Goal: Use online tool/utility: Utilize a website feature to perform a specific function

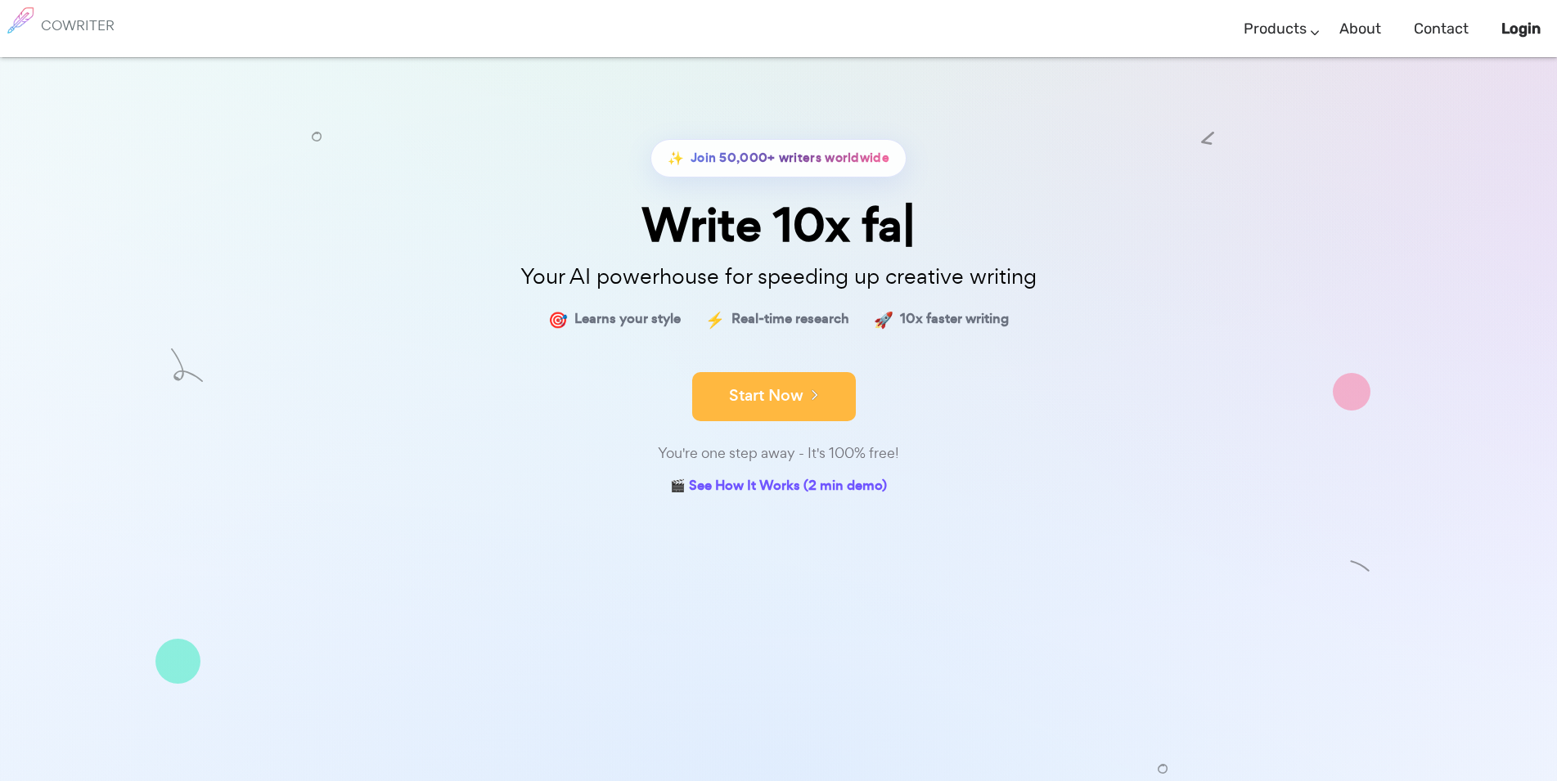
click at [771, 395] on button "Start Now" at bounding box center [774, 396] width 164 height 49
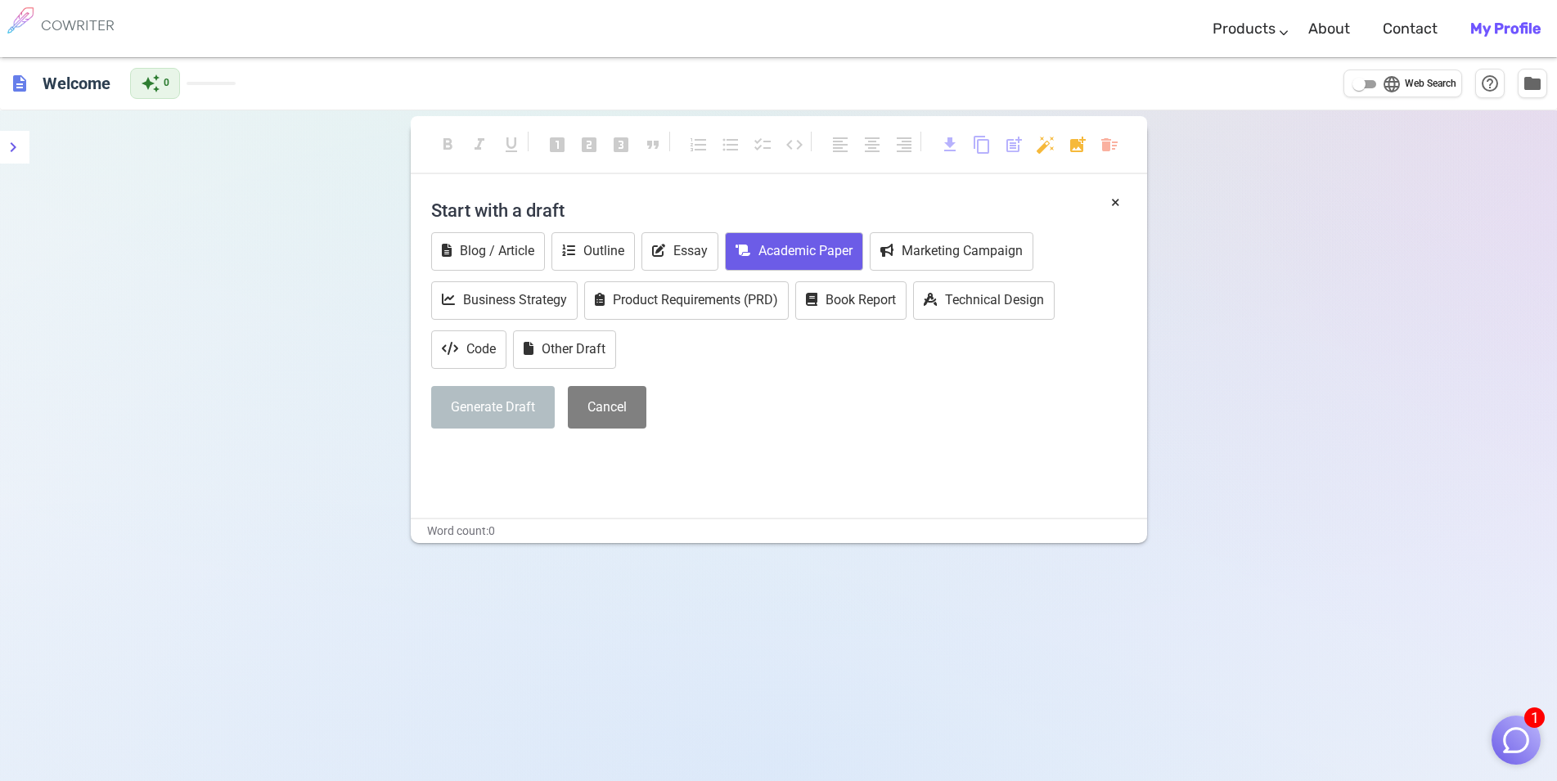
click at [832, 258] on button "Academic Paper" at bounding box center [794, 251] width 138 height 38
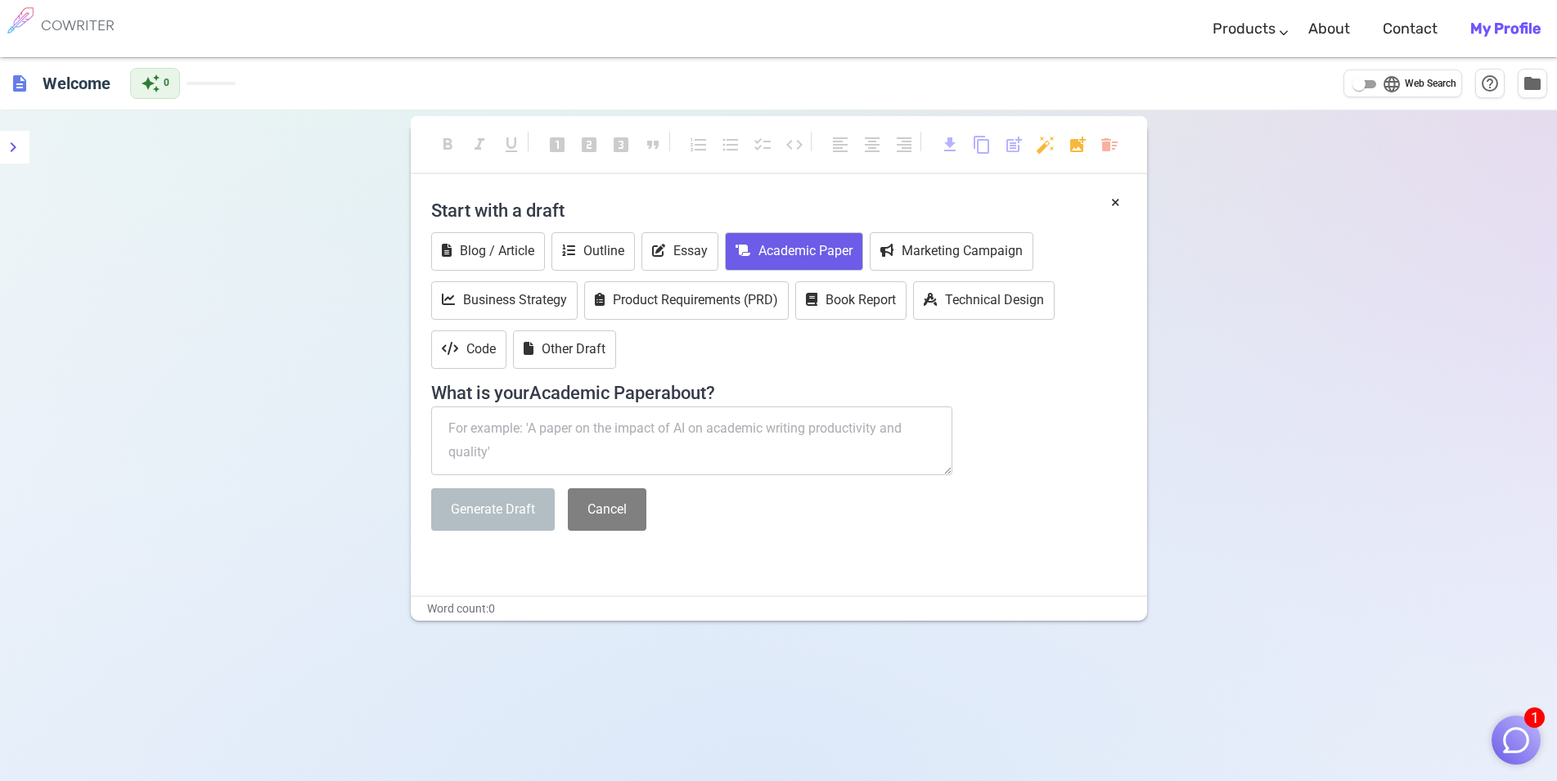
click at [745, 439] on textarea at bounding box center [692, 441] width 522 height 69
paste textarea "computational studies of tautomerism pyridine carbonyl thiosemicarbazide deriva…"
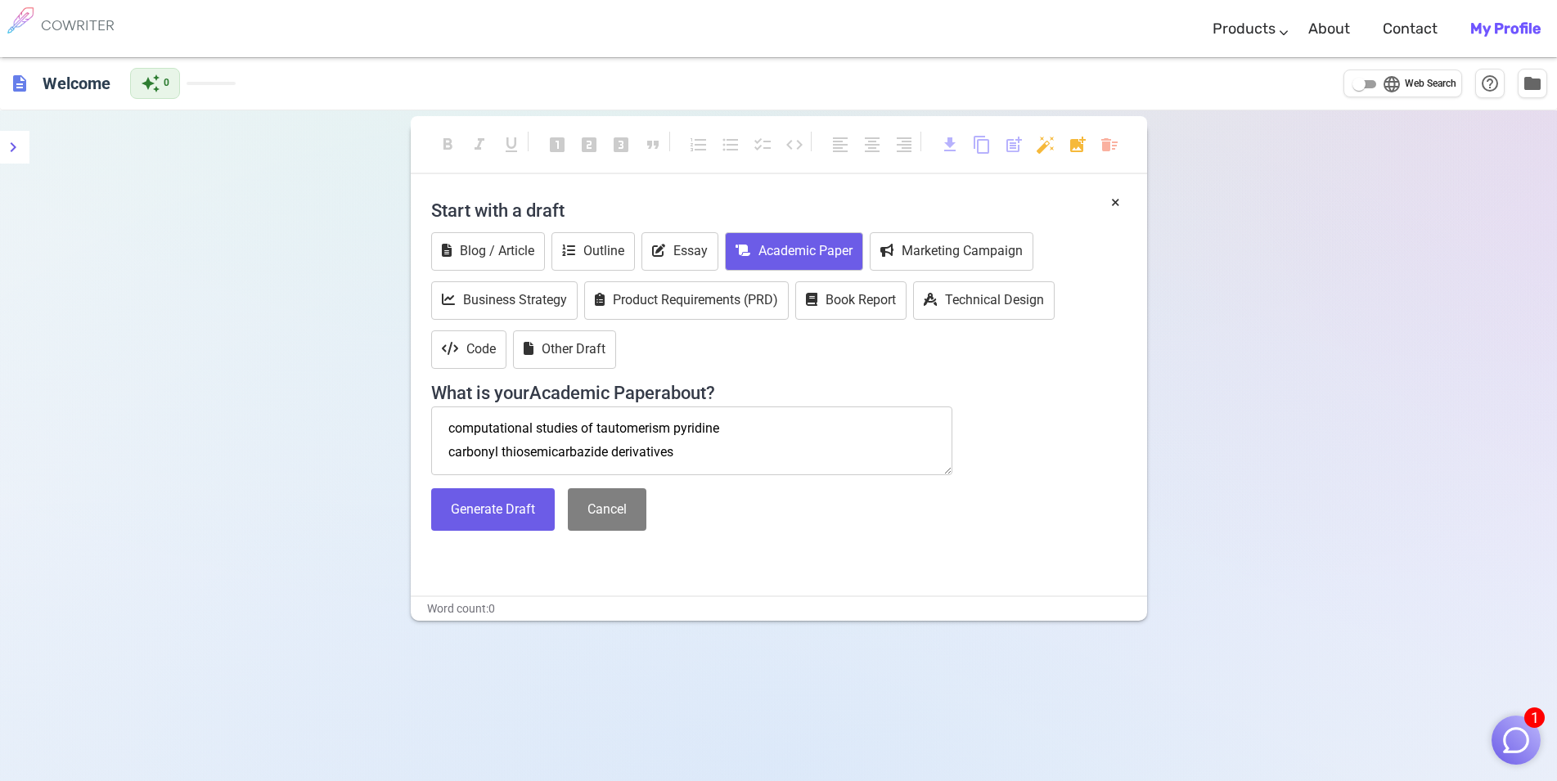
click at [757, 434] on textarea "computational studies of tautomerism pyridine carbonyl thiosemicarbazide deriva…" at bounding box center [692, 441] width 522 height 69
type textarea "computational studies of tautomerism pyridine carbonyl thiosemicarbazide deriva…"
click at [504, 517] on button "Generate Draft" at bounding box center [493, 509] width 124 height 43
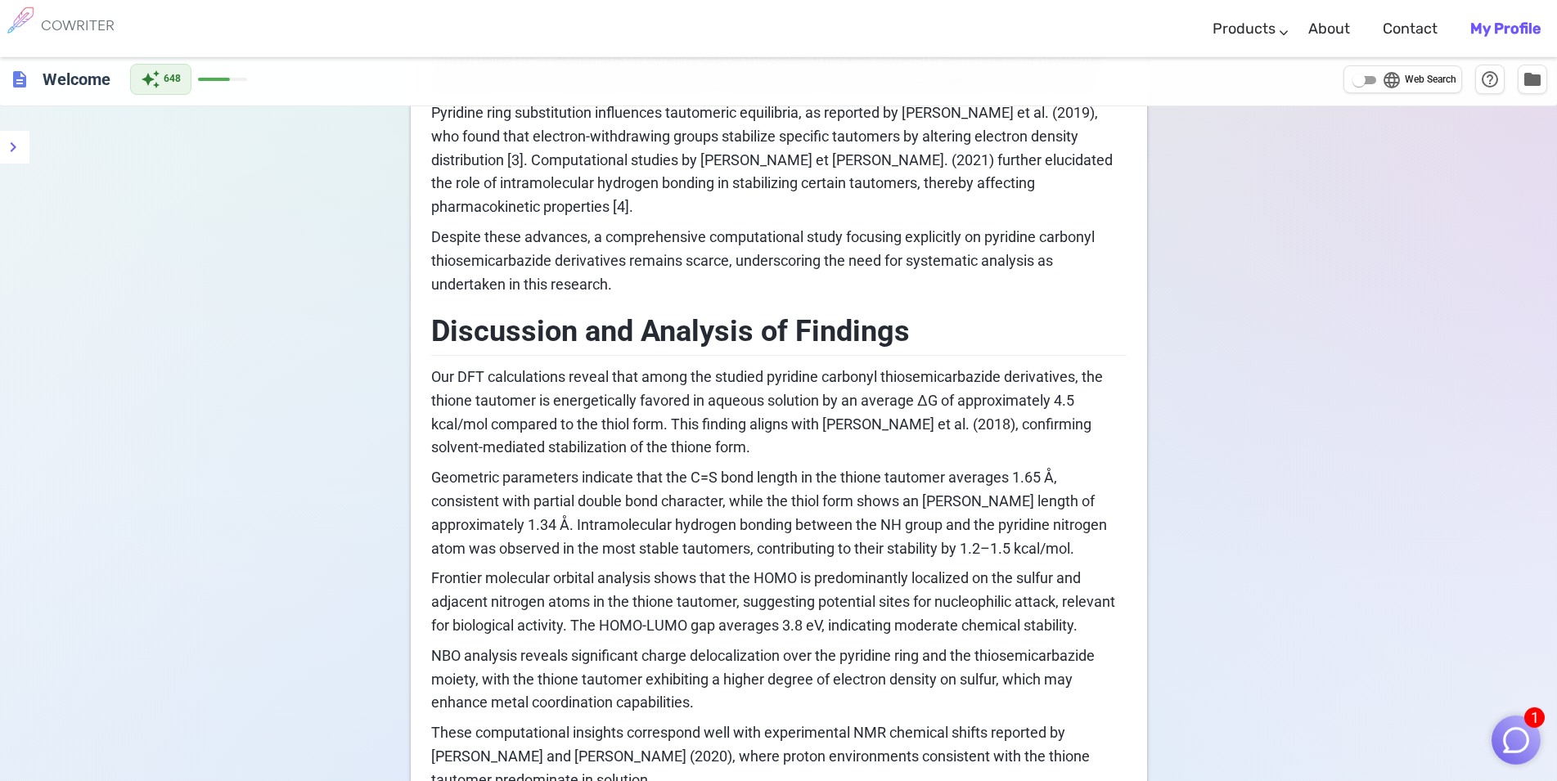
scroll to position [1316, 0]
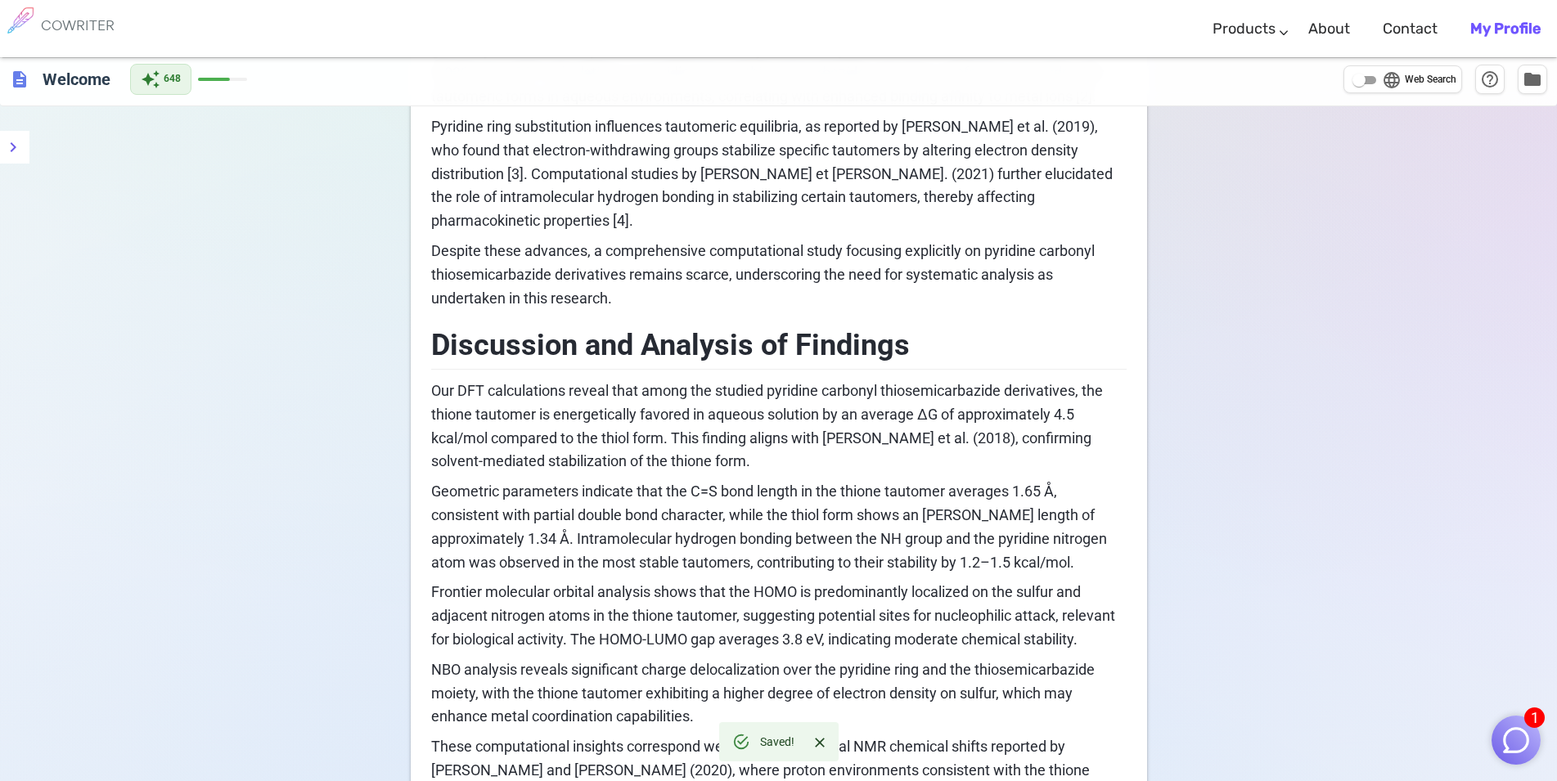
click at [573, 488] on span "Geometric parameters indicate that the C=S bond length in the thione tautomer a…" at bounding box center [770, 527] width 679 height 88
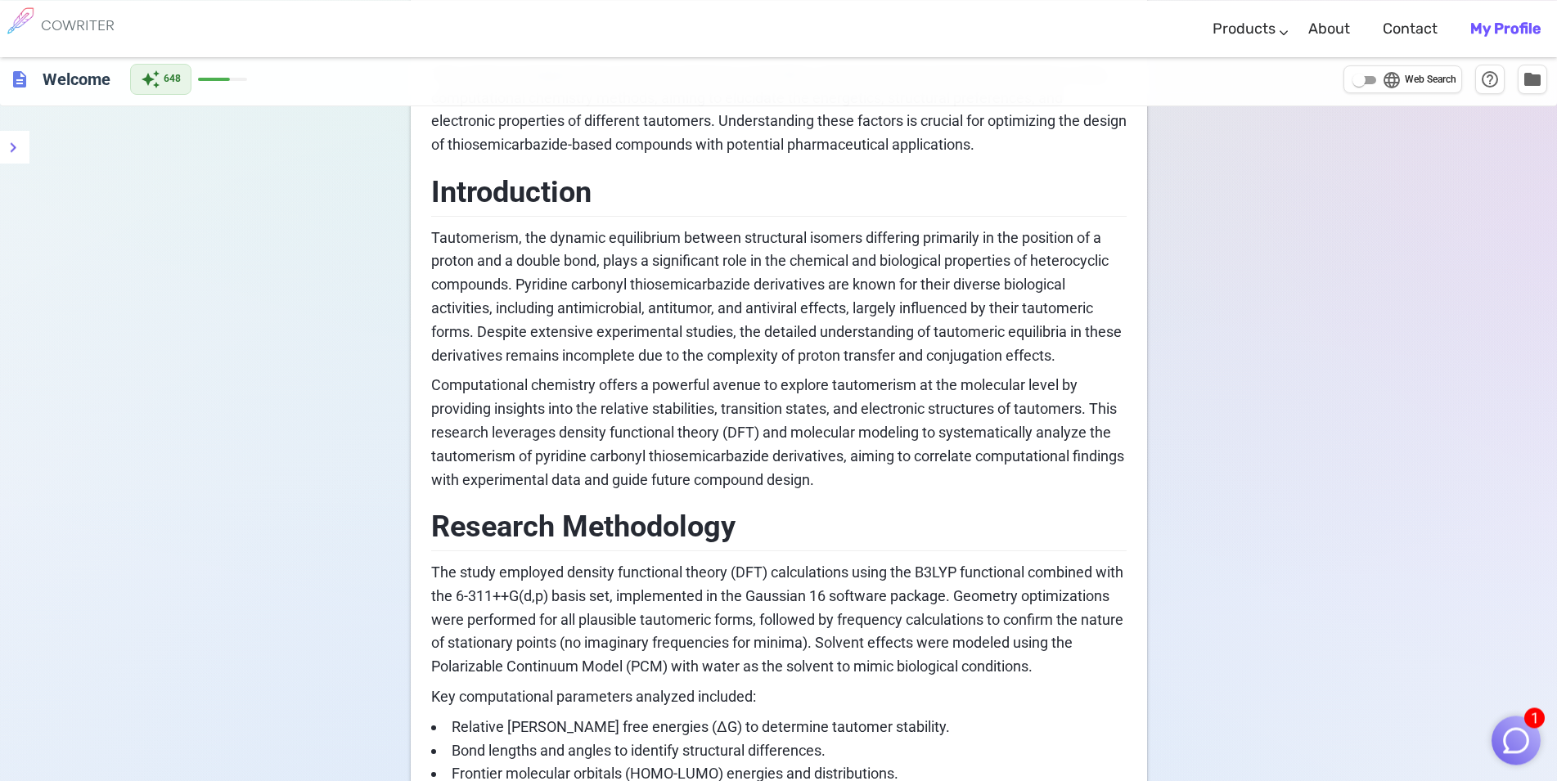
scroll to position [315, 0]
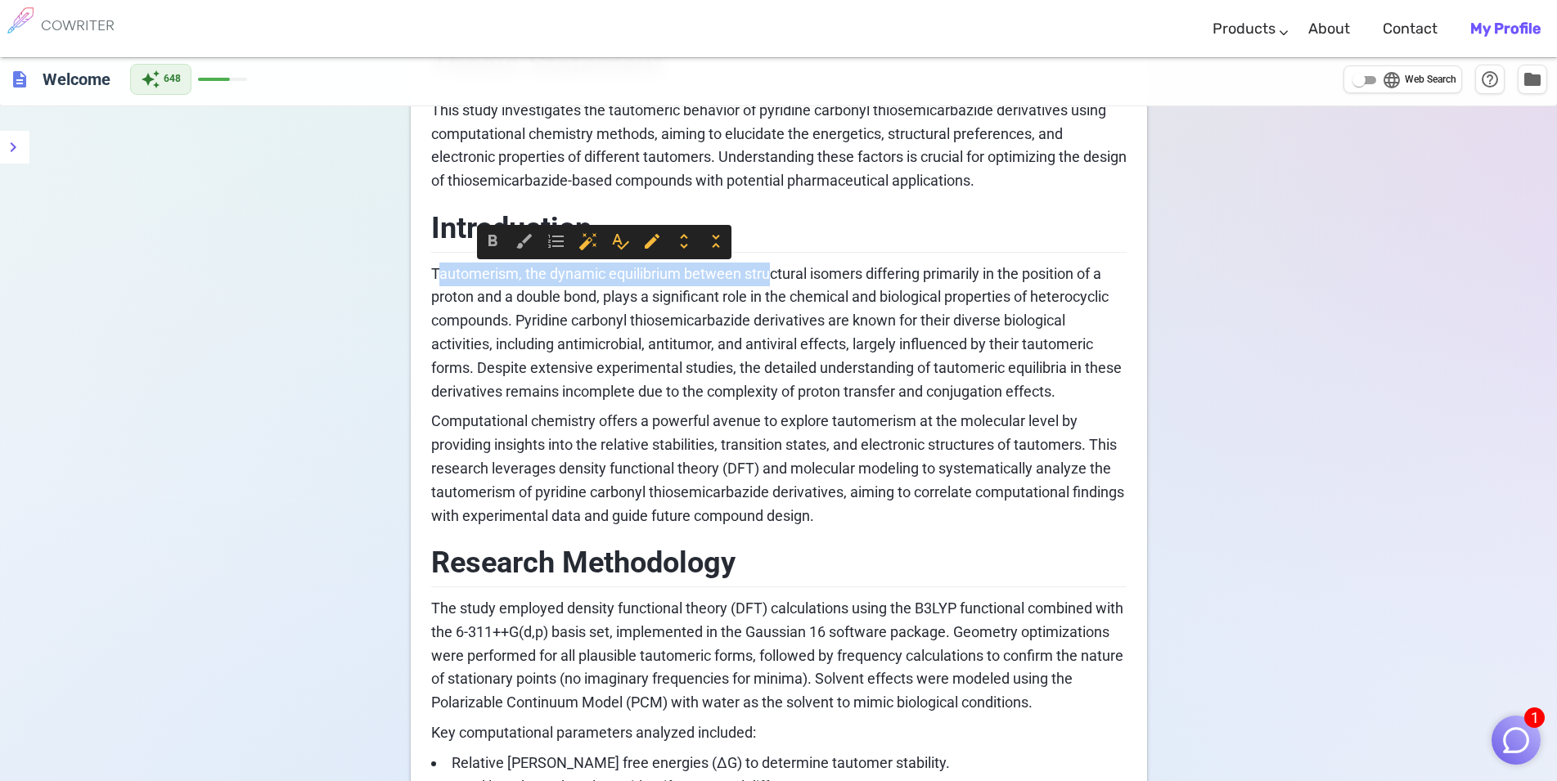
drag, startPoint x: 437, startPoint y: 272, endPoint x: 771, endPoint y: 266, distance: 333.8
click at [771, 266] on span "Tautomerism, the dynamic equilibrium between structural isomers differing prima…" at bounding box center [778, 332] width 694 height 135
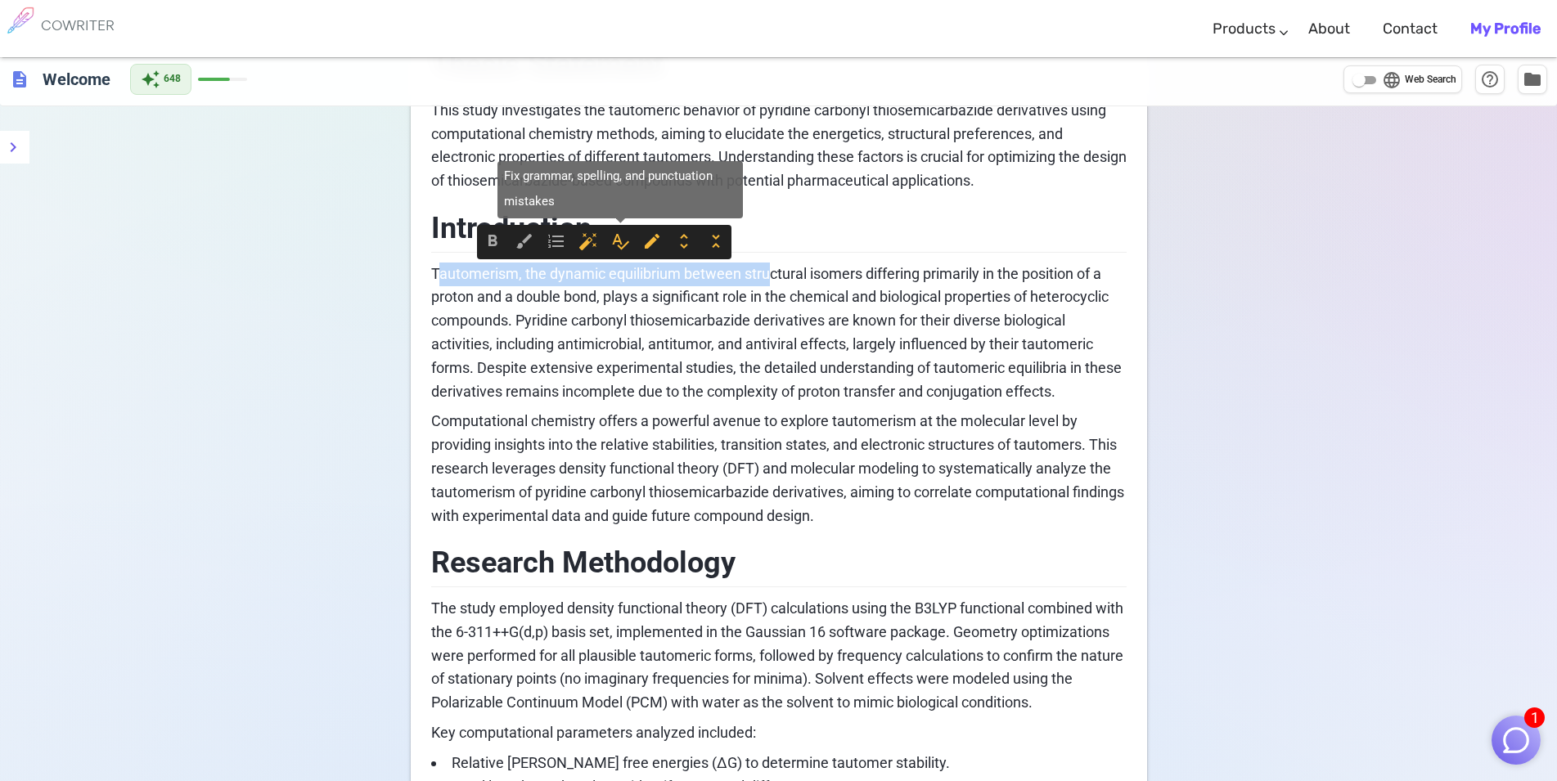
click at [613, 244] on span "spellcheck" at bounding box center [620, 241] width 20 height 20
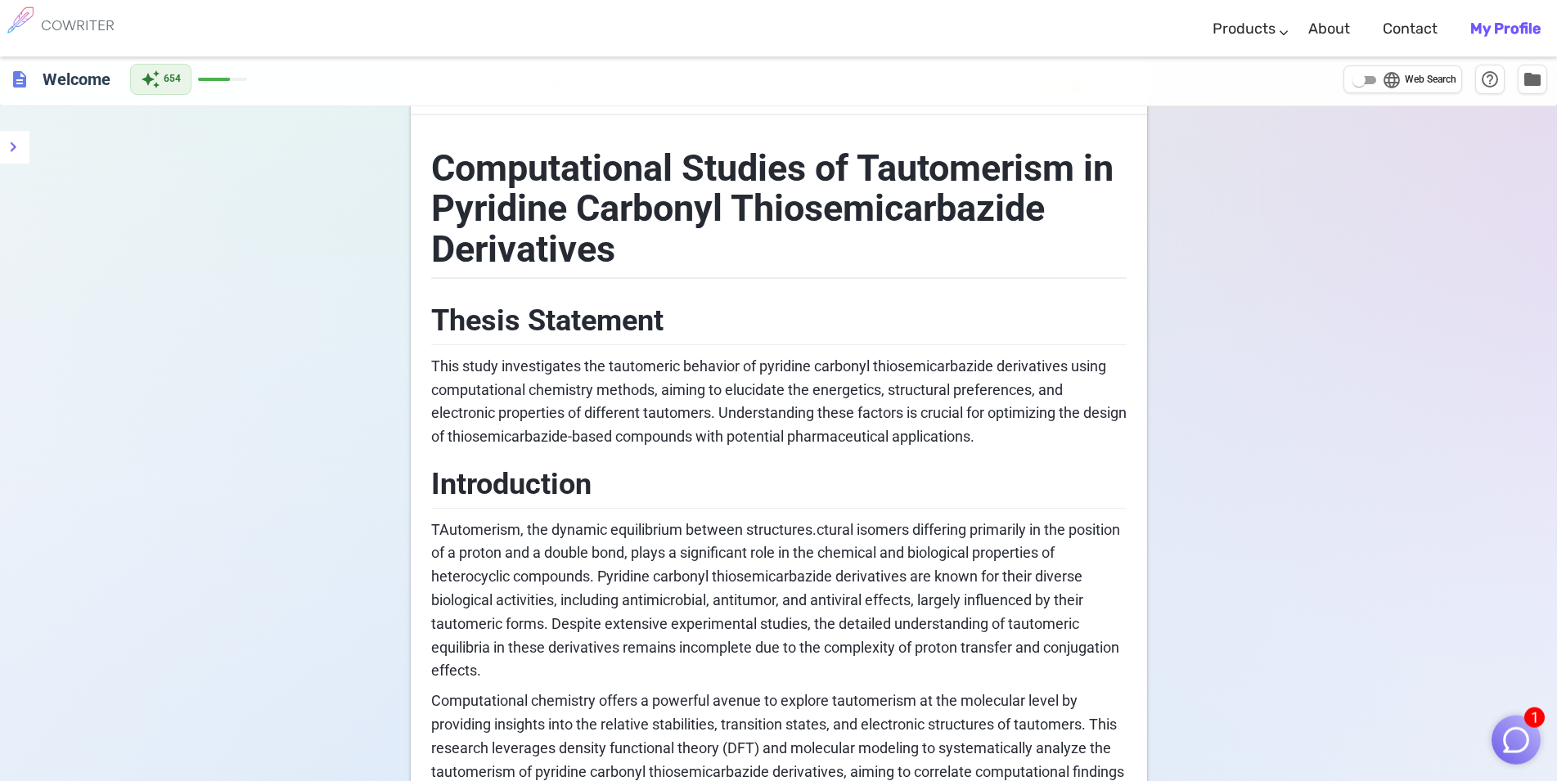
scroll to position [0, 0]
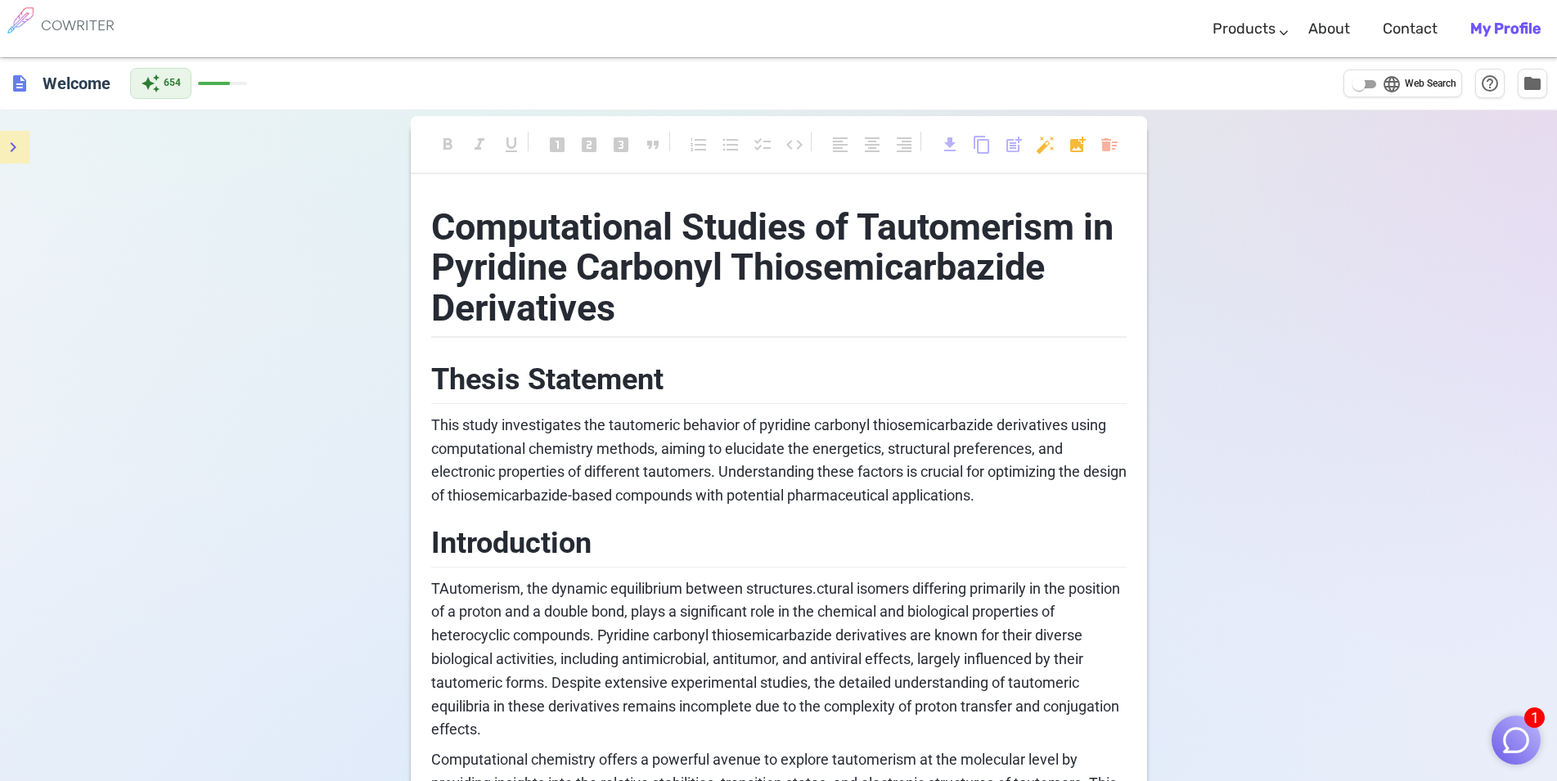
click at [13, 146] on icon "menu" at bounding box center [13, 147] width 20 height 20
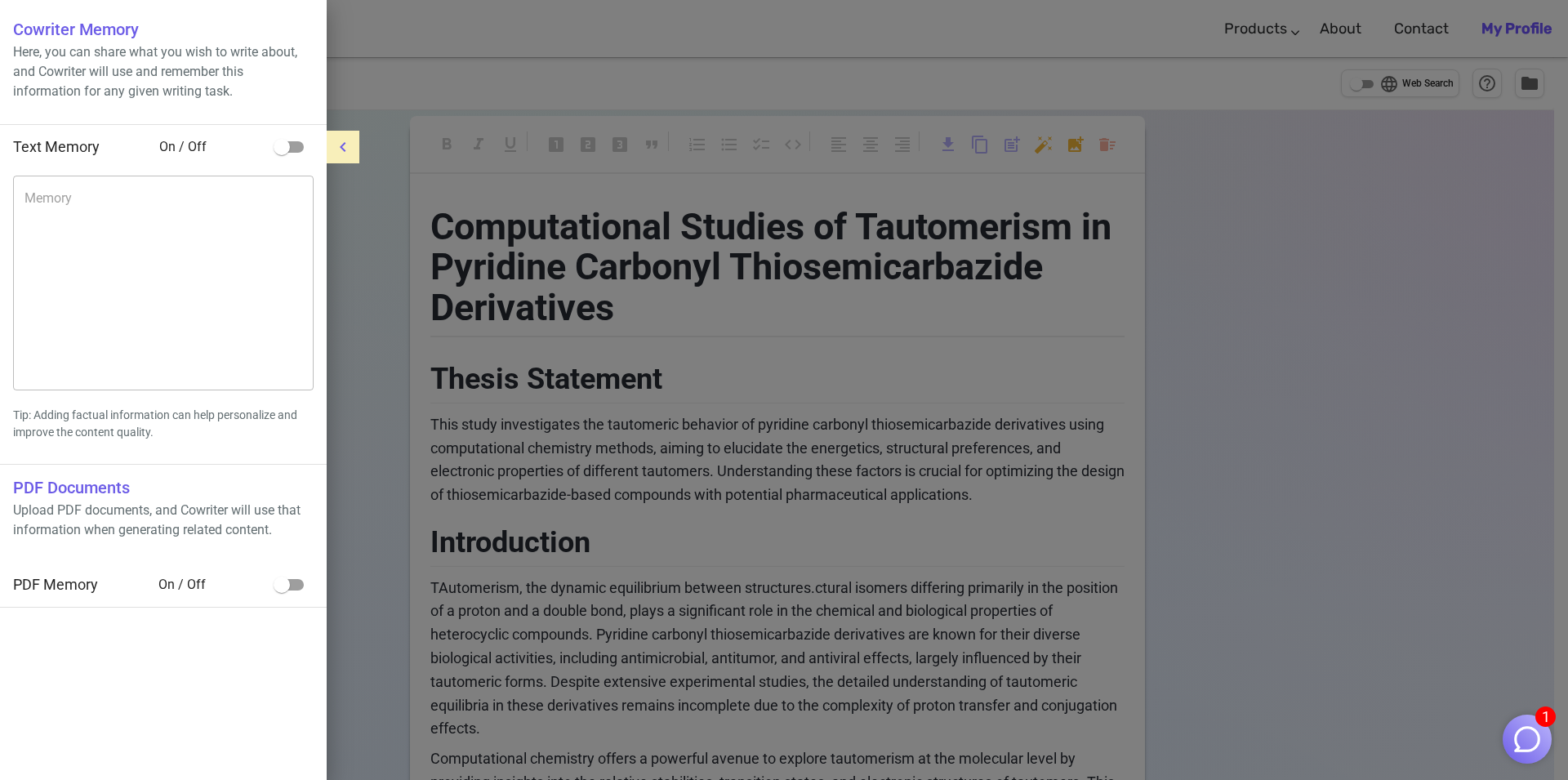
click at [593, 246] on div at bounding box center [784, 390] width 1568 height 780
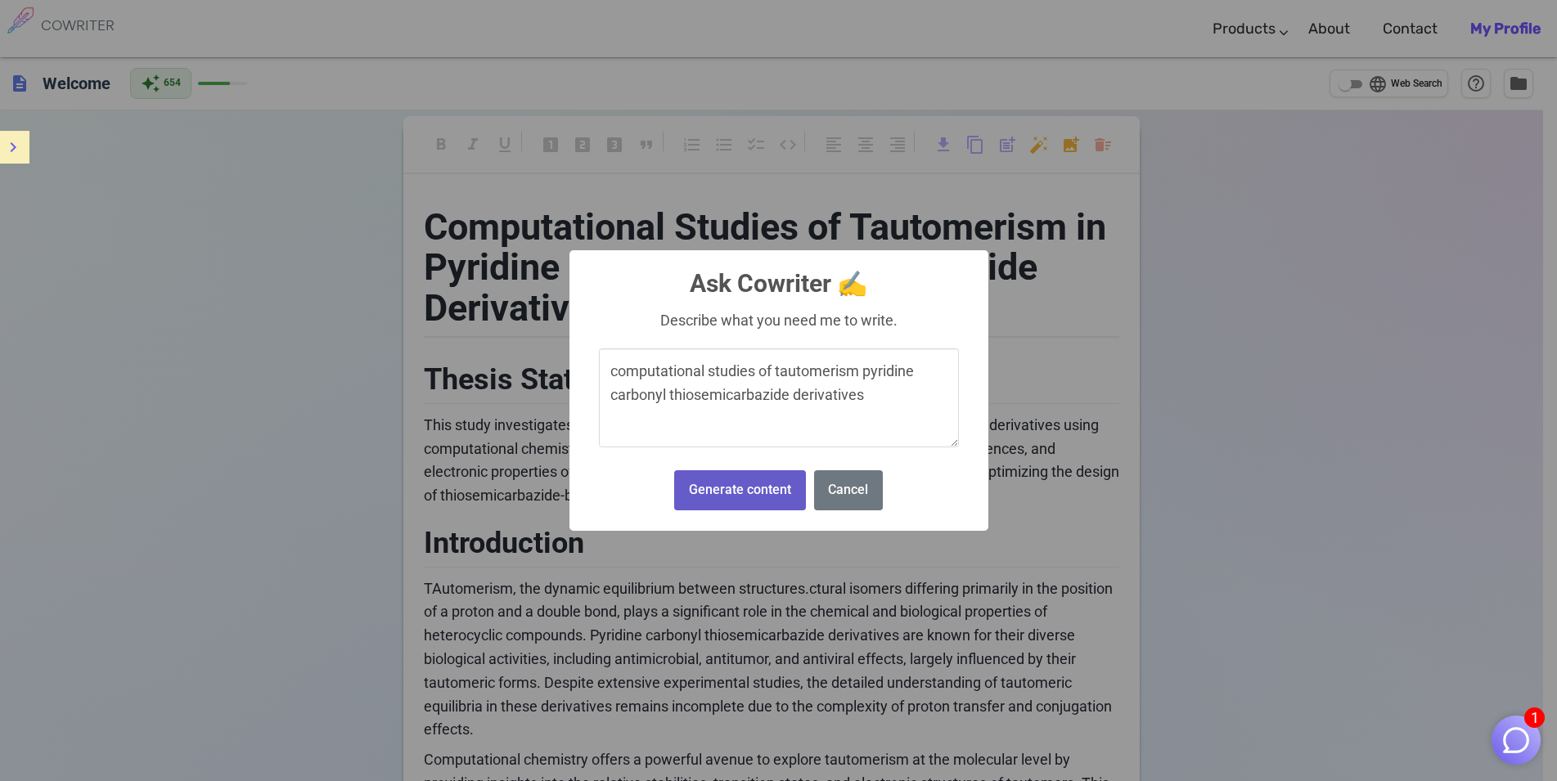
type textarea "computational studies of tautomerism pyridine carbonyl thiosemicarbazide deriva…"
click at [788, 489] on button "Generate content" at bounding box center [739, 490] width 131 height 40
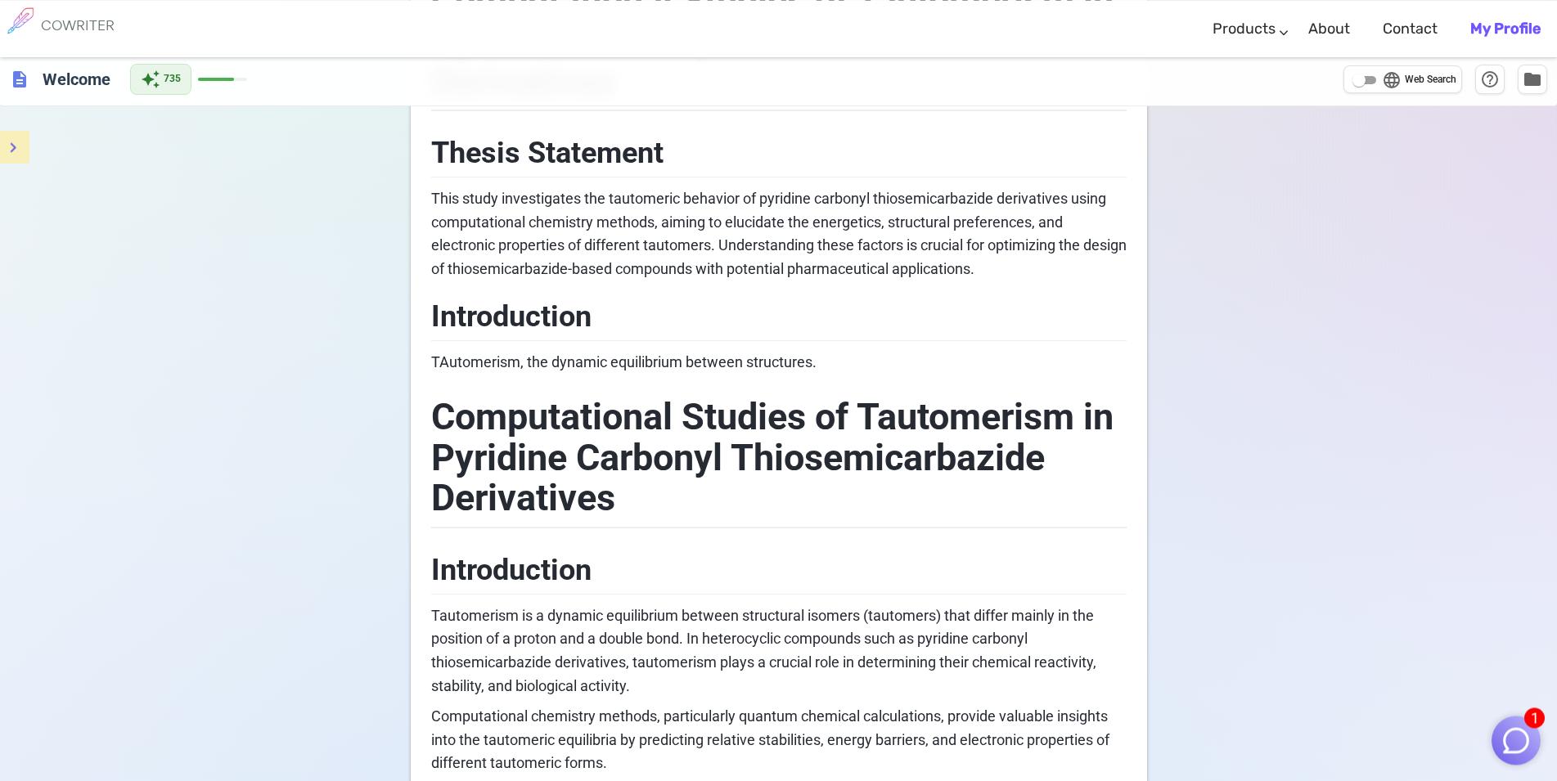
scroll to position [158, 0]
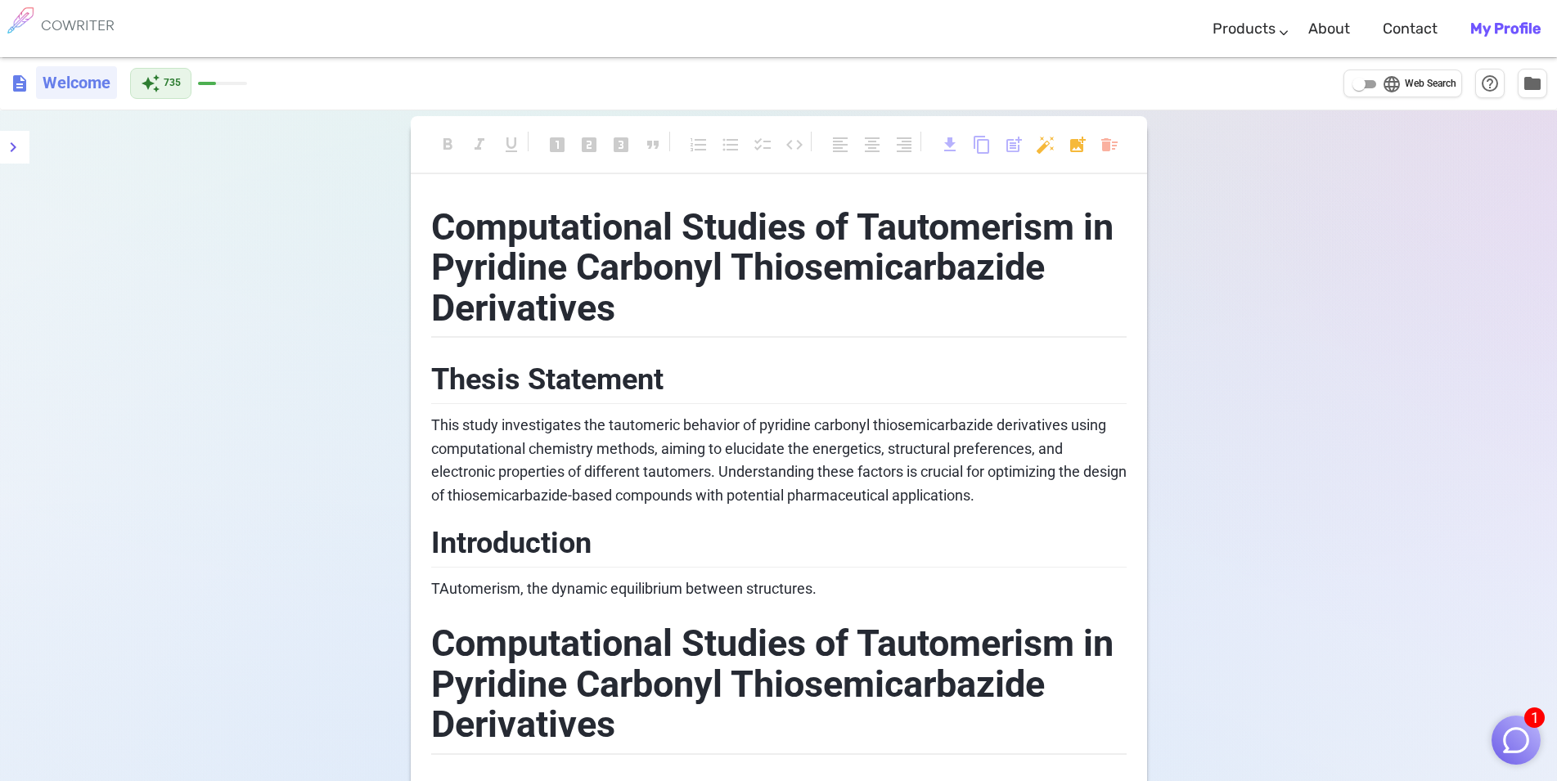
click at [83, 83] on h6 "Welcome" at bounding box center [76, 82] width 81 height 33
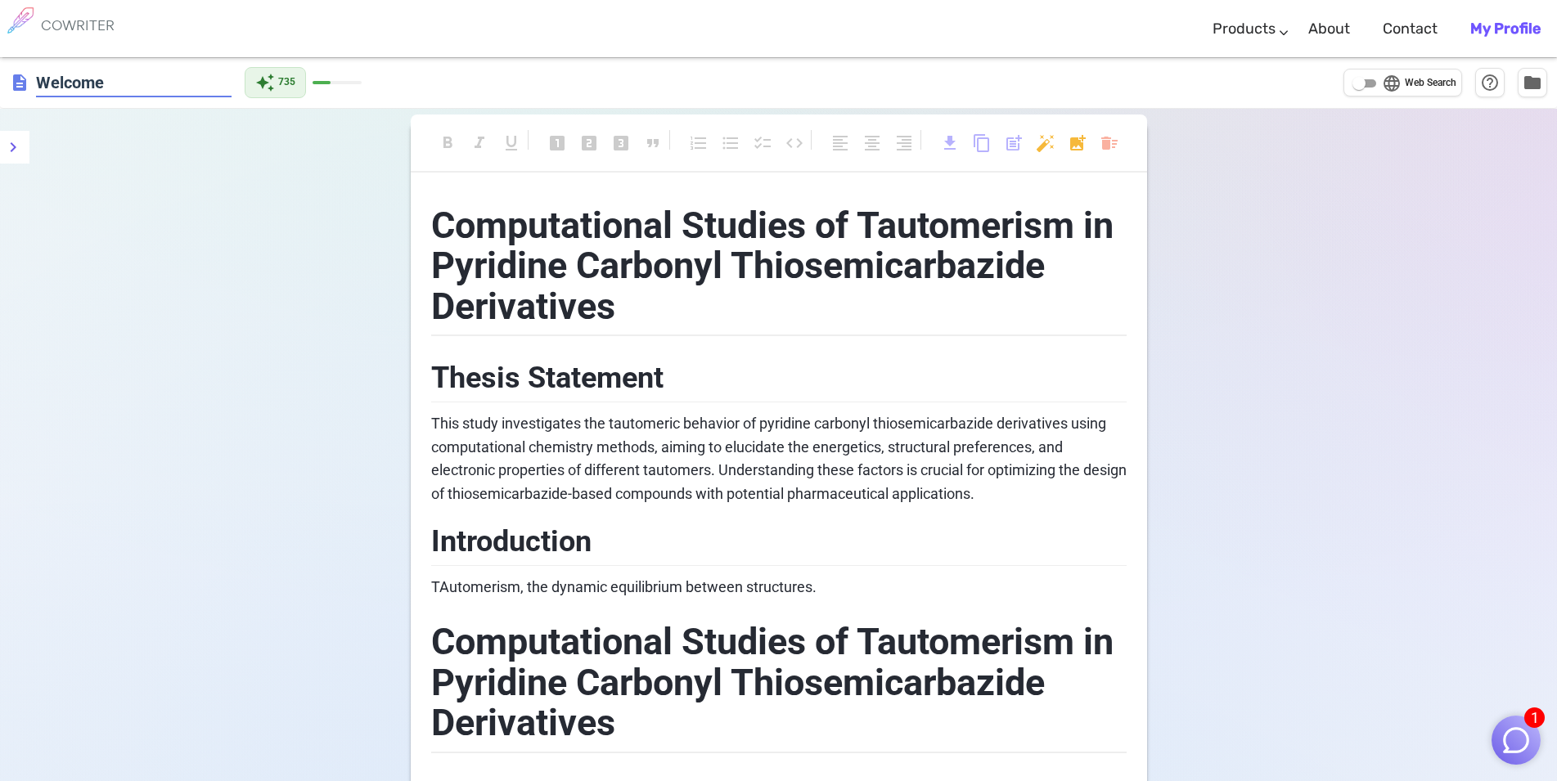
click at [353, 81] on span at bounding box center [336, 82] width 49 height 3
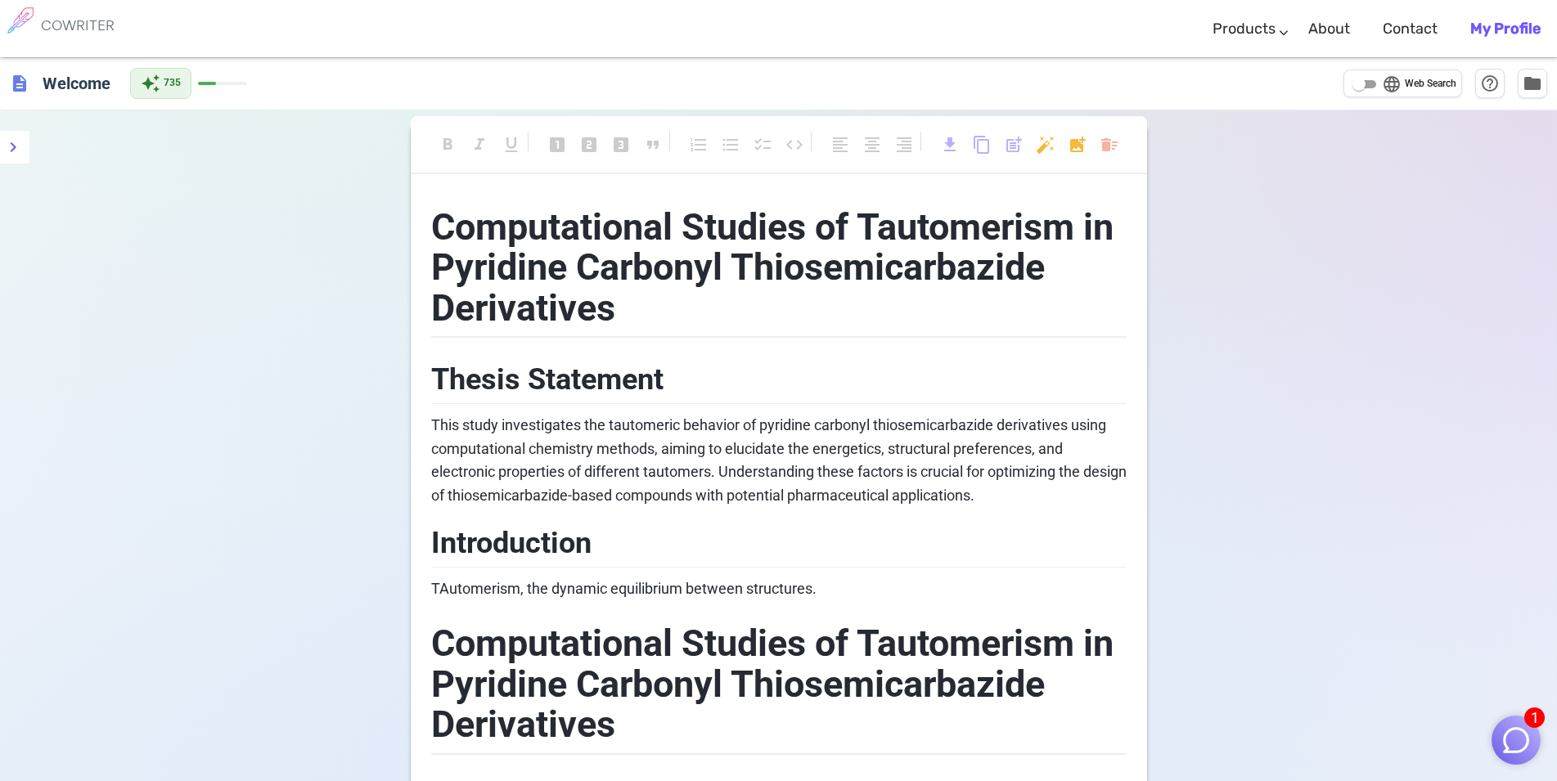
click at [353, 81] on div "description Welcome auto_awesome 735 language Web Search help_outline folder" at bounding box center [778, 83] width 1557 height 53
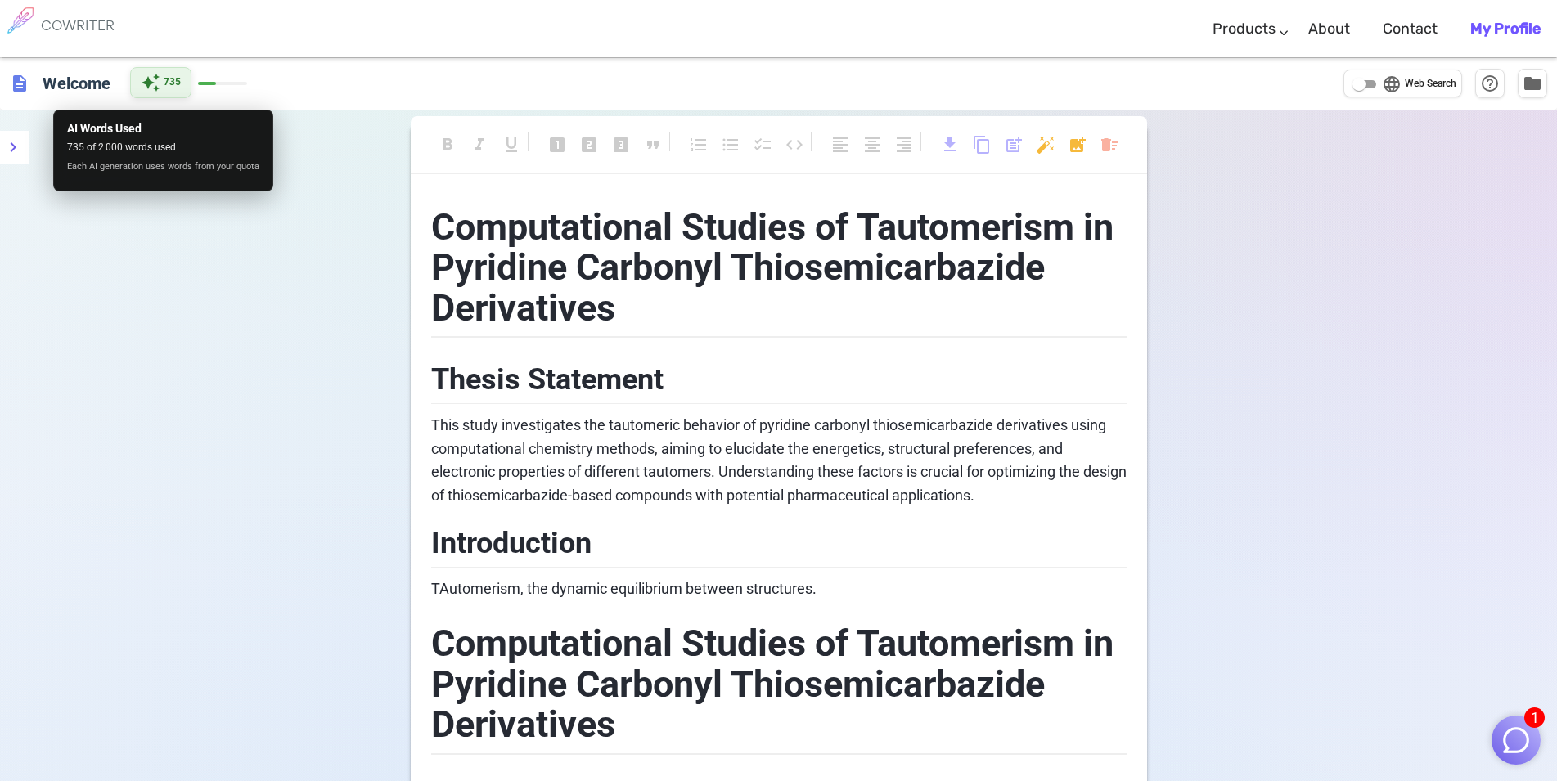
click at [176, 81] on span "735" at bounding box center [172, 82] width 17 height 16
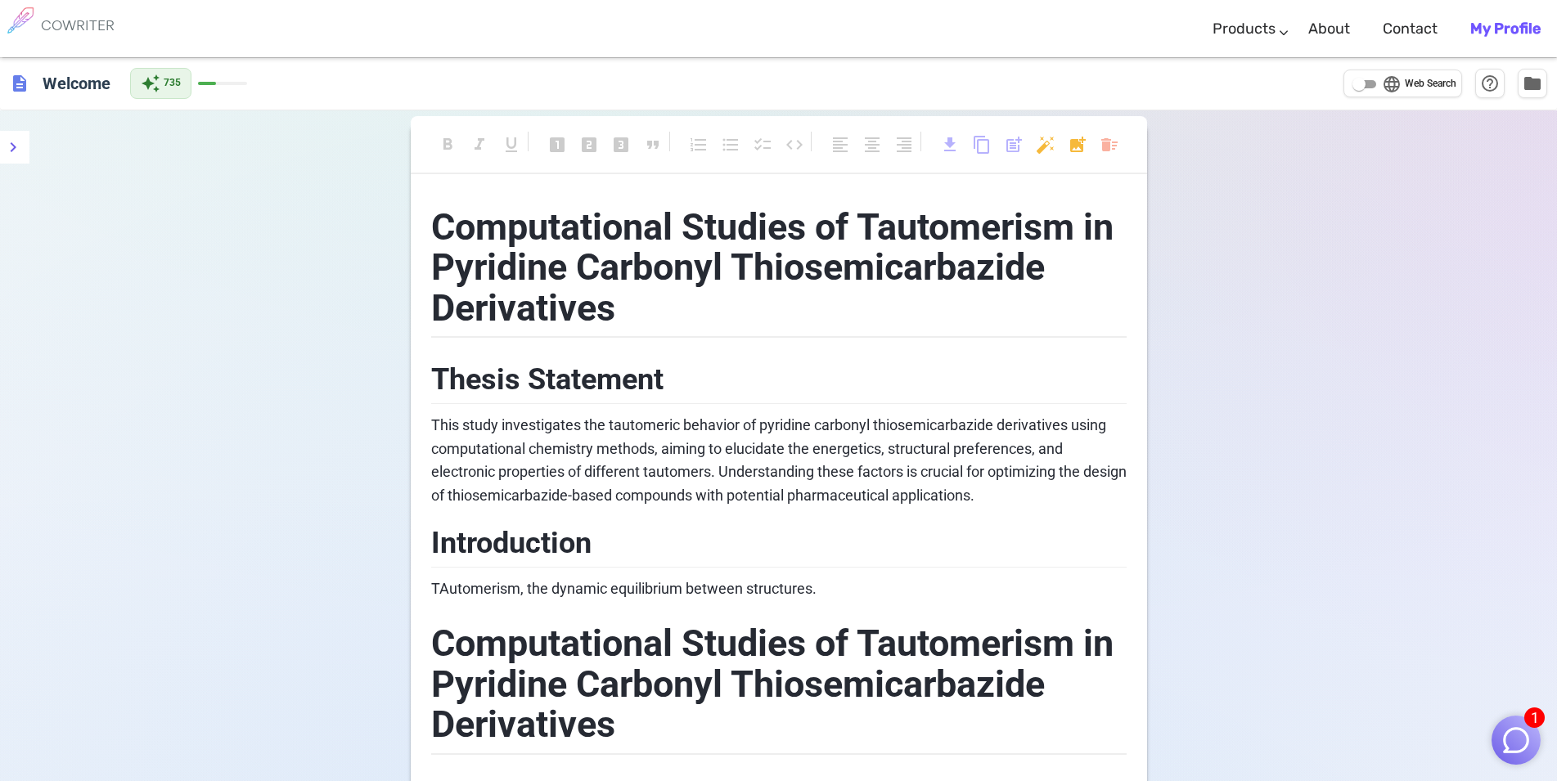
click at [527, 281] on span "Computational Studies of Tautomerism in Pyridine Carbonyl Thiosemicarbazide Der…" at bounding box center [776, 267] width 691 height 124
drag, startPoint x: 418, startPoint y: 213, endPoint x: 569, endPoint y: 237, distance: 152.4
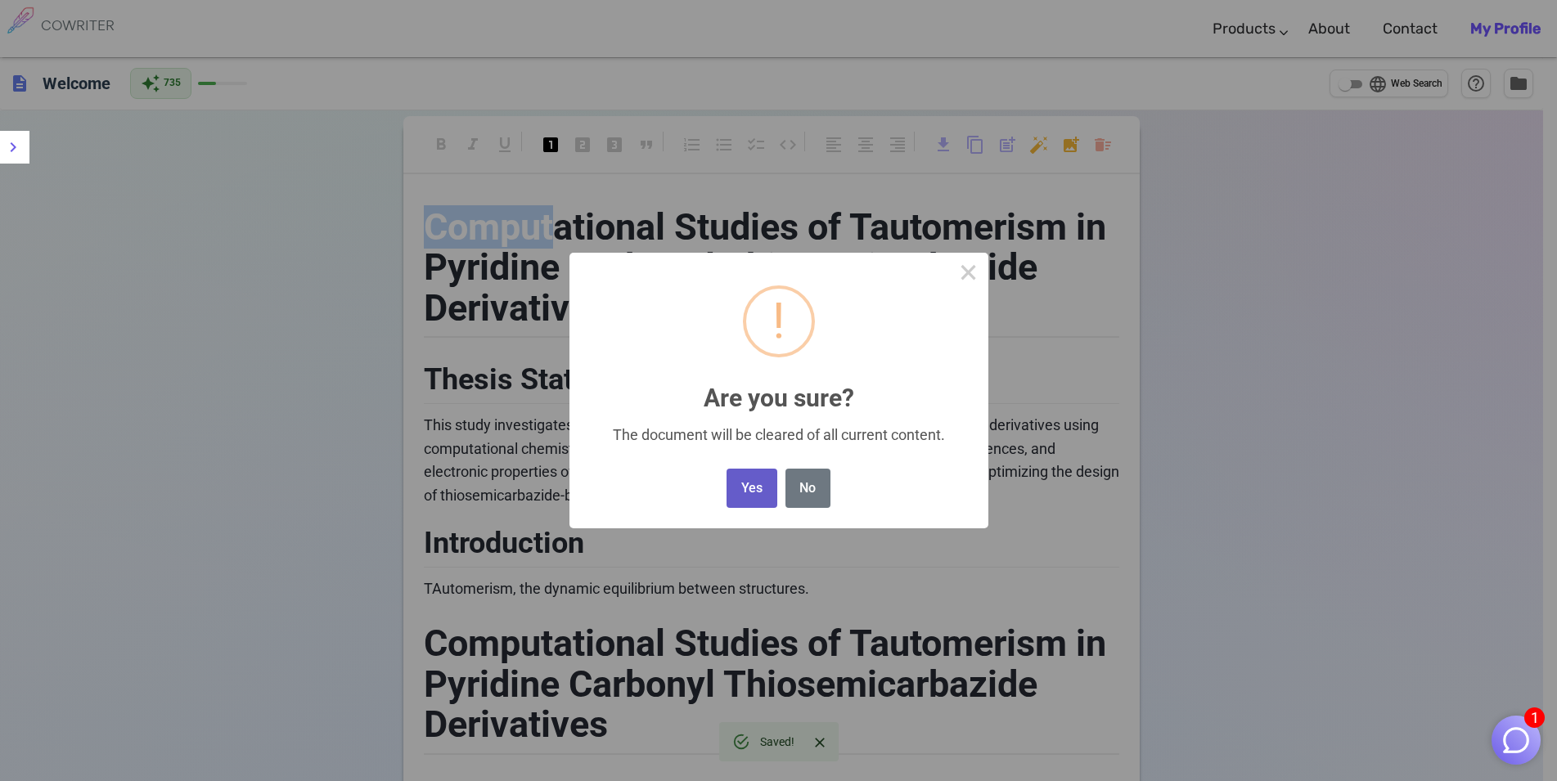
click at [749, 500] on button "Yes" at bounding box center [751, 489] width 50 height 40
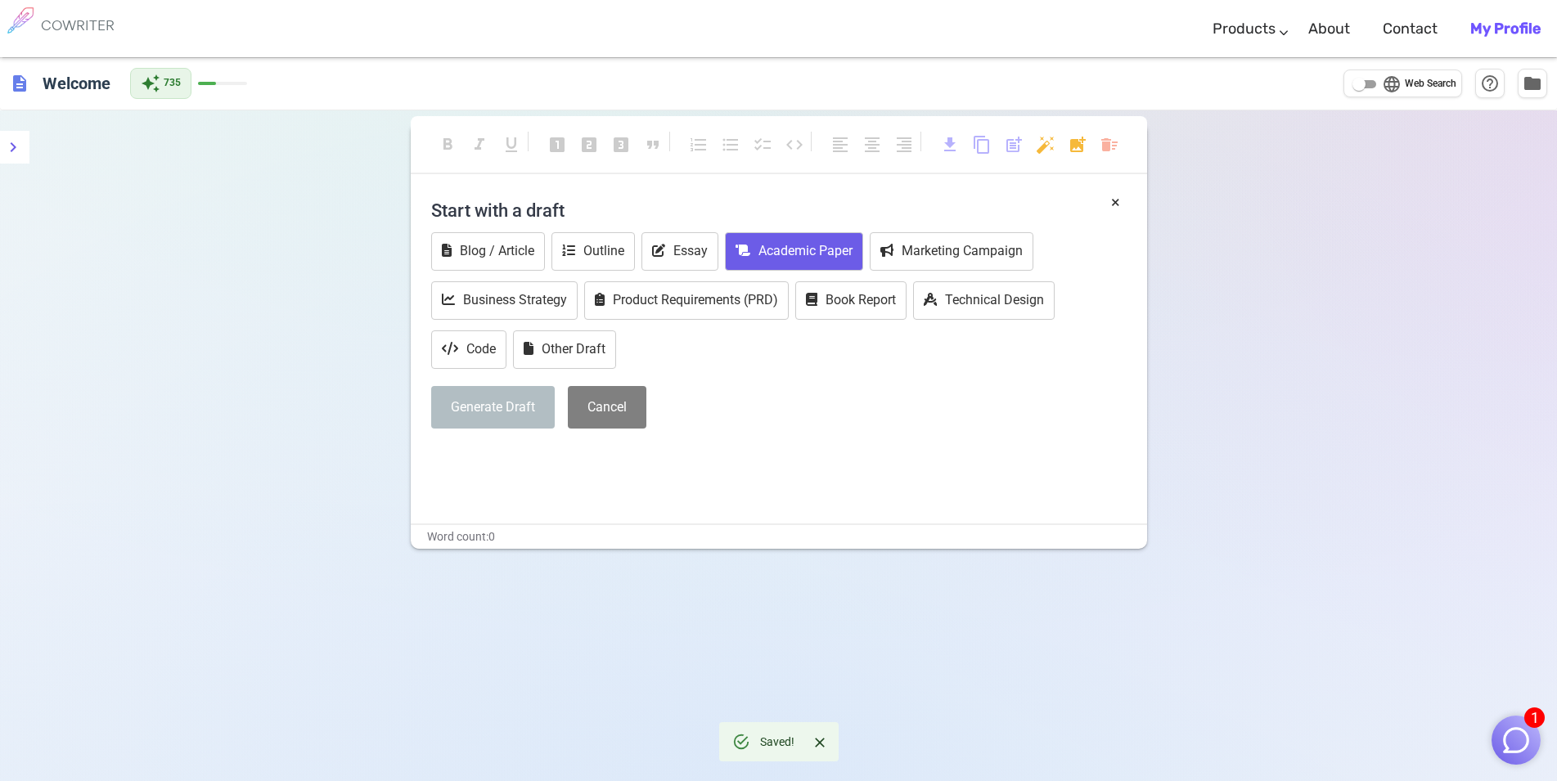
click at [791, 257] on button "Academic Paper" at bounding box center [794, 251] width 138 height 38
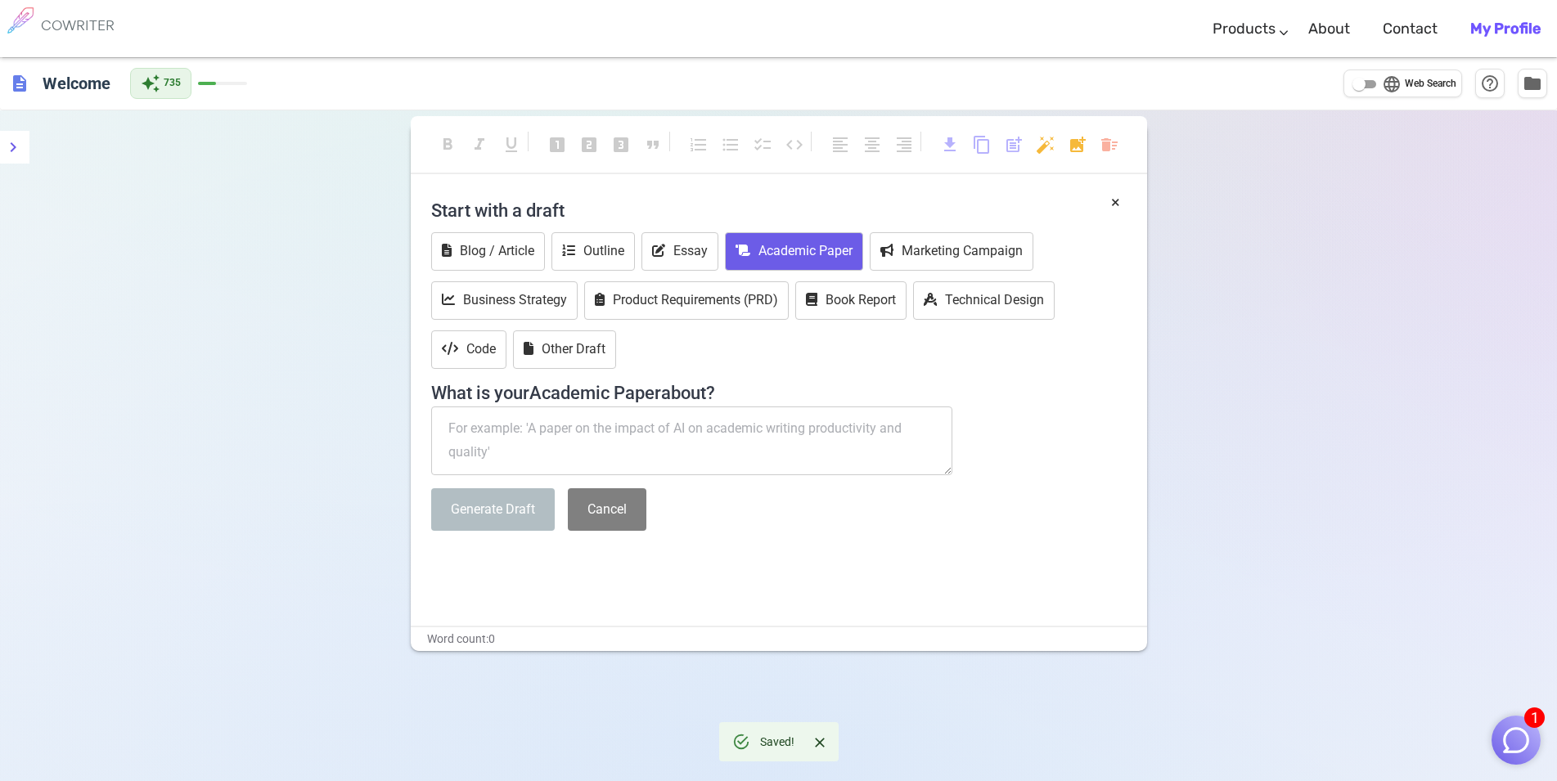
paste textarea "computational studies of tautomerism pyridine carbonyl thiosemicarbazide deriva…"
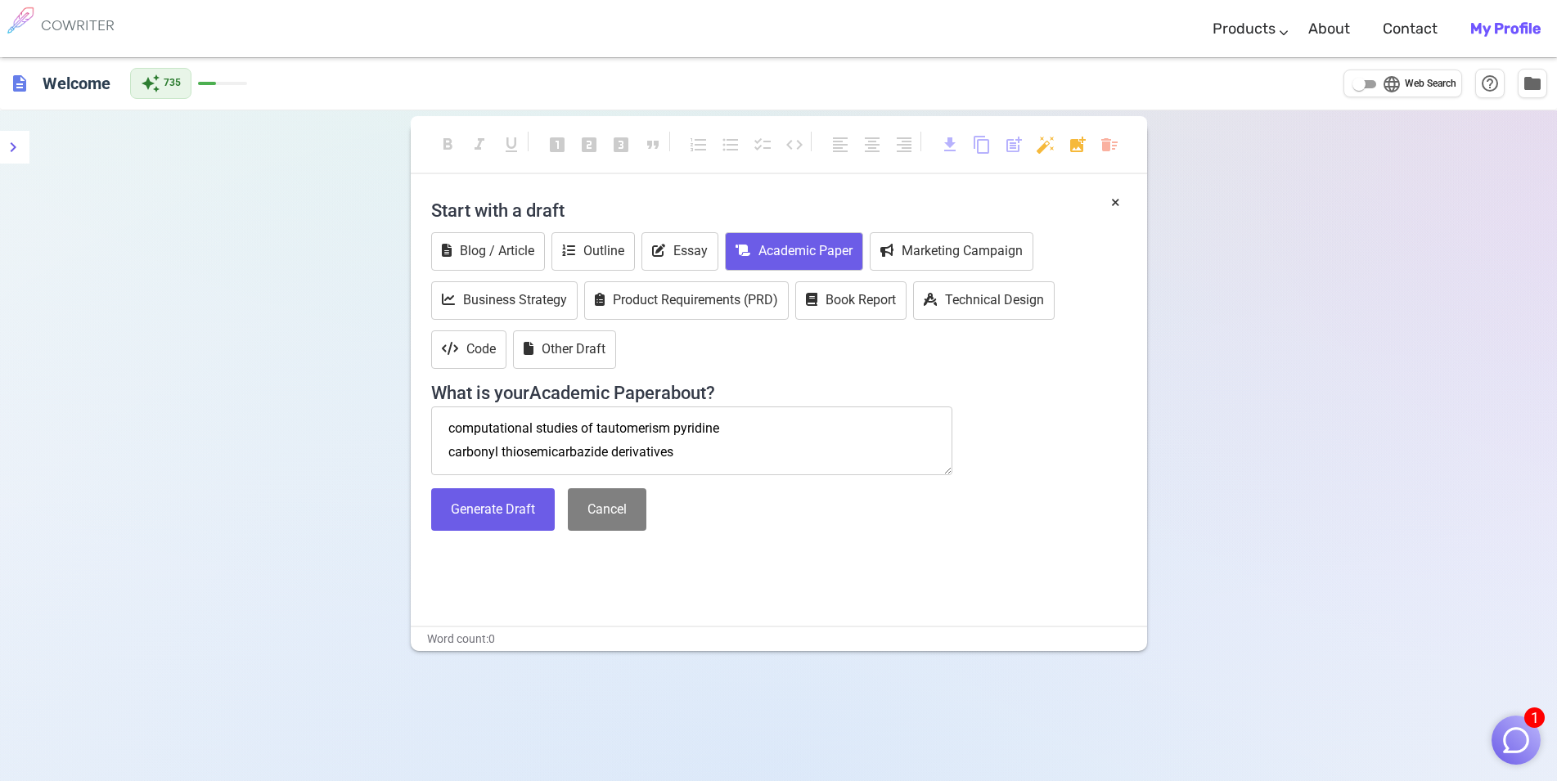
click at [783, 423] on textarea "computational studies of tautomerism pyridine carbonyl thiosemicarbazide deriva…" at bounding box center [692, 441] width 522 height 69
type textarea "computational studies of tautomerism pyridine carbonyl thiosemicarbazide deriva…"
click at [522, 510] on button "Generate Draft" at bounding box center [493, 509] width 124 height 43
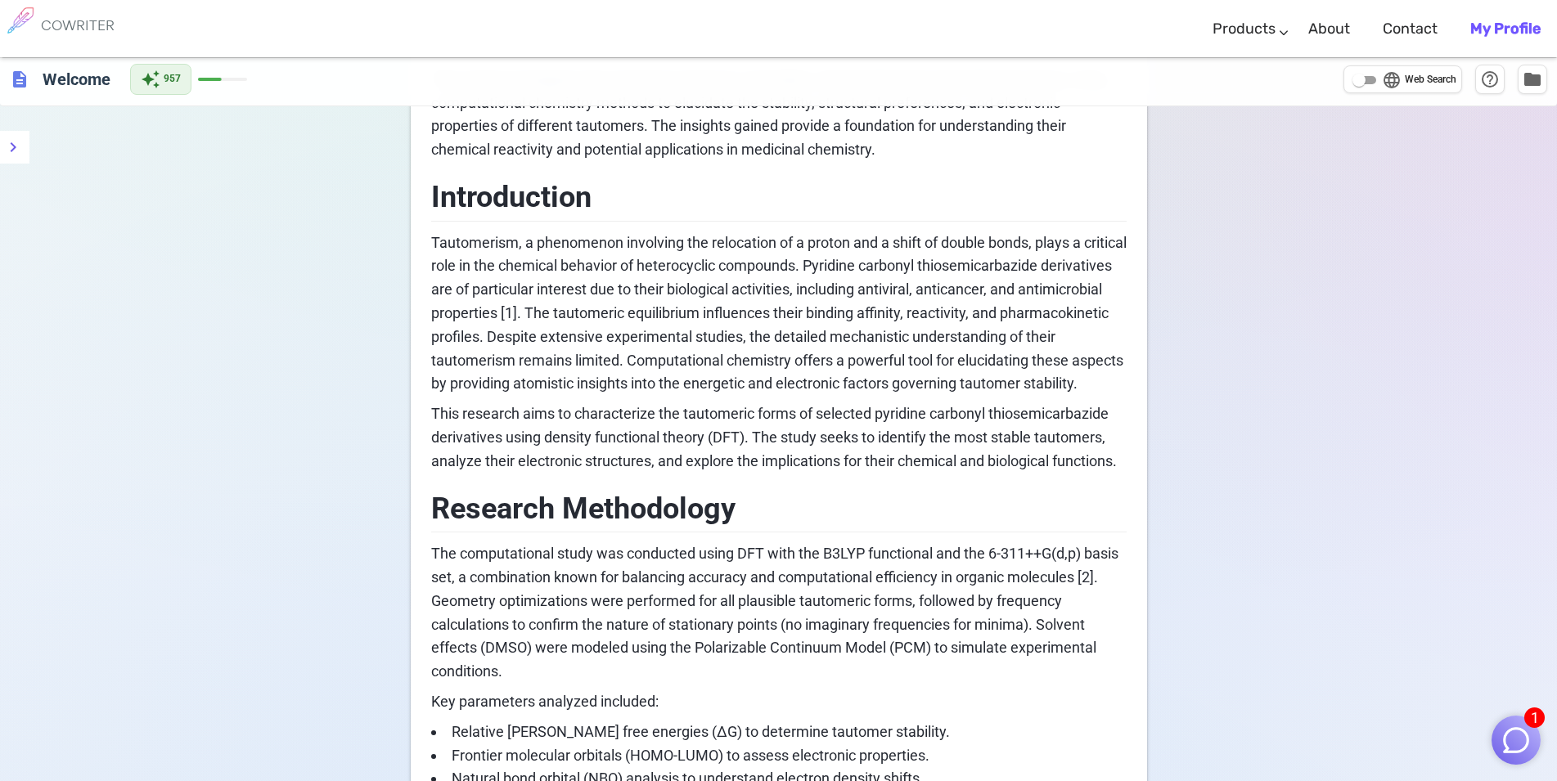
scroll to position [763, 0]
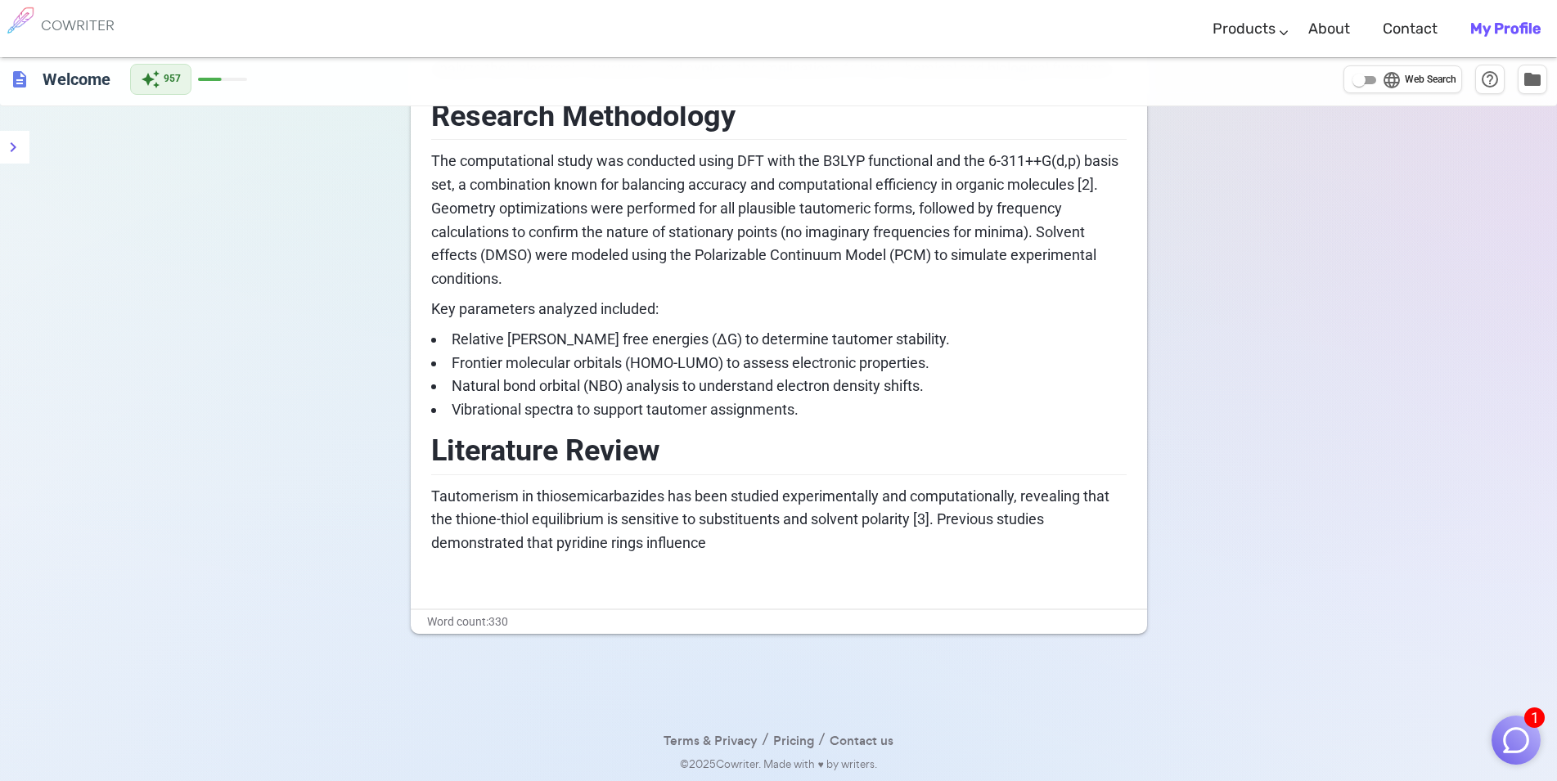
click at [843, 583] on p "﻿" at bounding box center [778, 574] width 695 height 24
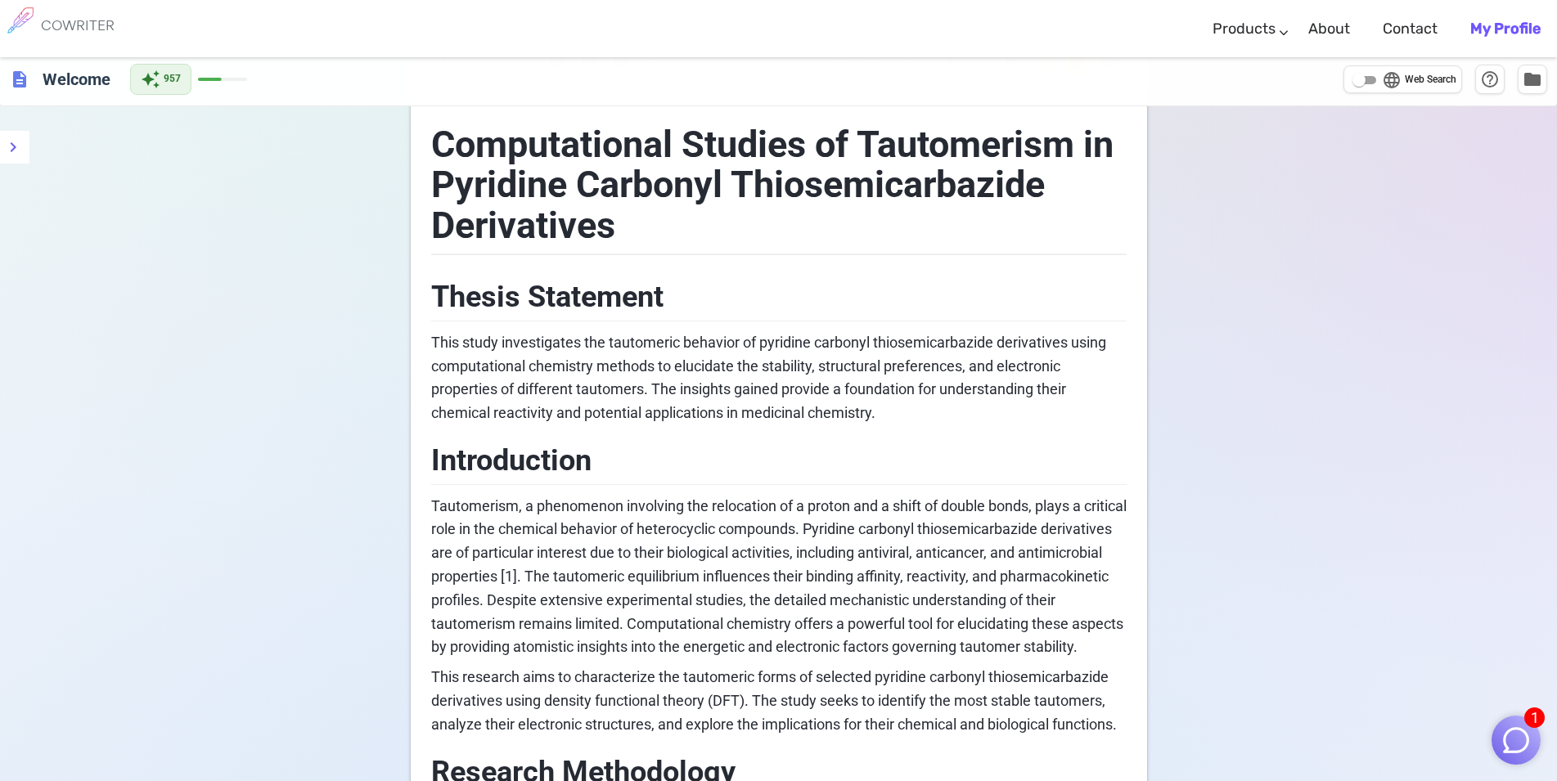
scroll to position [0, 0]
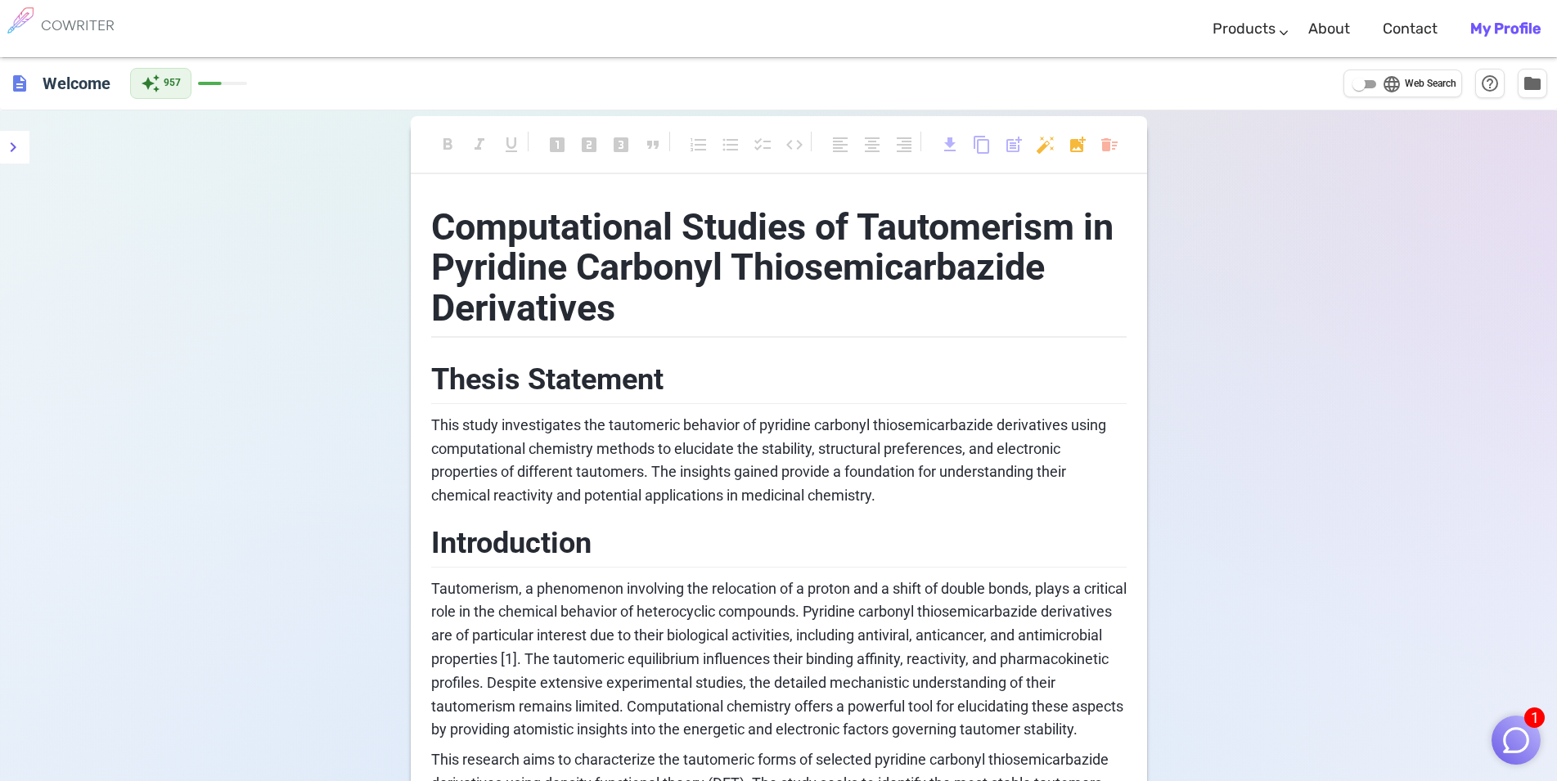
scroll to position [763, 0]
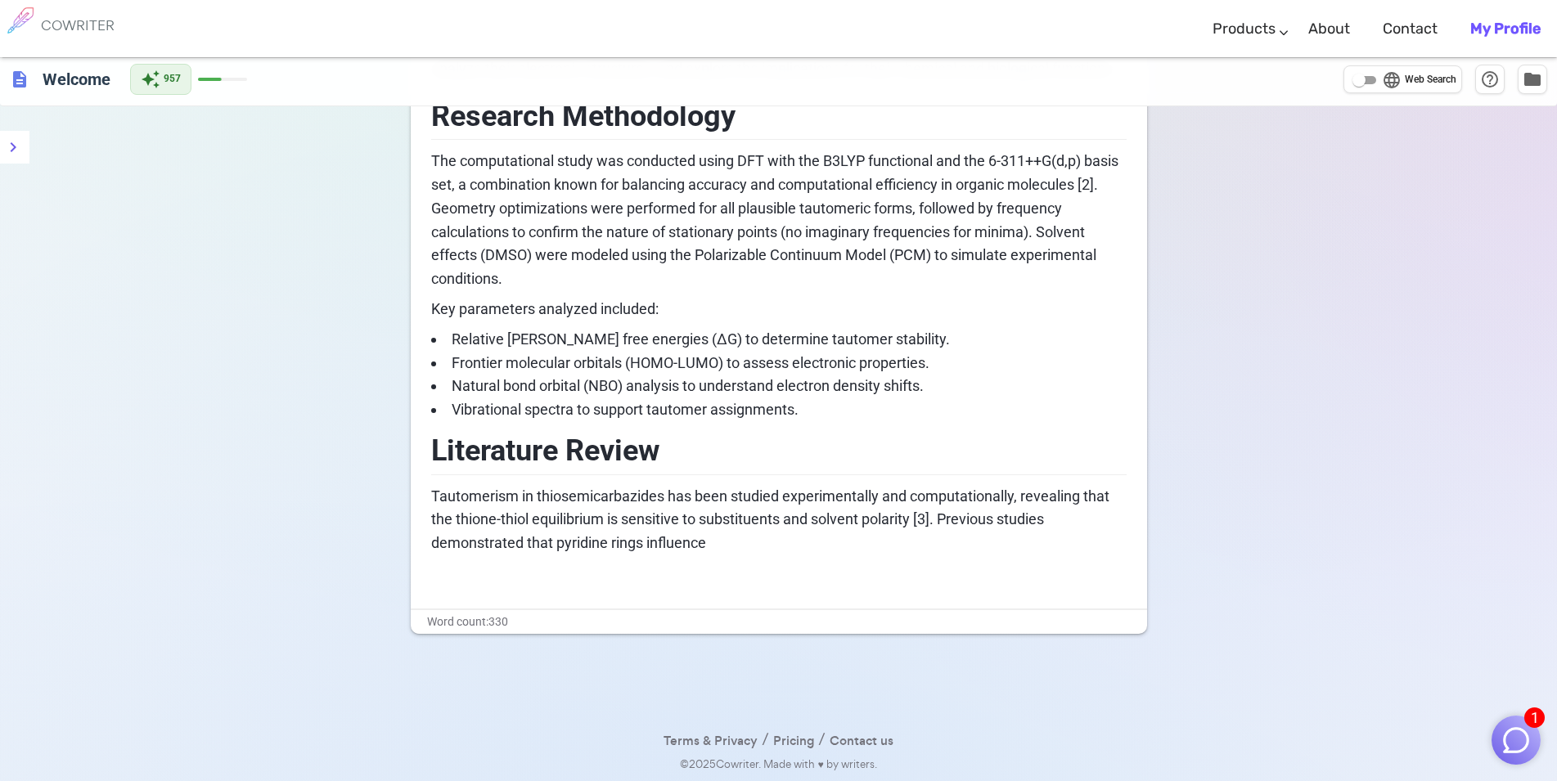
click at [774, 557] on div "Computational Studies of Tautomerism in Pyridine Carbonyl Thiosemicarbazide Der…" at bounding box center [778, 19] width 695 height 1134
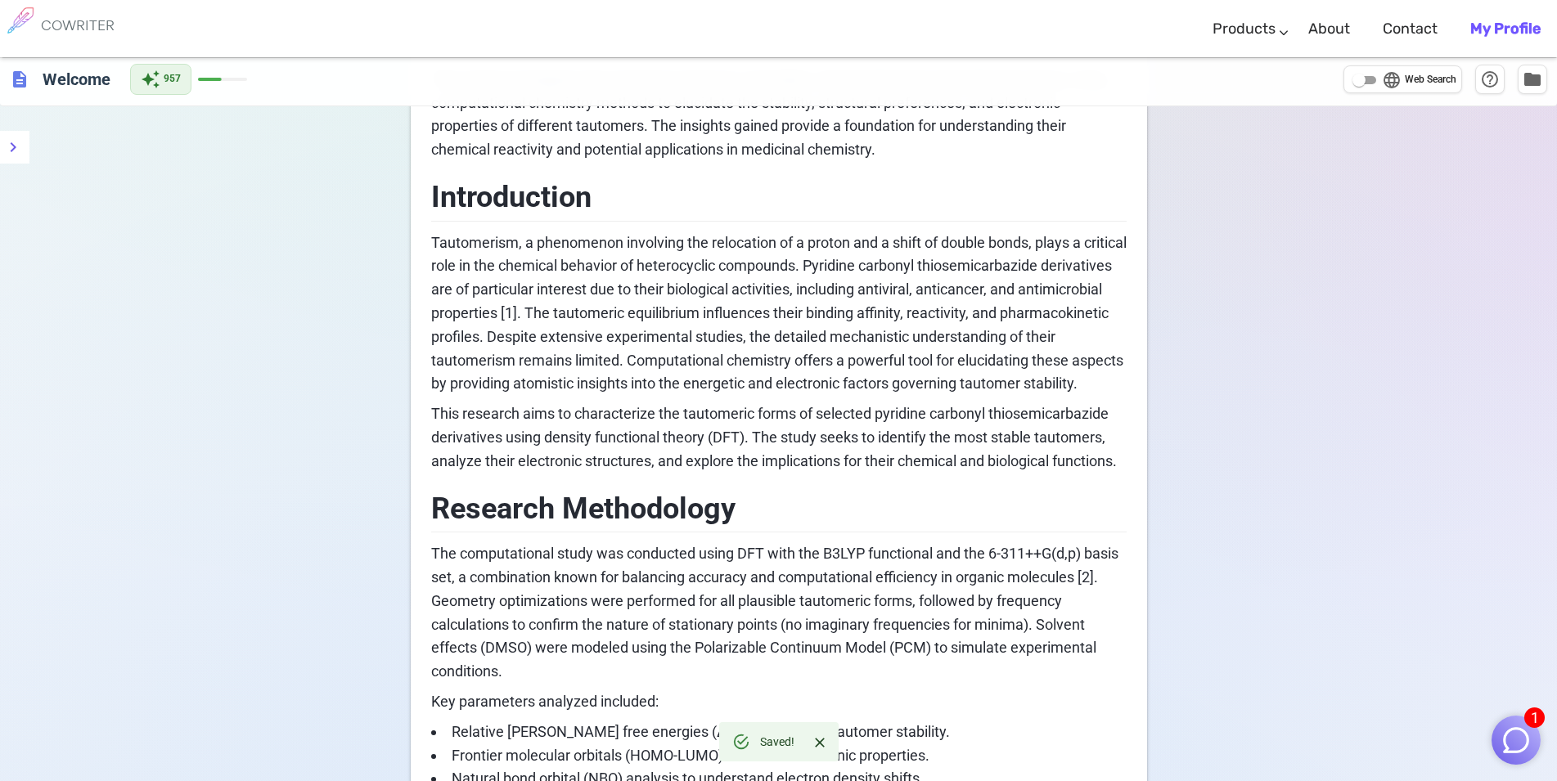
scroll to position [0, 0]
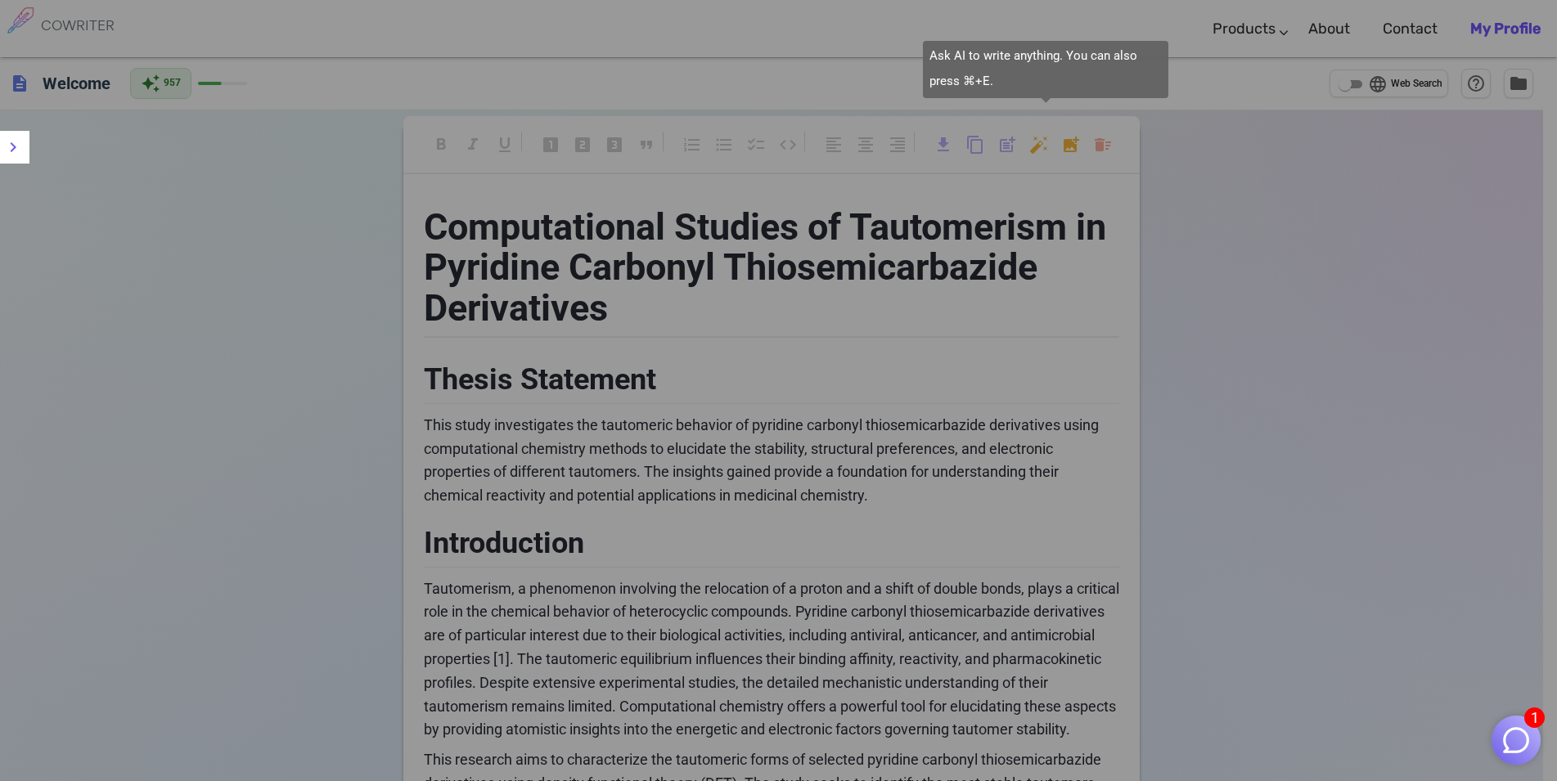
click at [1040, 146] on body "1 COWRITER Products Writing Marketing Emails Images (soon) About Contact My Pro…" at bounding box center [778, 774] width 1557 height 1549
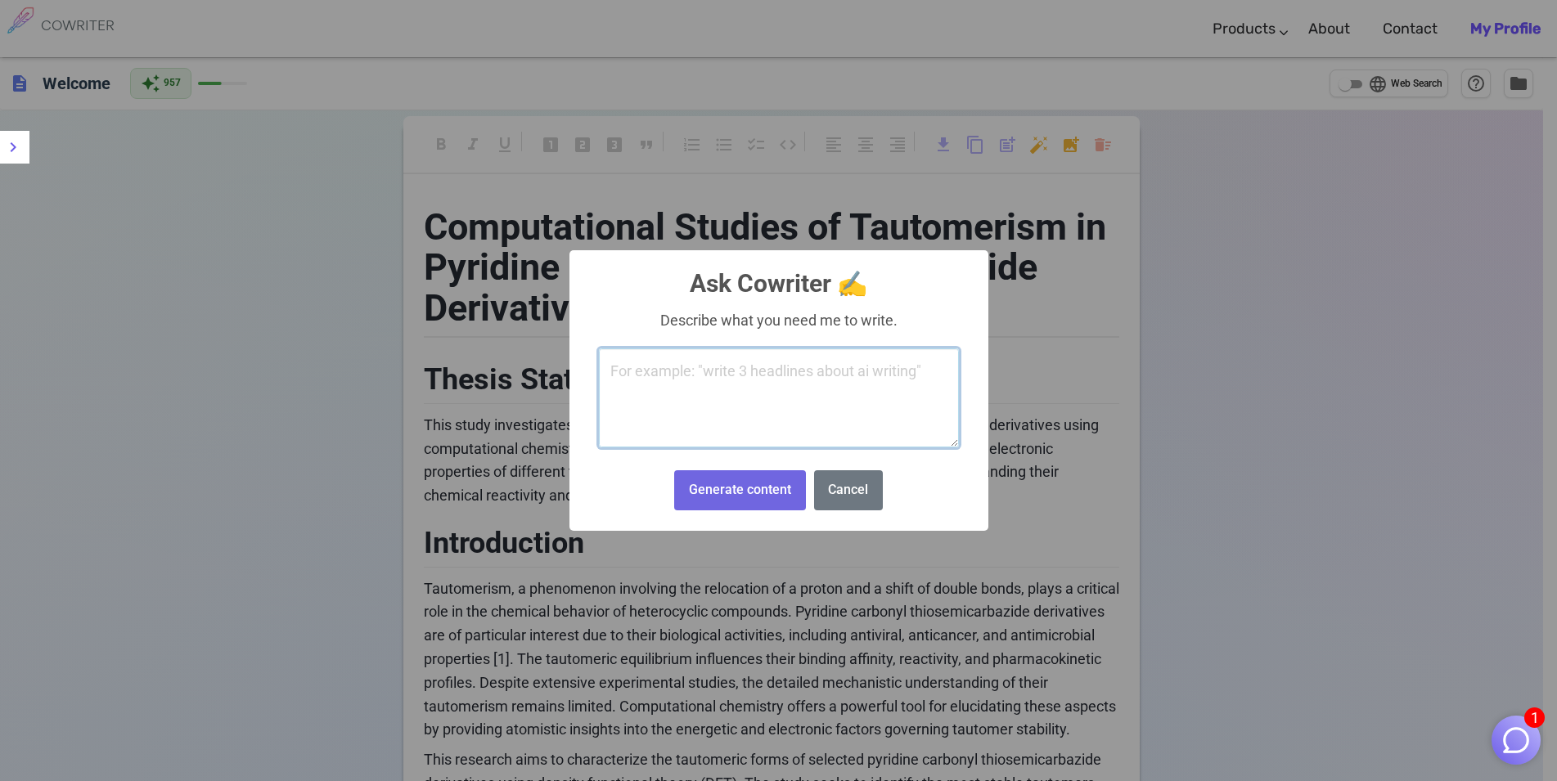
paste textarea "computational studies of tautomerism pyridine carbonyl thiosemicarbazide deriva…"
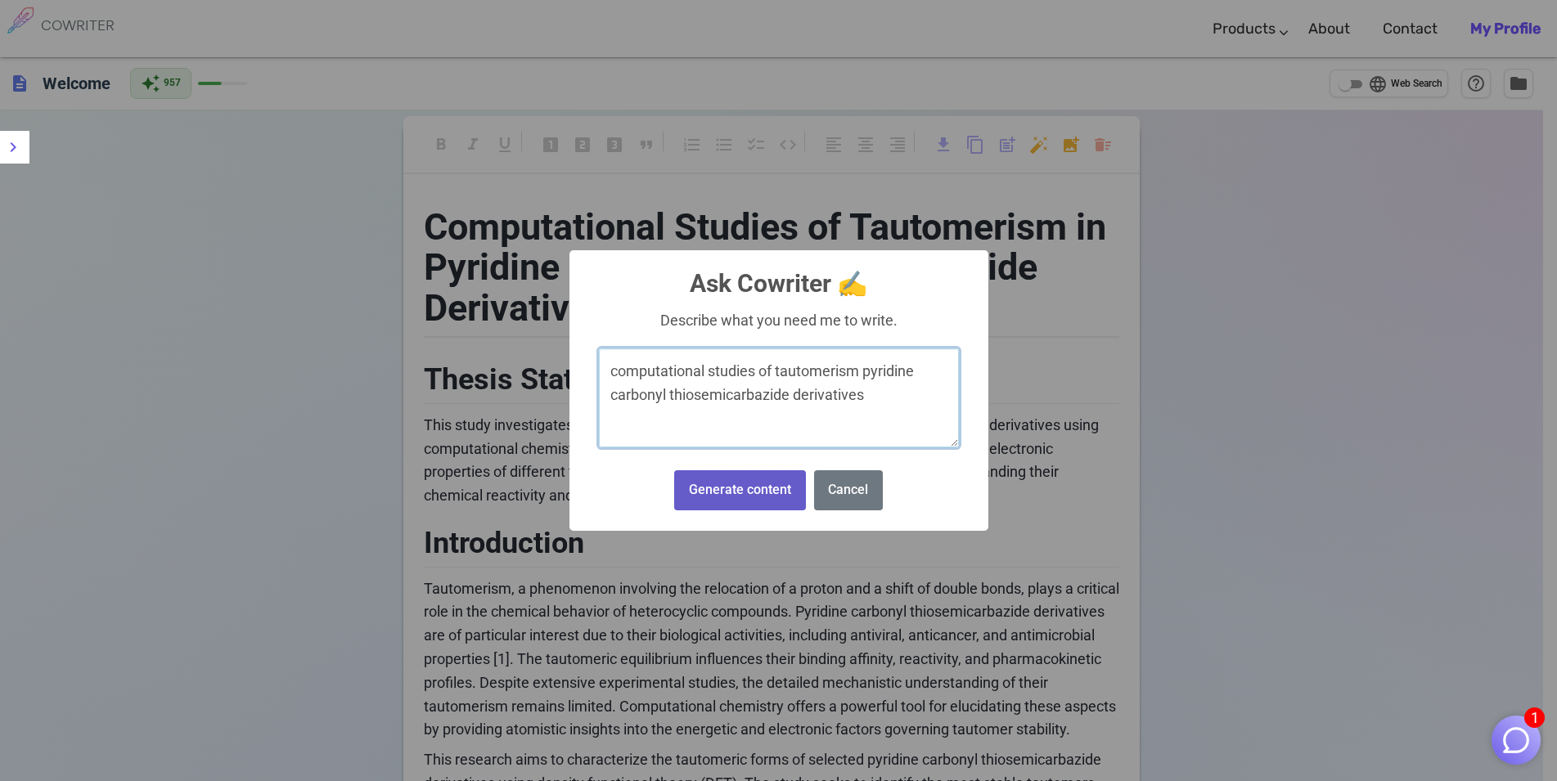
type textarea "computational studies of tautomerism pyridine carbonyl thiosemicarbazide deriva…"
click at [765, 501] on button "Generate content" at bounding box center [739, 490] width 131 height 40
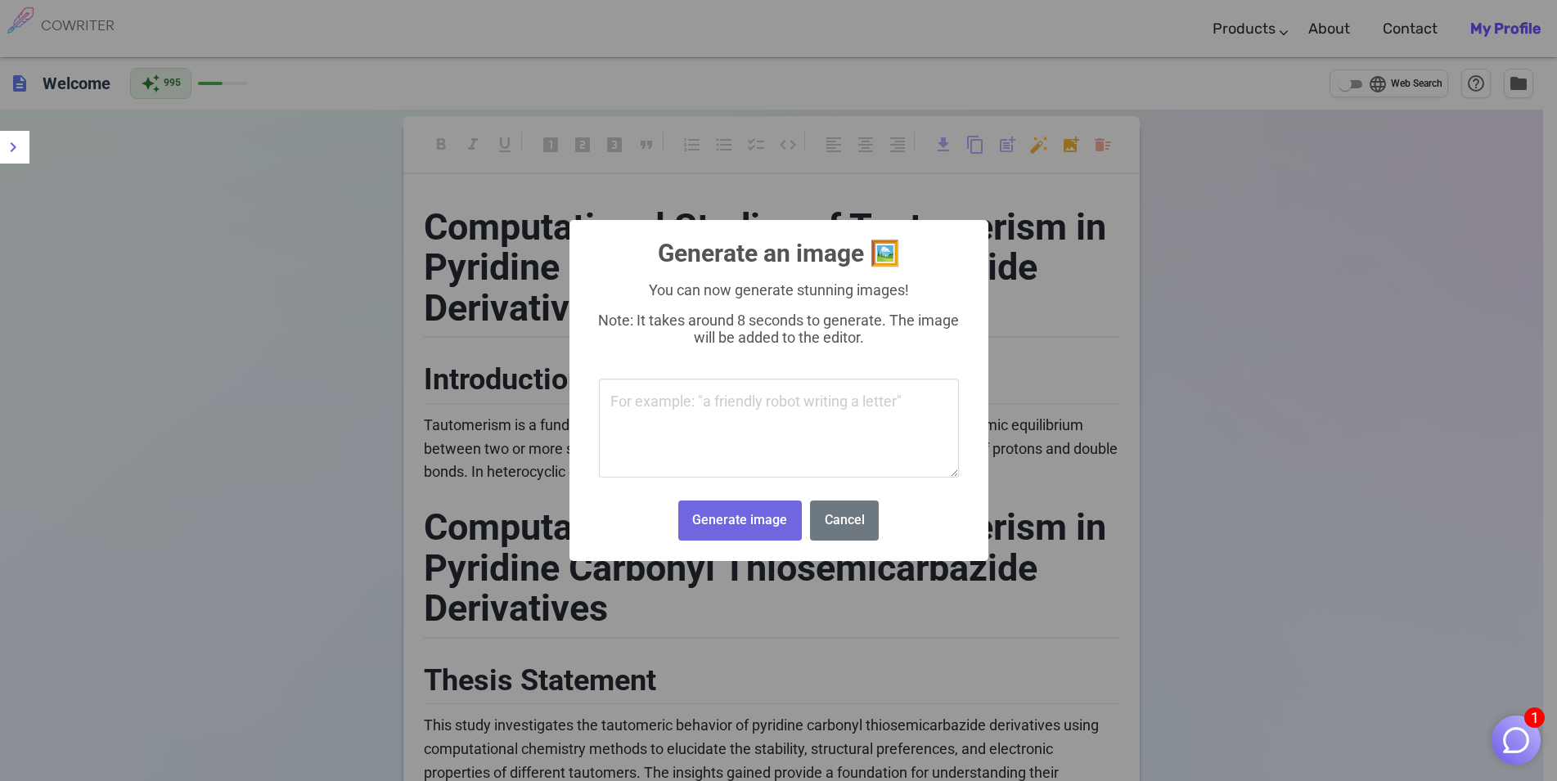
click at [845, 524] on button "Cancel" at bounding box center [844, 521] width 69 height 40
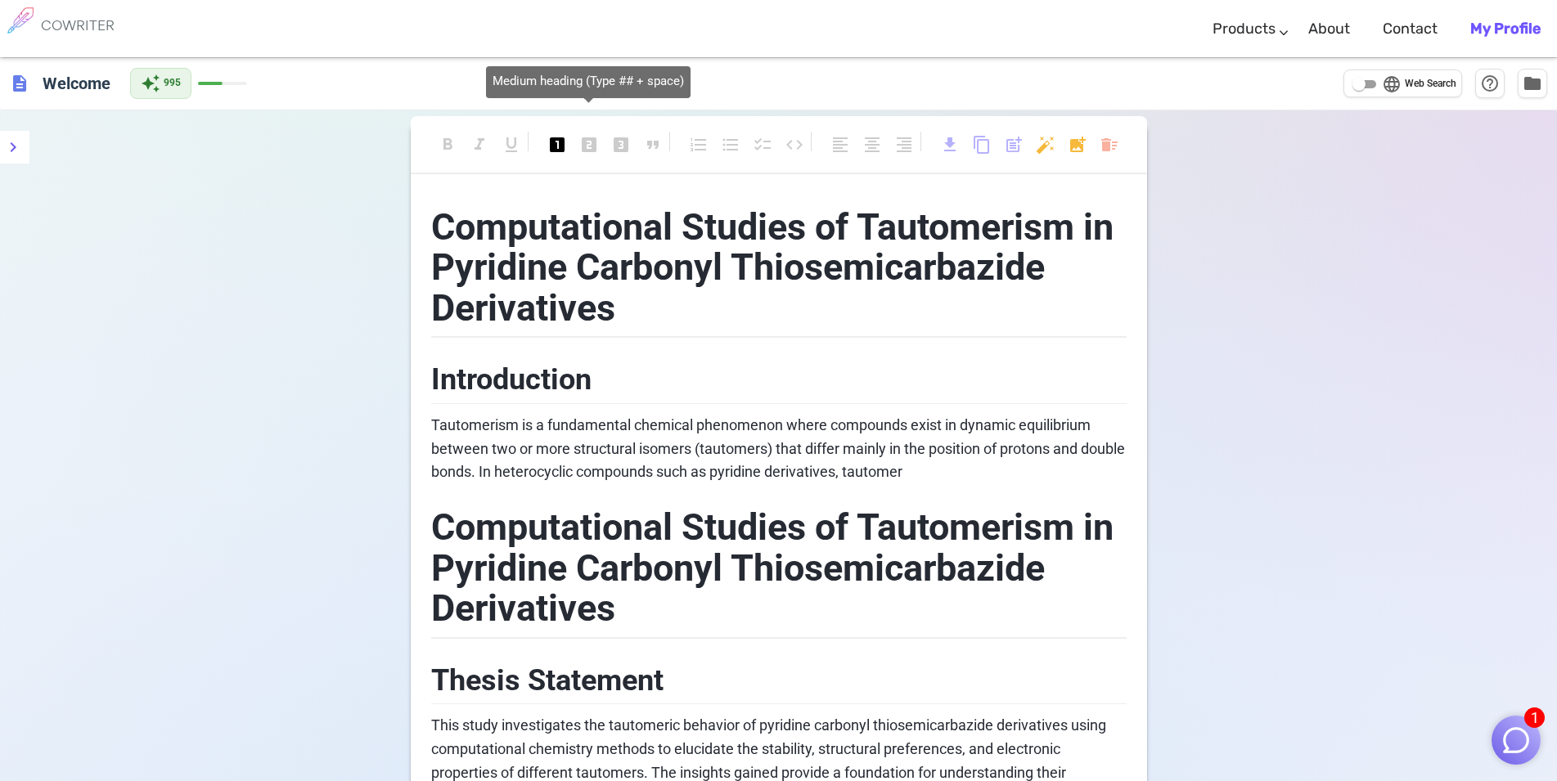
click at [590, 145] on span "looks_two" at bounding box center [589, 145] width 20 height 20
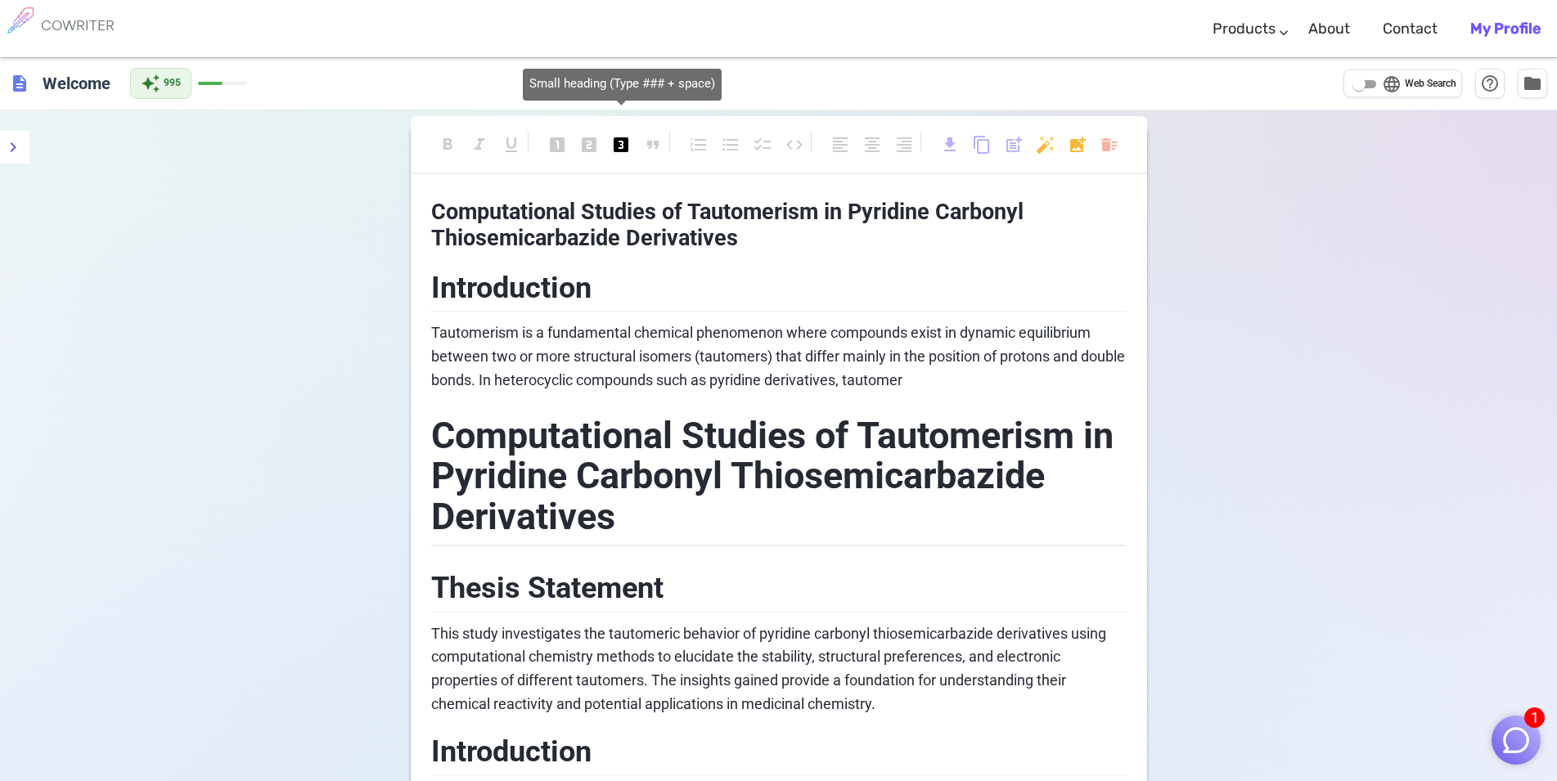
click at [615, 147] on span "looks_3" at bounding box center [621, 145] width 20 height 20
click at [589, 147] on span "looks_two" at bounding box center [589, 145] width 20 height 20
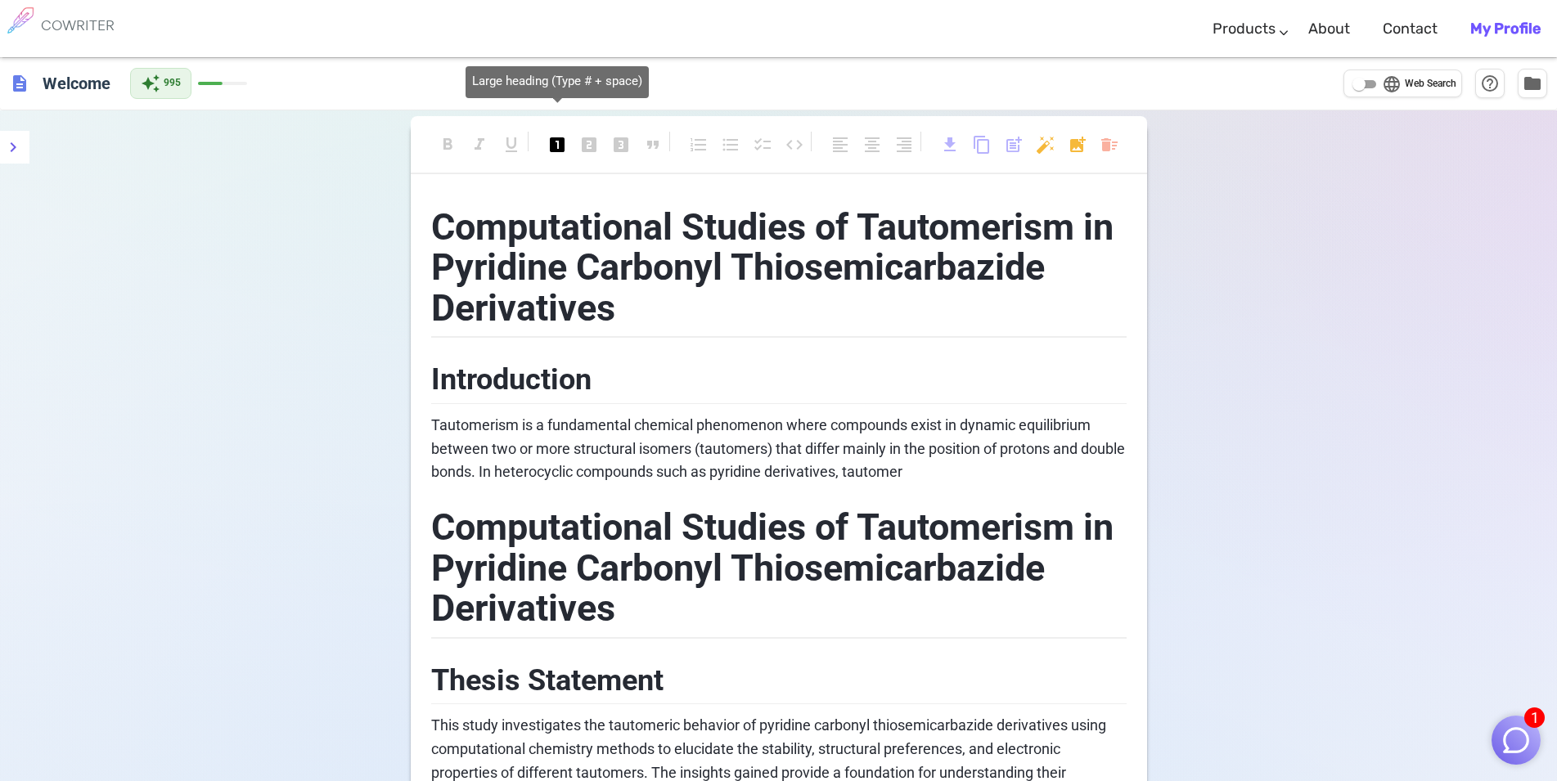
click at [564, 147] on span "looks_one" at bounding box center [557, 145] width 20 height 20
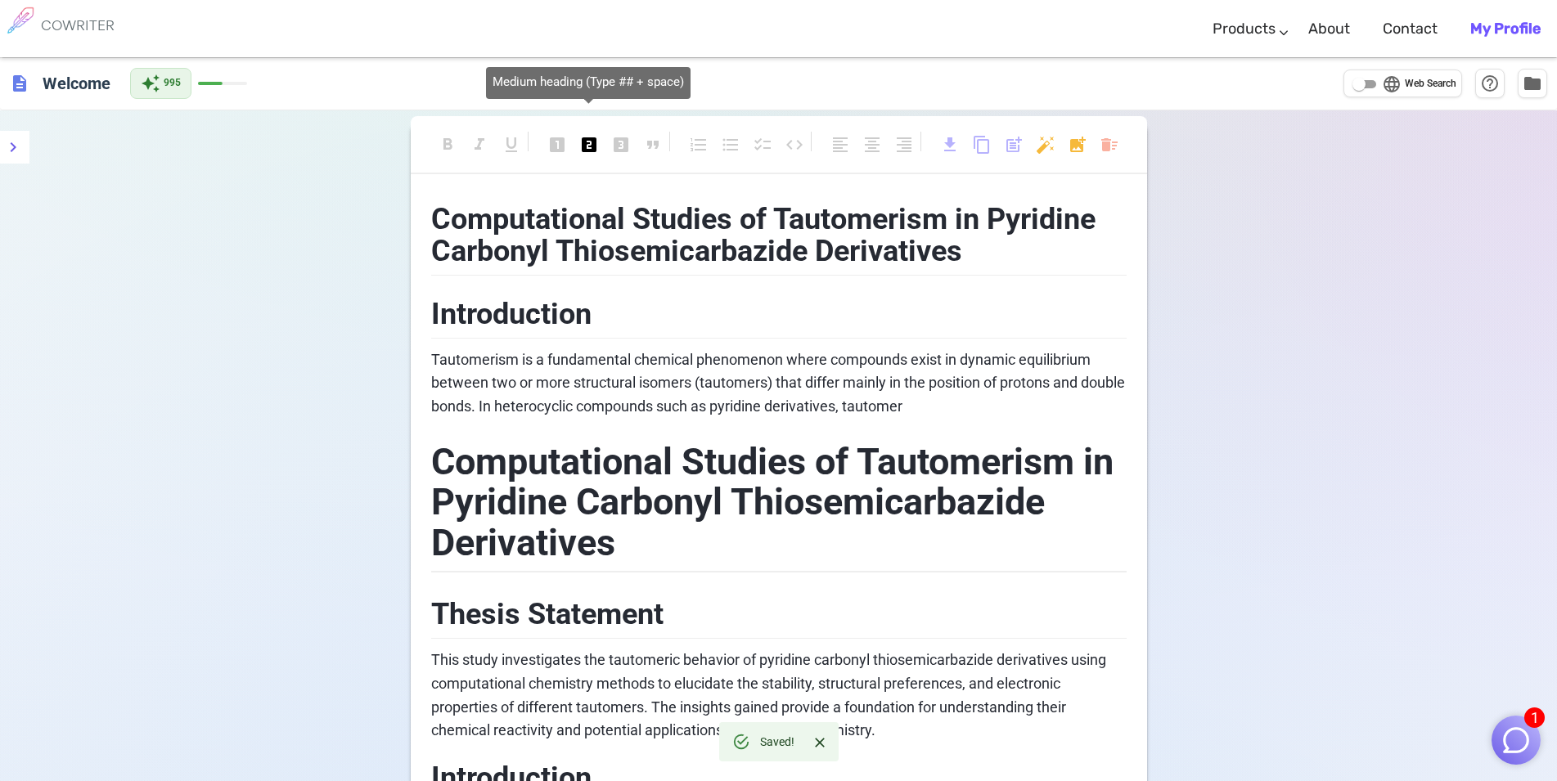
click at [588, 148] on span "looks_two" at bounding box center [589, 145] width 20 height 20
click at [630, 348] on p "Tautomerism is a fundamental chemical phenomenon where compounds exist in dynam…" at bounding box center [778, 383] width 695 height 70
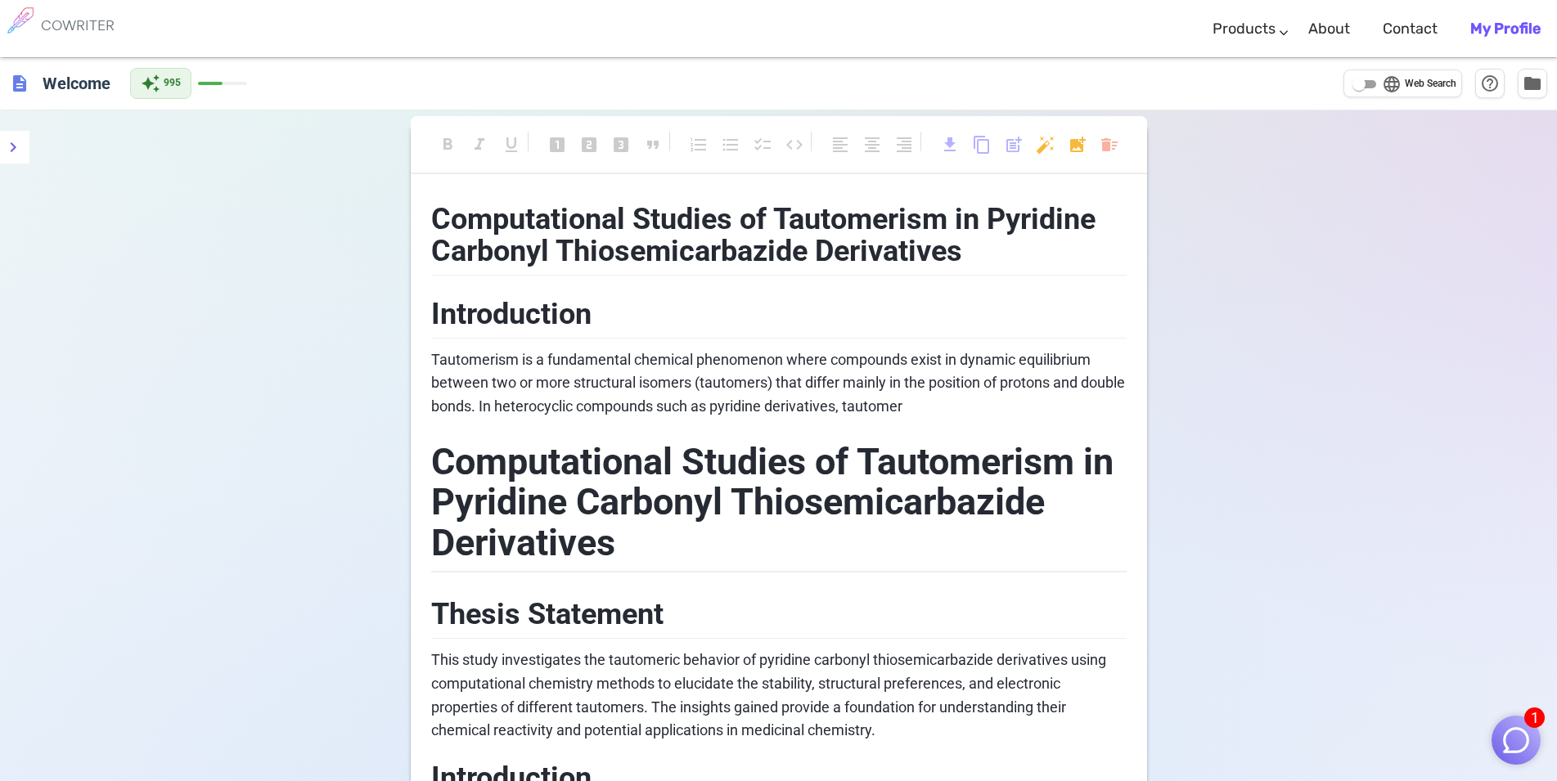
click at [226, 84] on span at bounding box center [222, 83] width 49 height 3
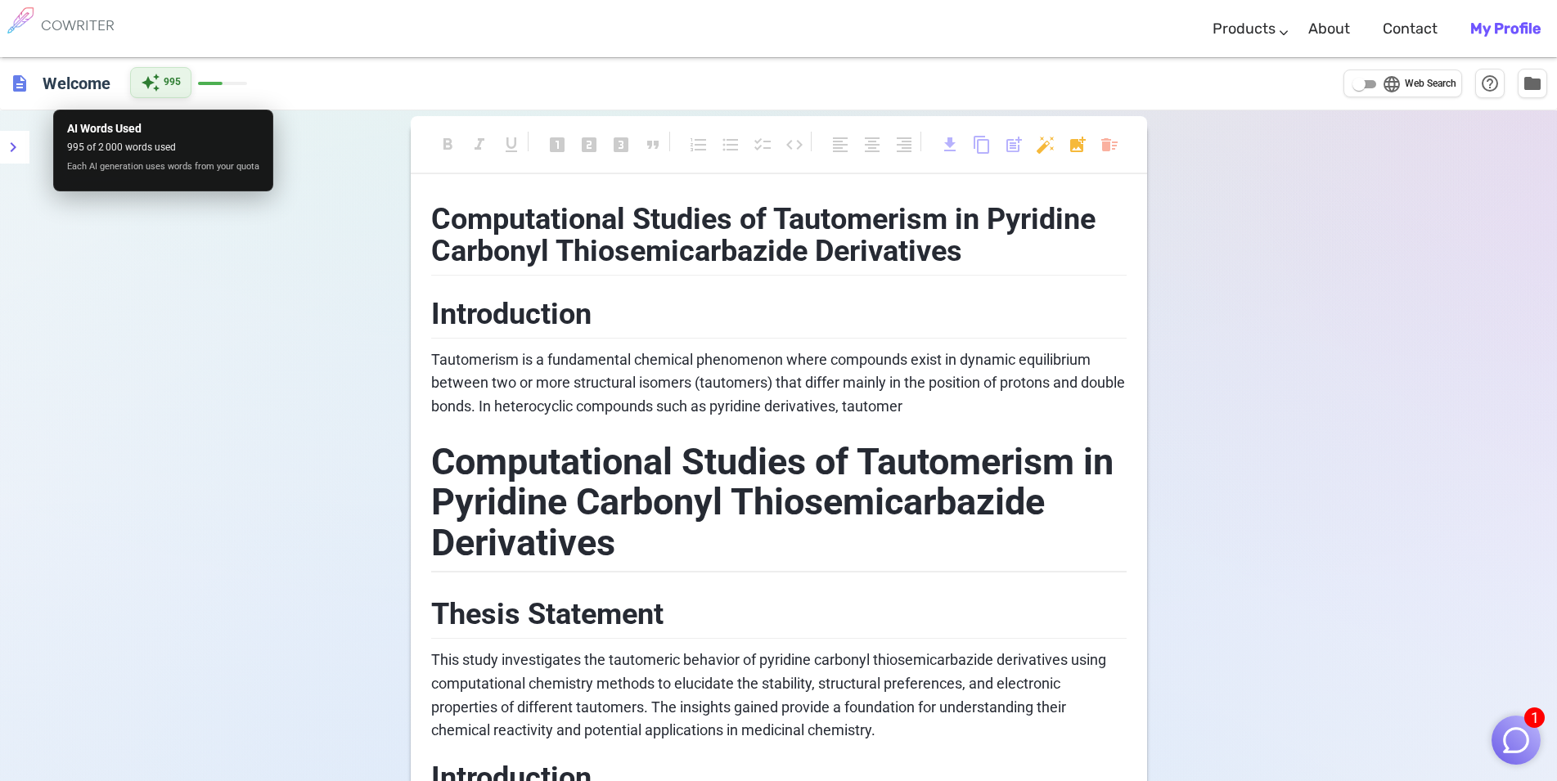
click at [161, 88] on div "auto_awesome 995" at bounding box center [160, 82] width 61 height 31
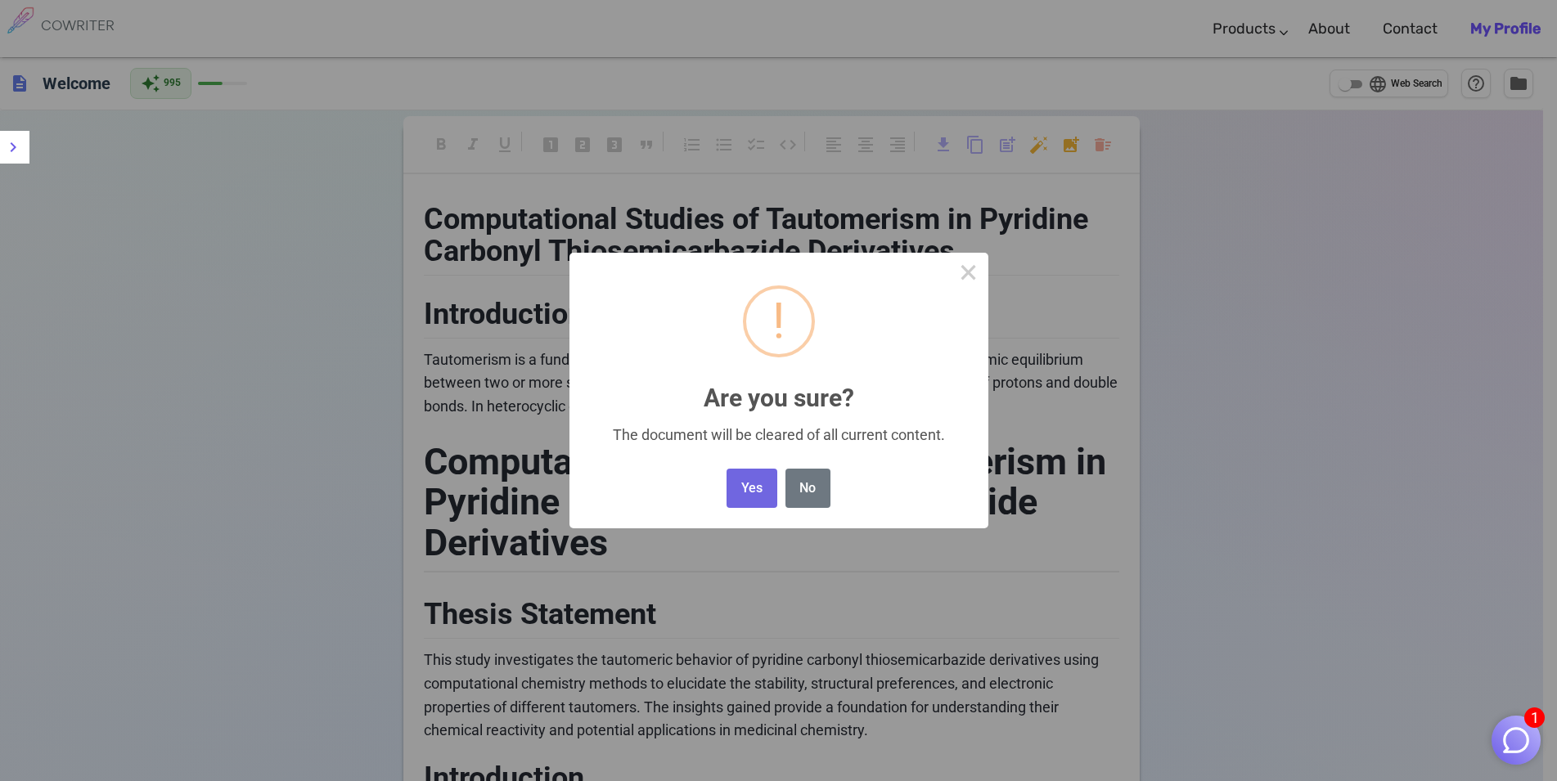
click at [756, 485] on button "Yes" at bounding box center [751, 489] width 50 height 40
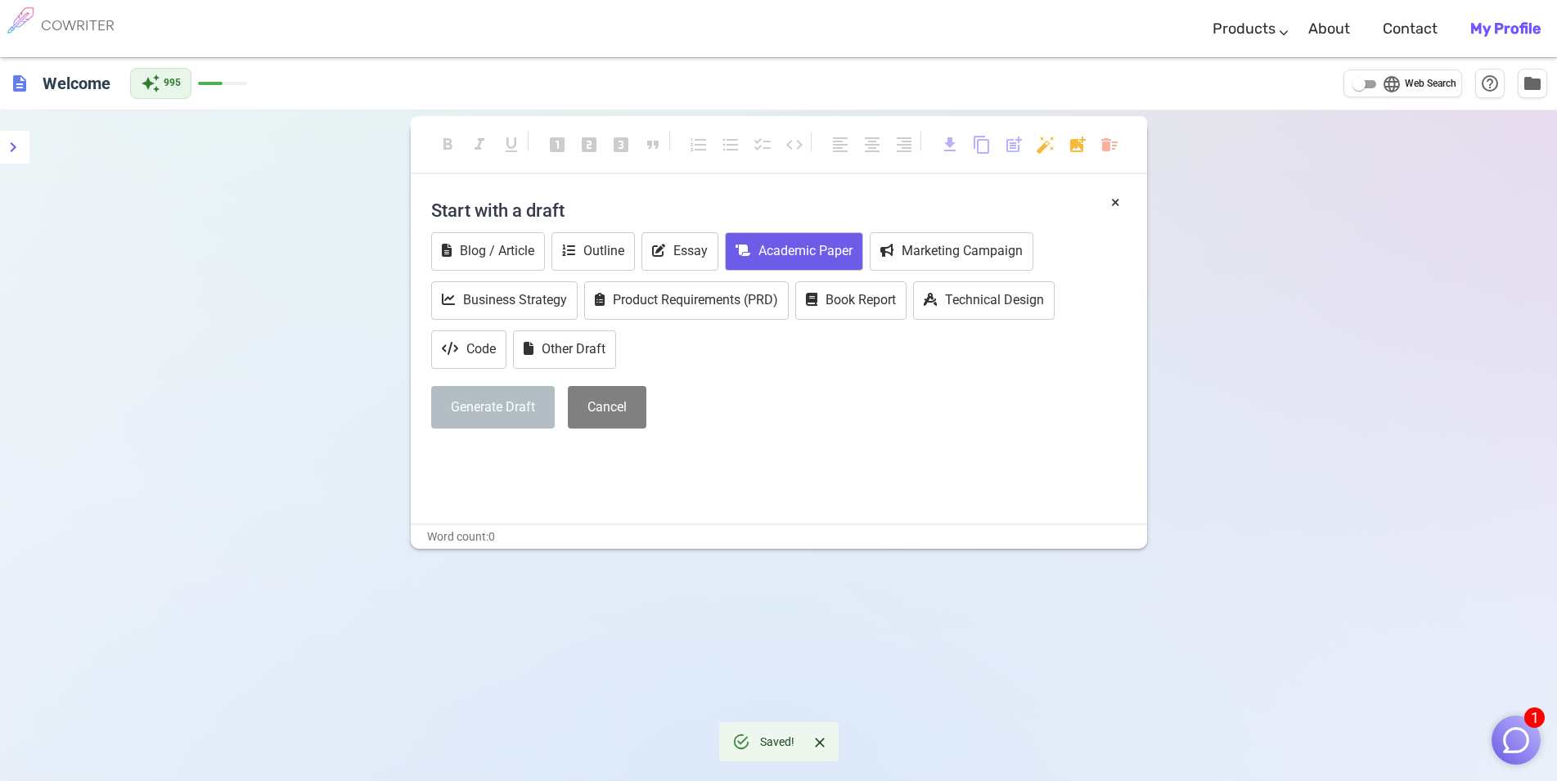
click at [843, 248] on button "Academic Paper" at bounding box center [794, 251] width 138 height 38
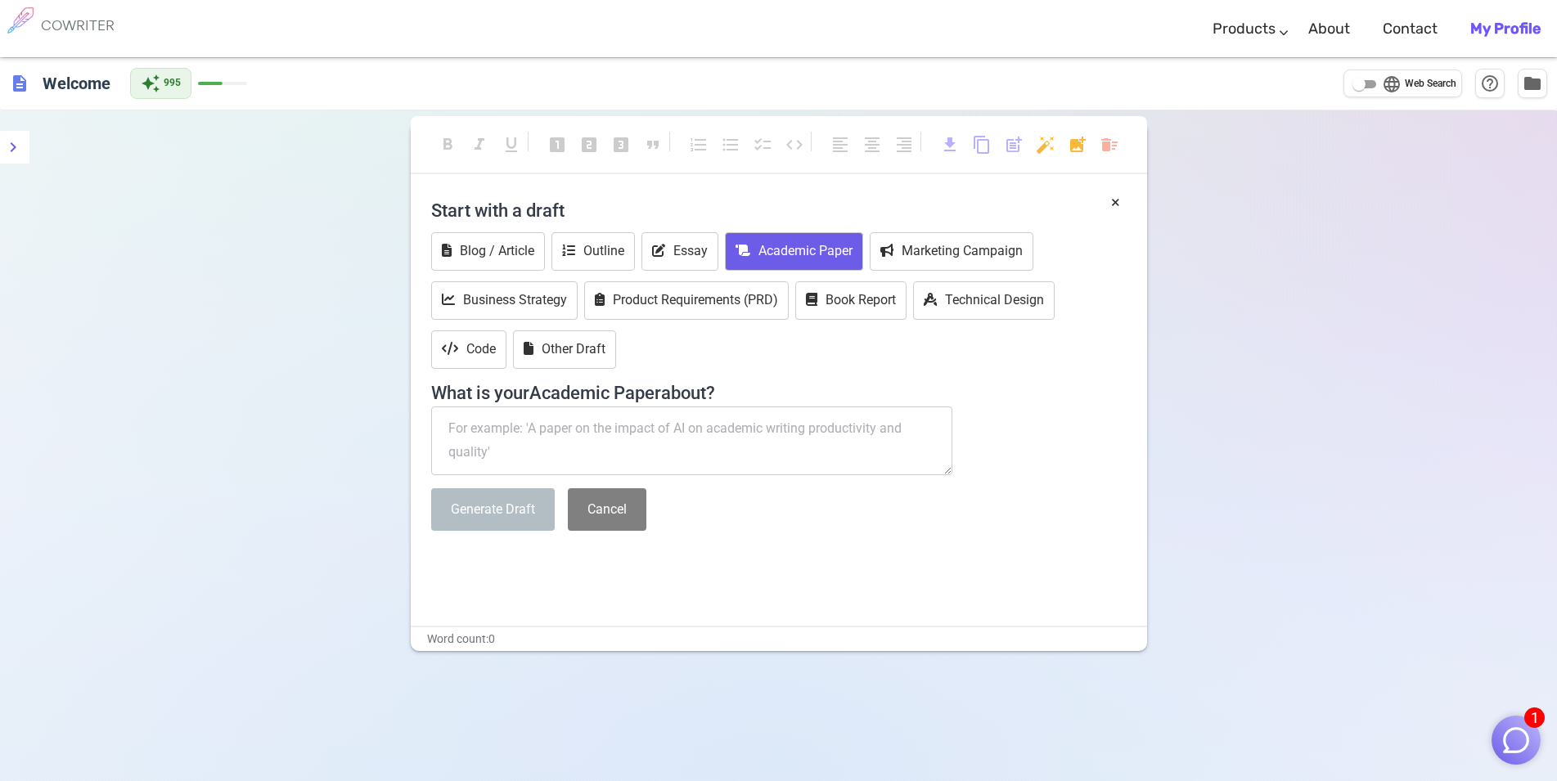
click at [663, 443] on textarea at bounding box center [692, 441] width 522 height 69
paste textarea "computational studies of tautomerism pyridine carbonyl thiosemicarbazide deriva…"
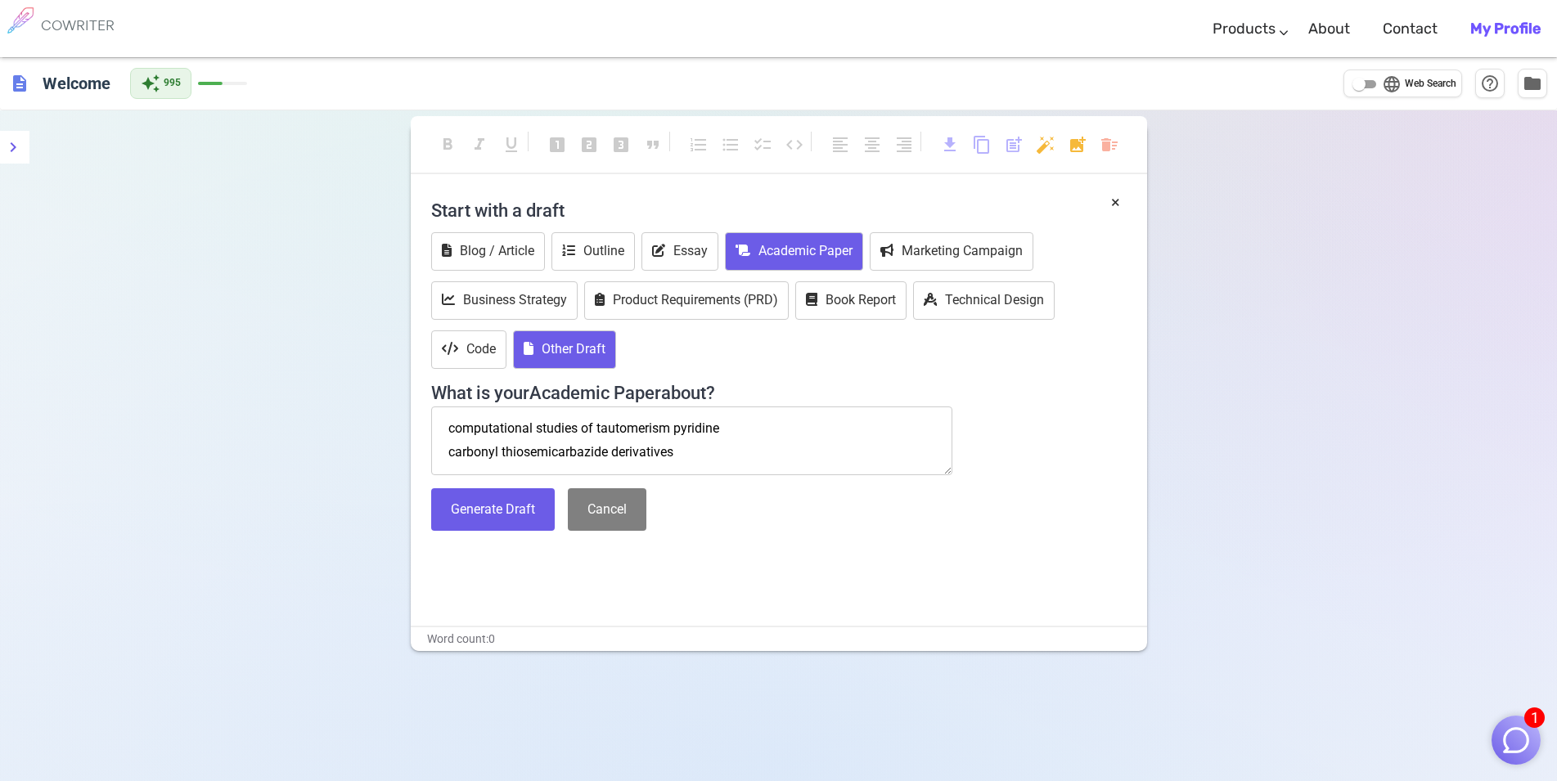
type textarea "computational studies of tautomerism pyridine carbonyl thiosemicarbazide deriva…"
click at [599, 348] on button "Other Draft" at bounding box center [564, 349] width 103 height 38
click at [589, 350] on button "Other Draft" at bounding box center [564, 349] width 103 height 38
drag, startPoint x: 692, startPoint y: 456, endPoint x: 428, endPoint y: 408, distance: 268.4
click at [431, 408] on textarea "computational studies of tautomerism pyridine carbonyl thiosemicarbazide deriva…" at bounding box center [692, 441] width 522 height 69
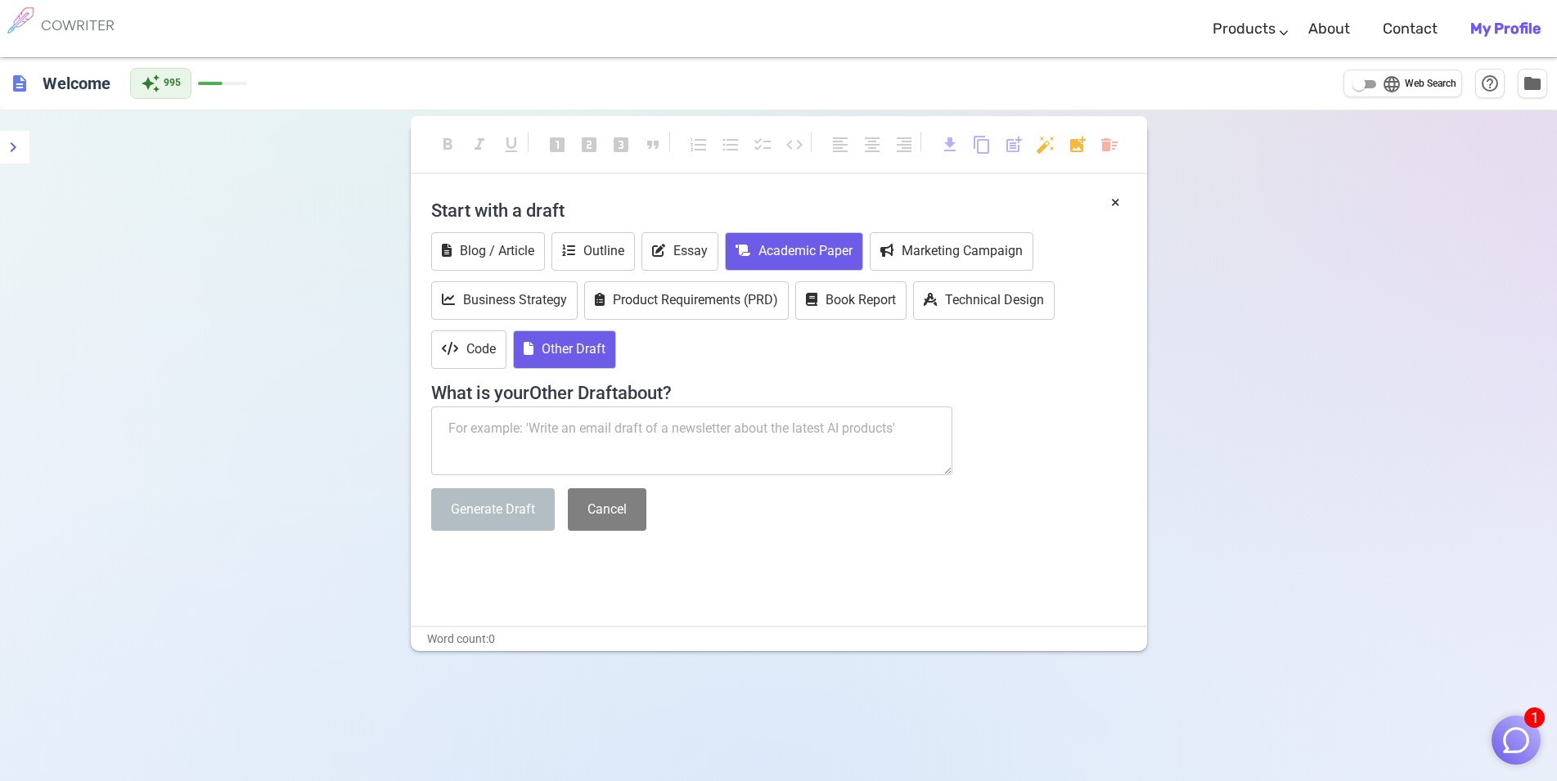
click at [789, 255] on button "Academic Paper" at bounding box center [794, 251] width 138 height 38
paste textarea "computational studies of tautomerism pyridine carbonyl thiosemicarbazide deriva…"
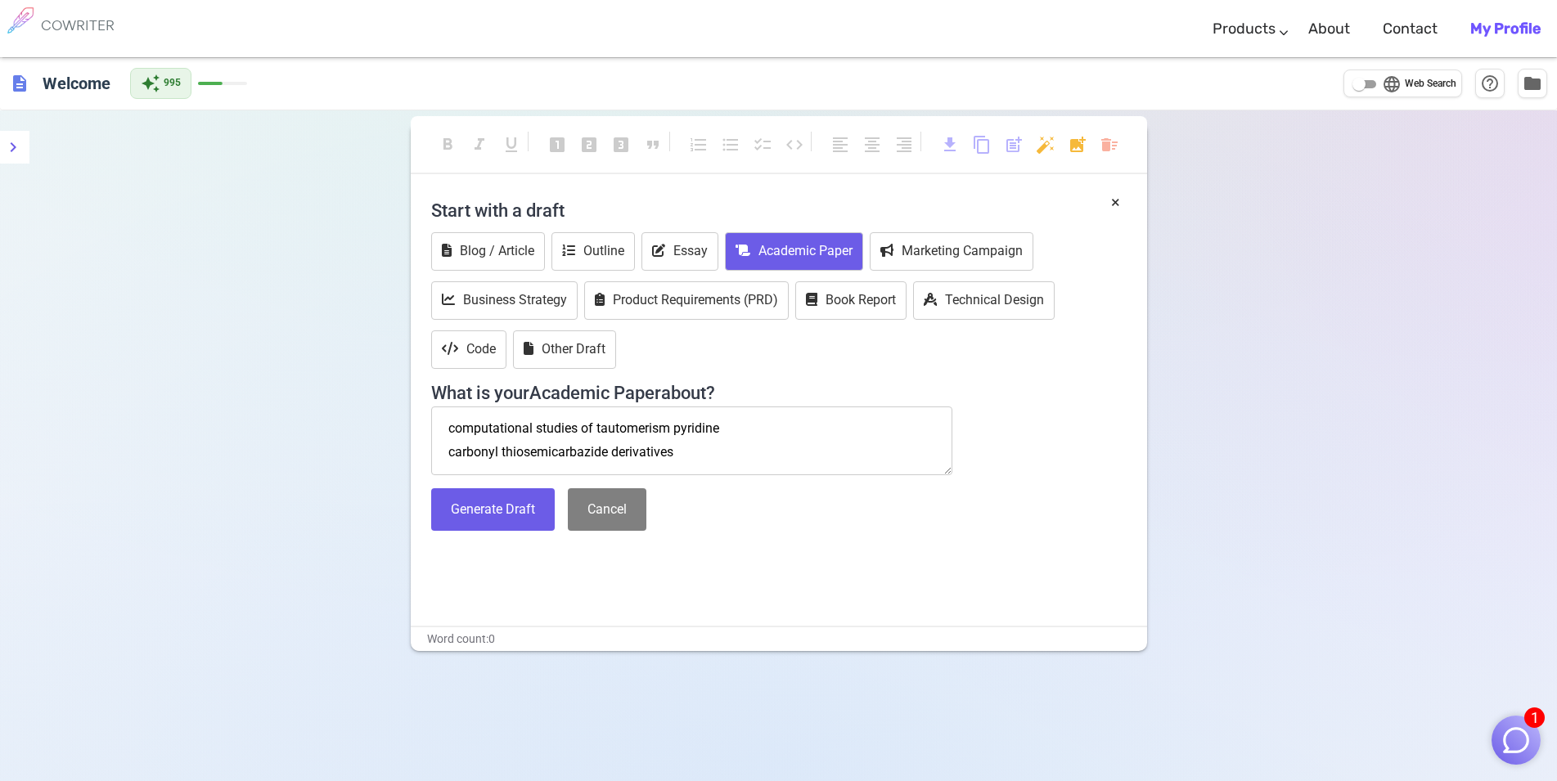
click at [738, 426] on textarea "computational studies of tautomerism pyridine carbonyl thiosemicarbazide deriva…" at bounding box center [692, 441] width 522 height 69
click at [920, 438] on textarea "computational studies of tautomerism pyridine carbonyl thiosemicarbazide deriva…" at bounding box center [692, 441] width 522 height 69
type textarea "computational studies of tautomerism pyridine carbonyl thiosemicarbazide deriva…"
click at [483, 511] on button "Generate Draft" at bounding box center [493, 509] width 124 height 43
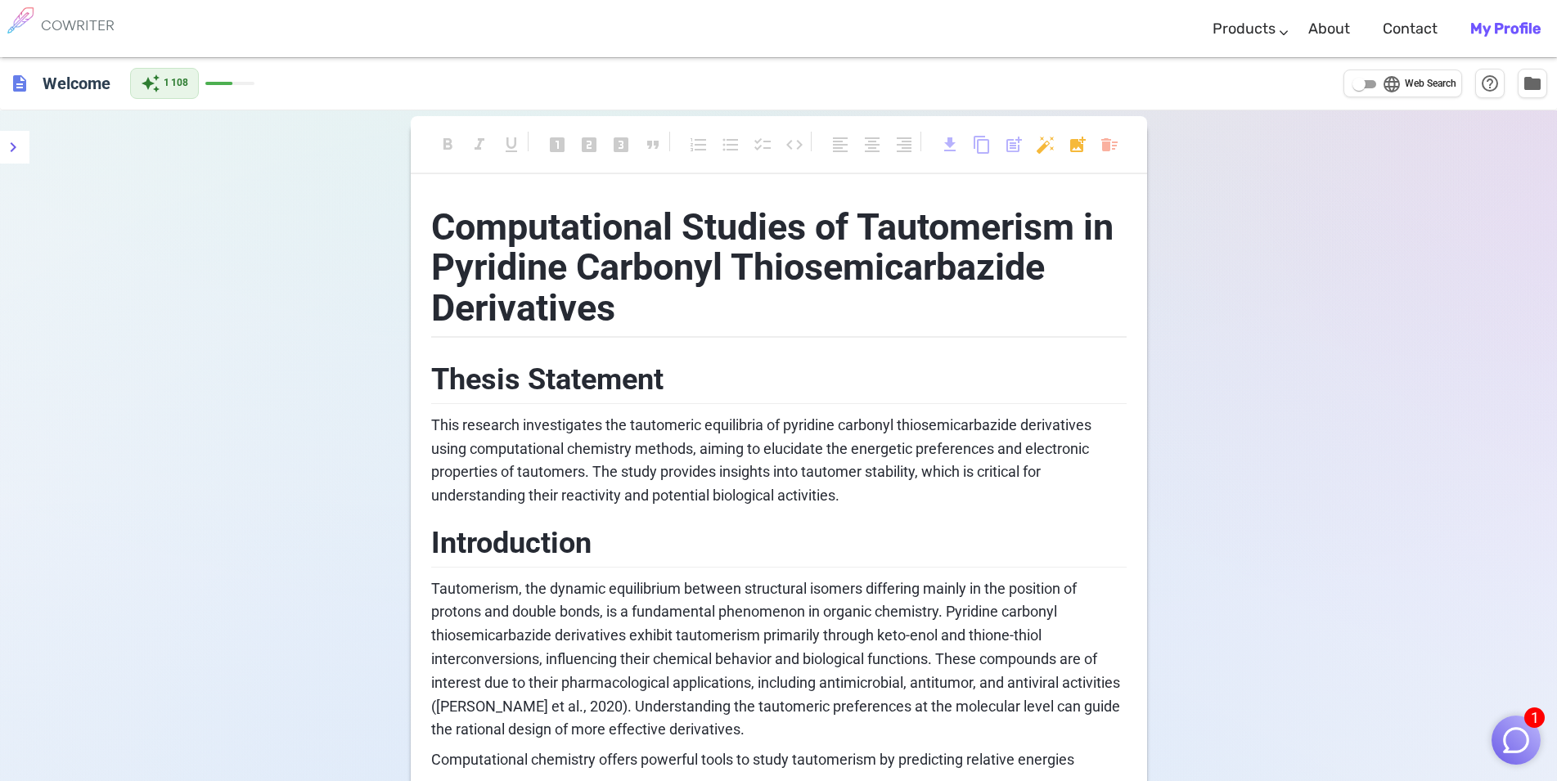
click at [1494, 20] on b "My Profile" at bounding box center [1505, 29] width 70 height 18
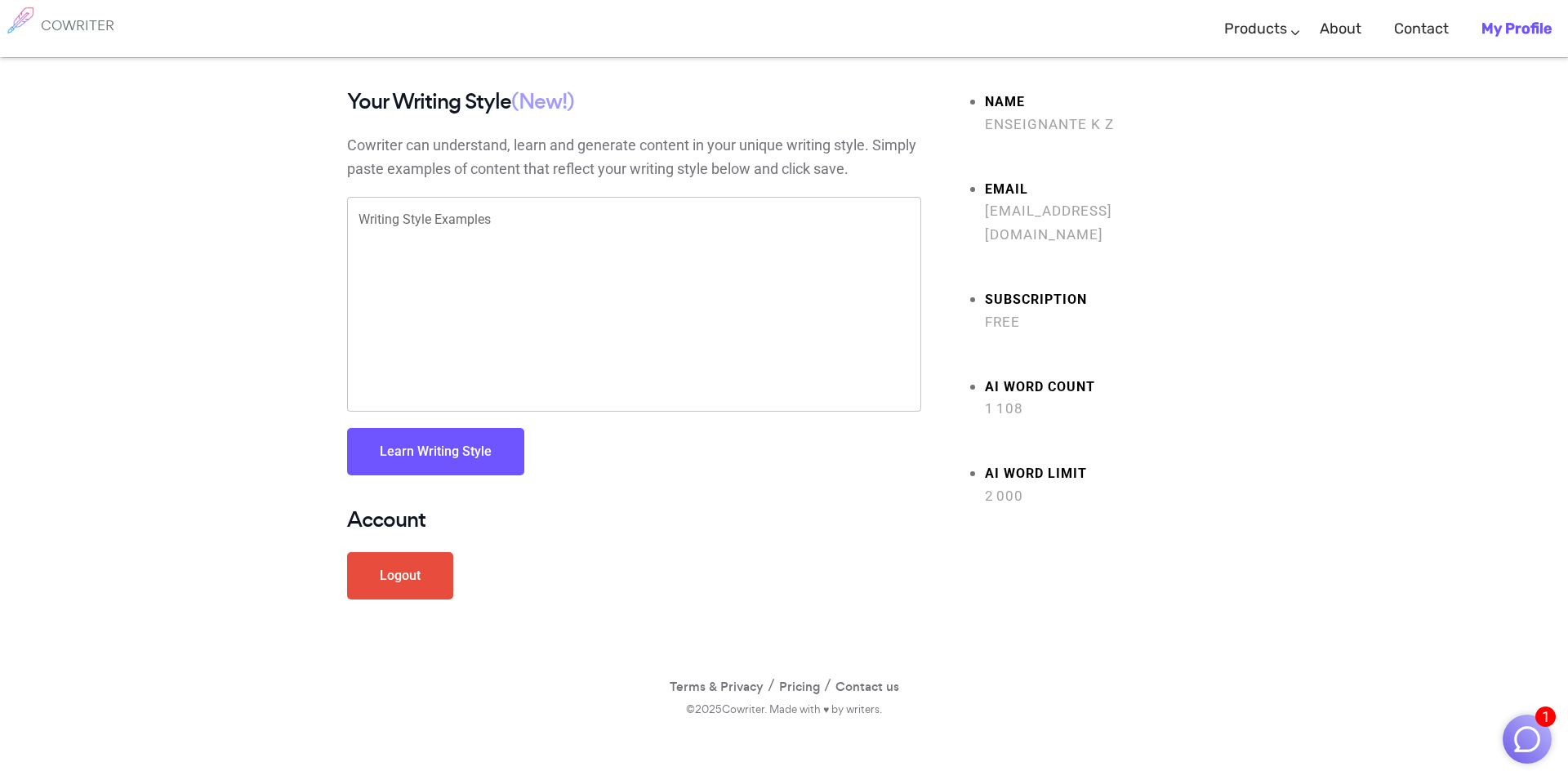
click at [414, 596] on link "Logout" at bounding box center [400, 575] width 106 height 47
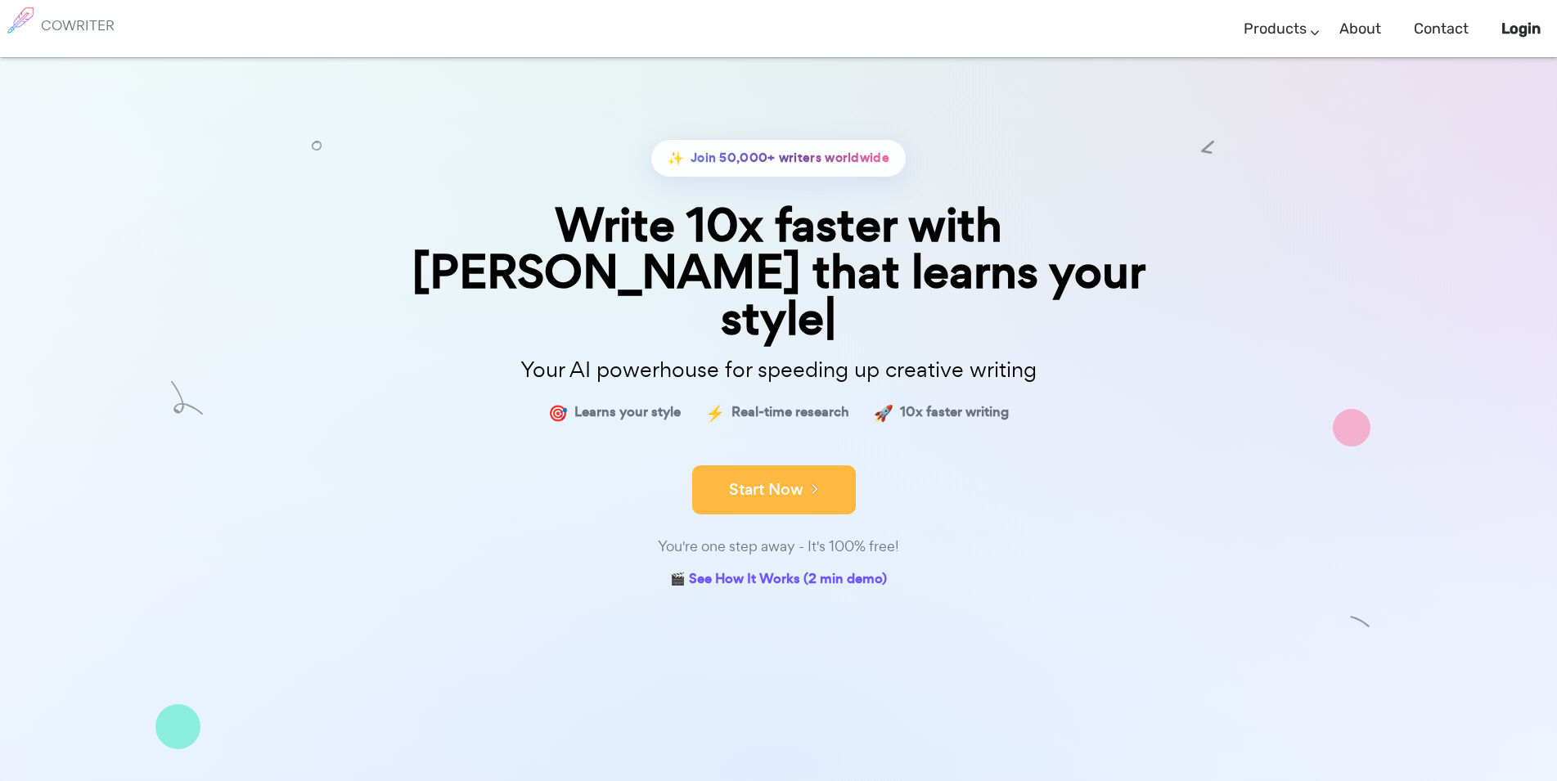
click at [812, 441] on div "Start Now" at bounding box center [779, 476] width 818 height 70
click at [779, 465] on button "Start Now" at bounding box center [774, 489] width 164 height 49
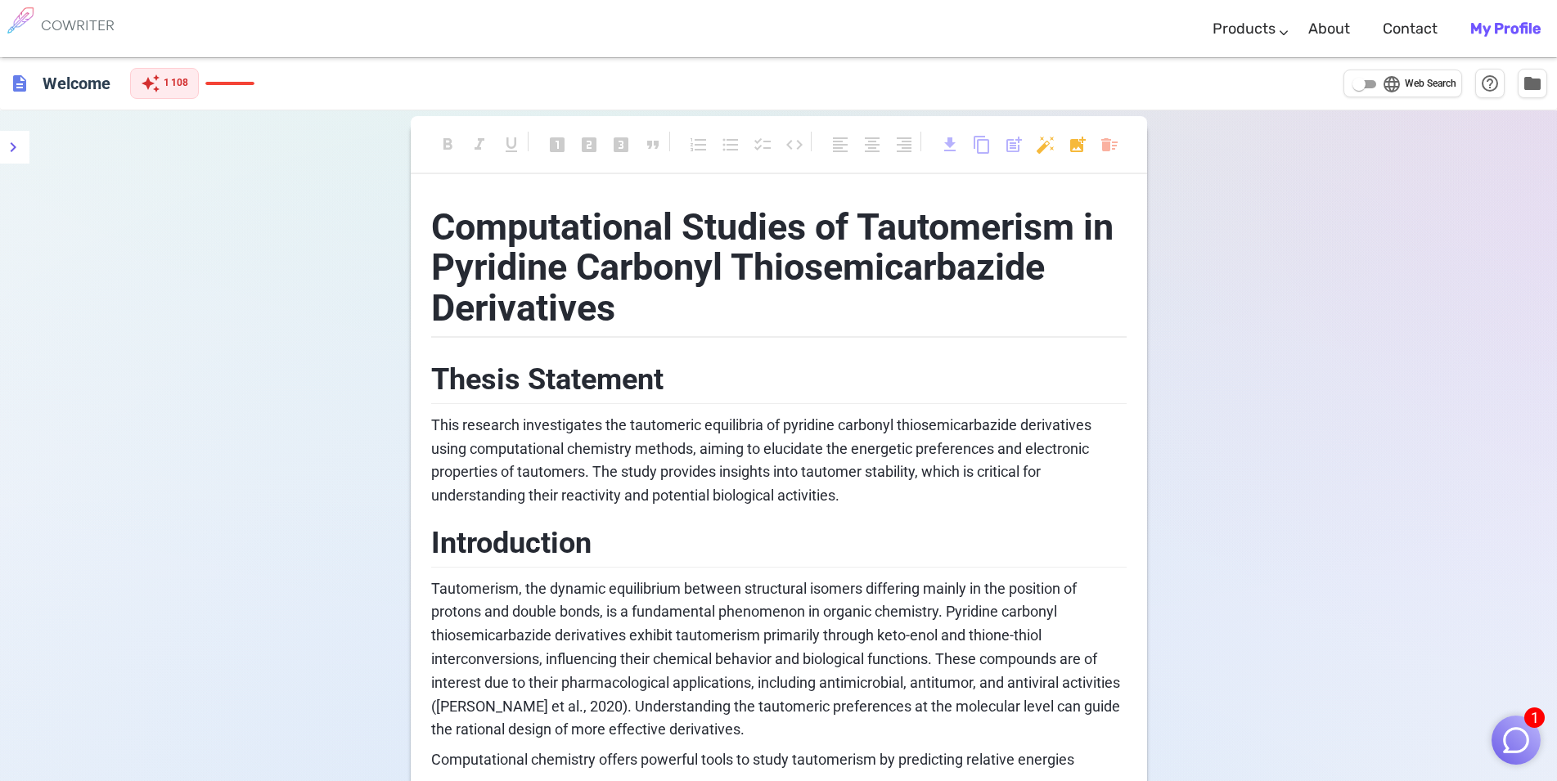
scroll to position [216, 0]
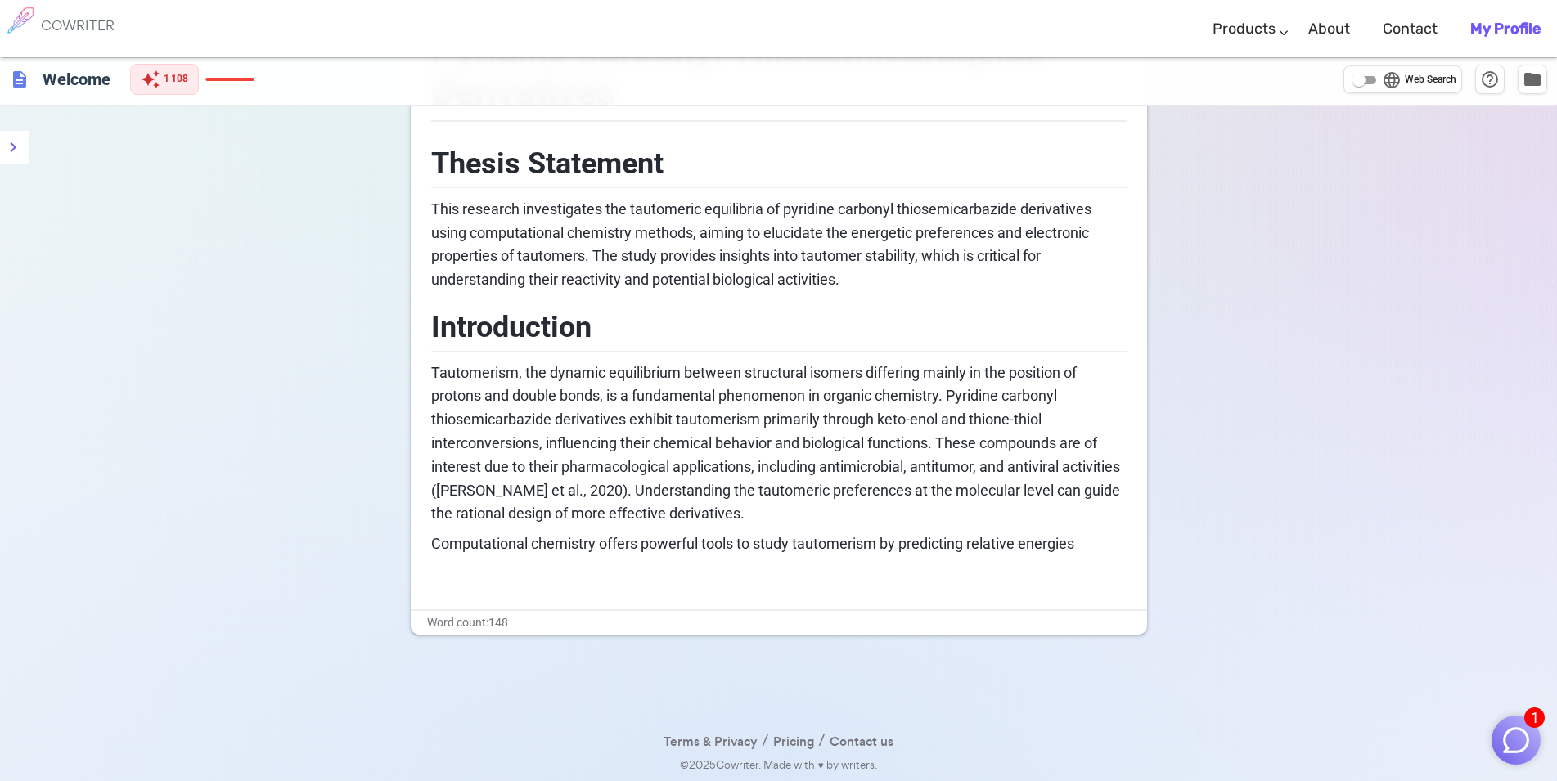
click at [1535, 22] on b "My Profile" at bounding box center [1505, 29] width 70 height 18
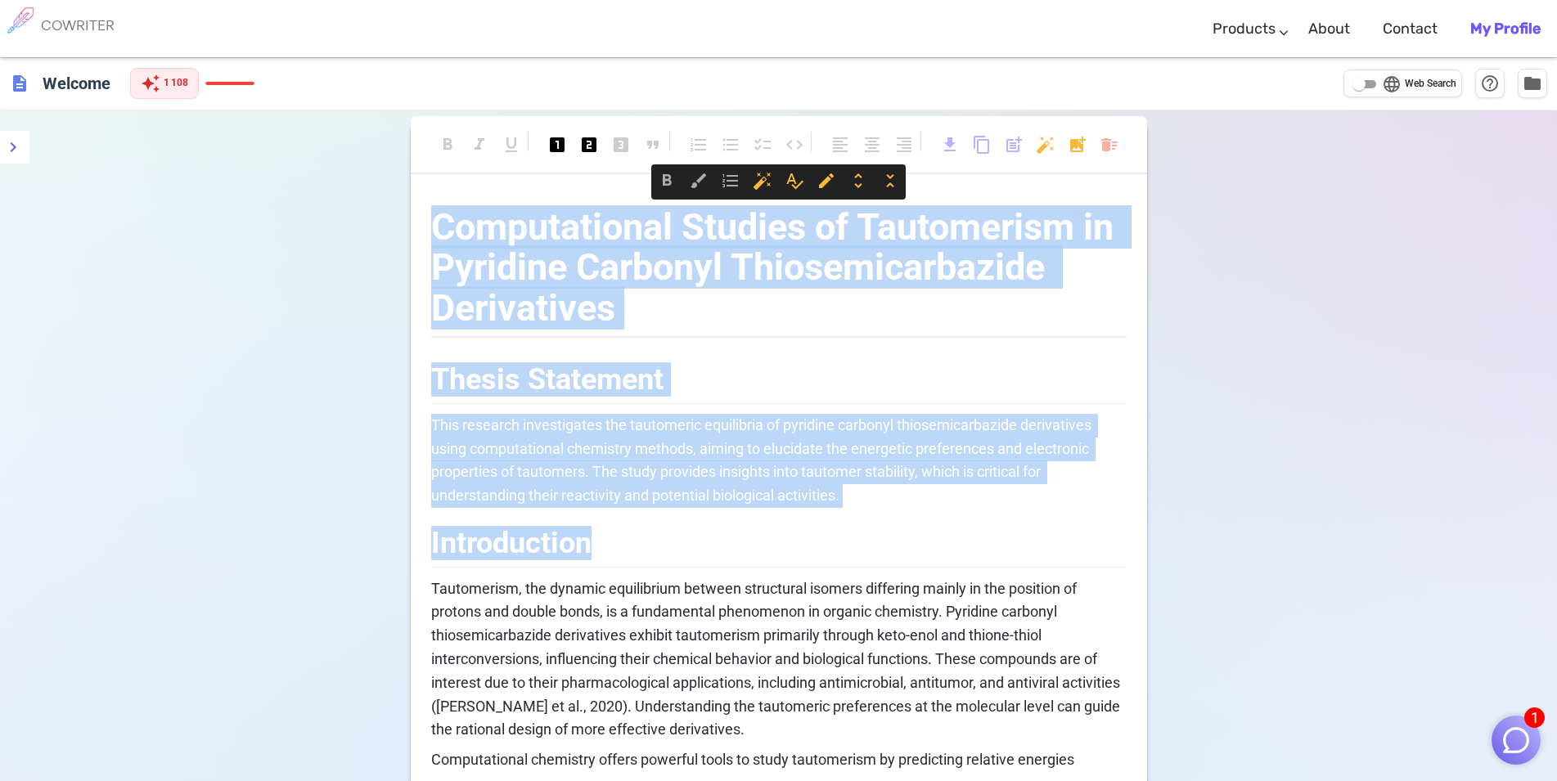
drag, startPoint x: 440, startPoint y: 220, endPoint x: 878, endPoint y: 518, distance: 529.3
click at [878, 518] on div "Computational Studies of Tautomerism in Pyridine Carbonyl Thiosemicarbazide Der…" at bounding box center [778, 497] width 695 height 612
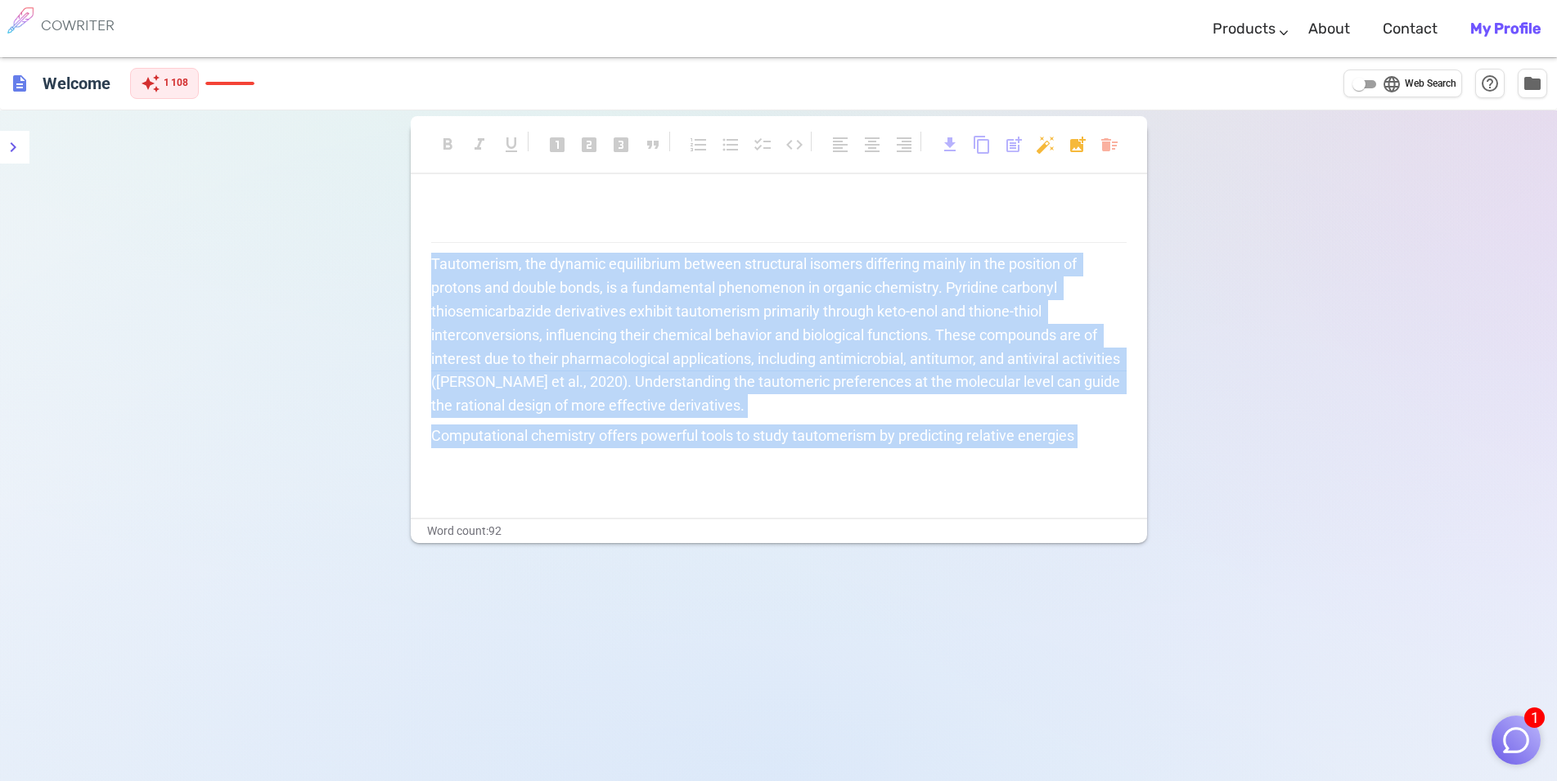
drag, startPoint x: 429, startPoint y: 261, endPoint x: 1066, endPoint y: 532, distance: 691.6
click at [1066, 532] on div "format_bold format_italic format_underlined looks_one looks_two looks_3 format_…" at bounding box center [779, 333] width 736 height 420
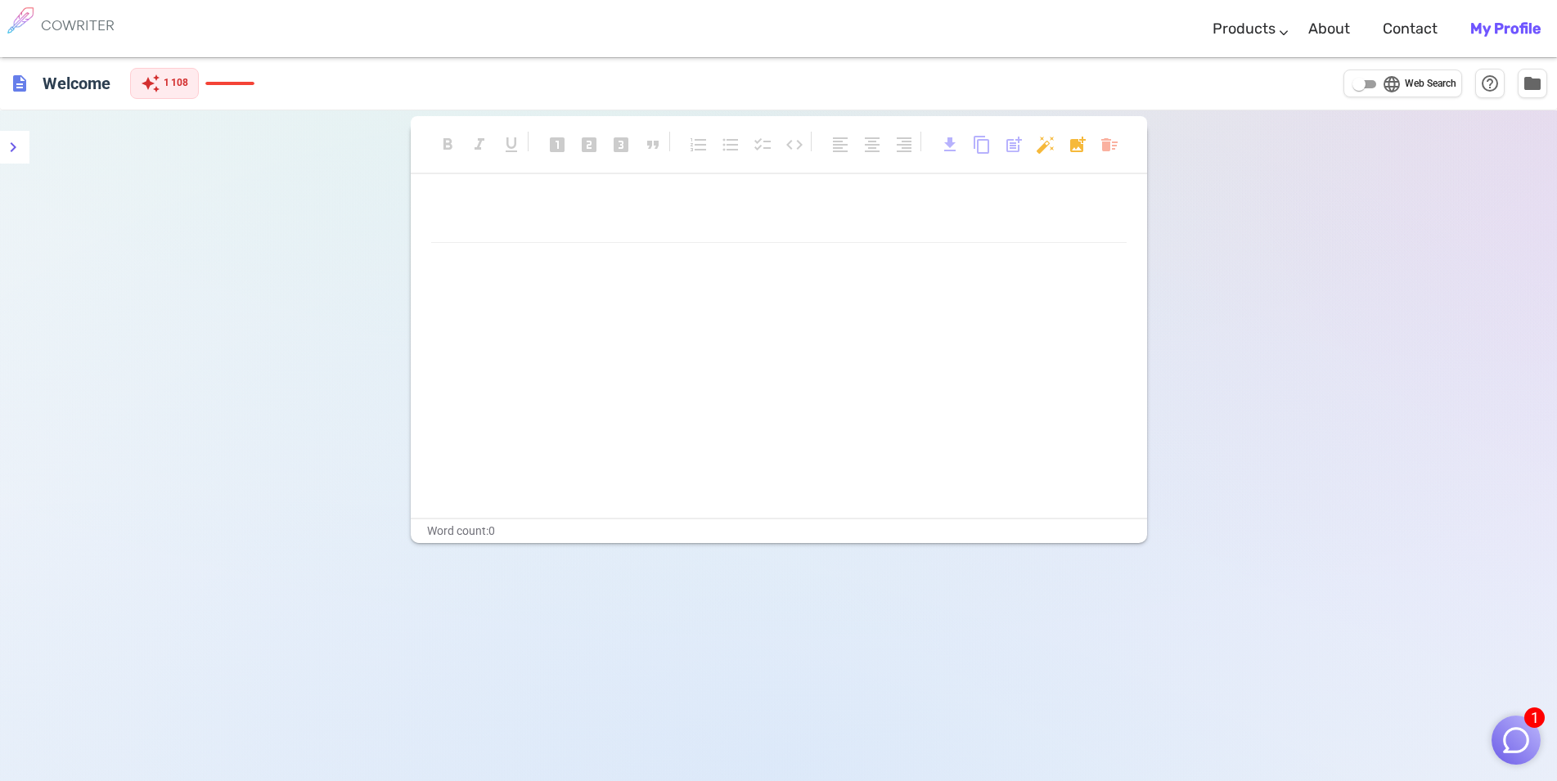
click at [1056, 410] on div "﻿ ﻿" at bounding box center [779, 354] width 736 height 327
click at [1106, 141] on body "1 COWRITER Products Writing Marketing Emails Images (soon) About Contact My Pro…" at bounding box center [778, 446] width 1557 height 892
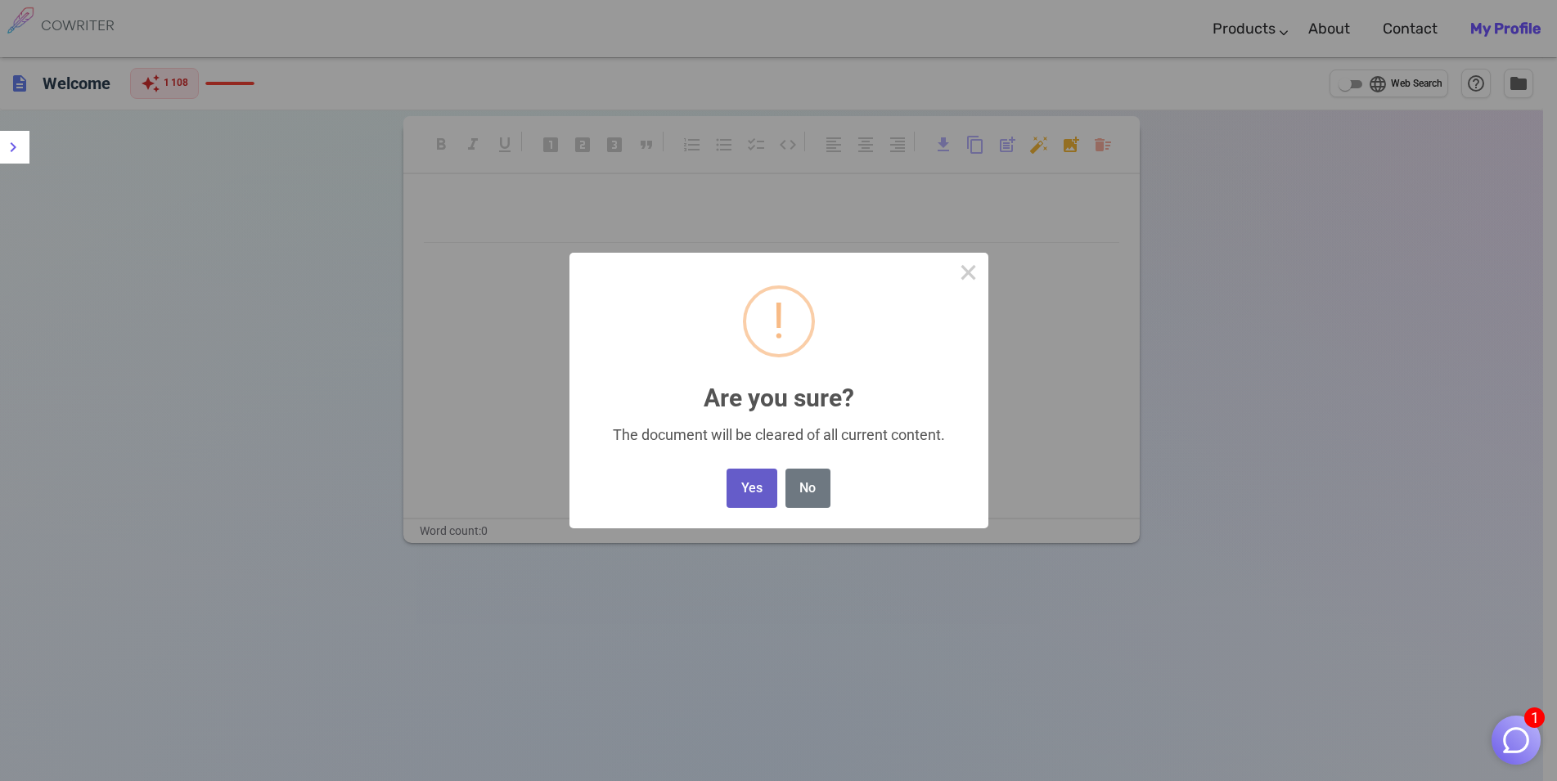
click at [751, 484] on button "Yes" at bounding box center [751, 489] width 50 height 40
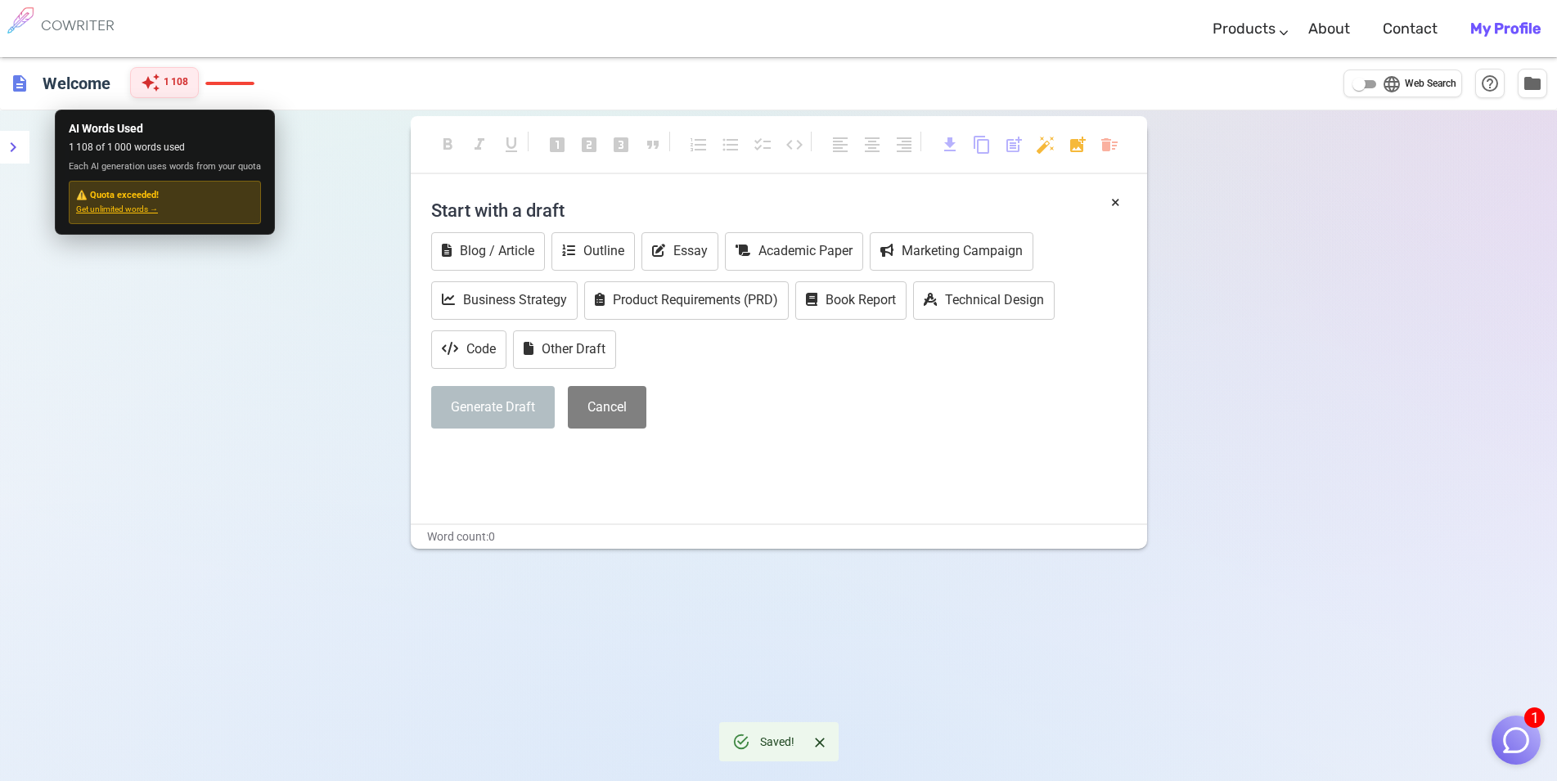
click at [145, 78] on span "auto_awesome" at bounding box center [151, 83] width 20 height 20
click at [116, 163] on span "Each AI generation uses words from your quota" at bounding box center [165, 167] width 192 height 15
click at [185, 169] on span "Each AI generation uses words from your quota" at bounding box center [165, 167] width 192 height 15
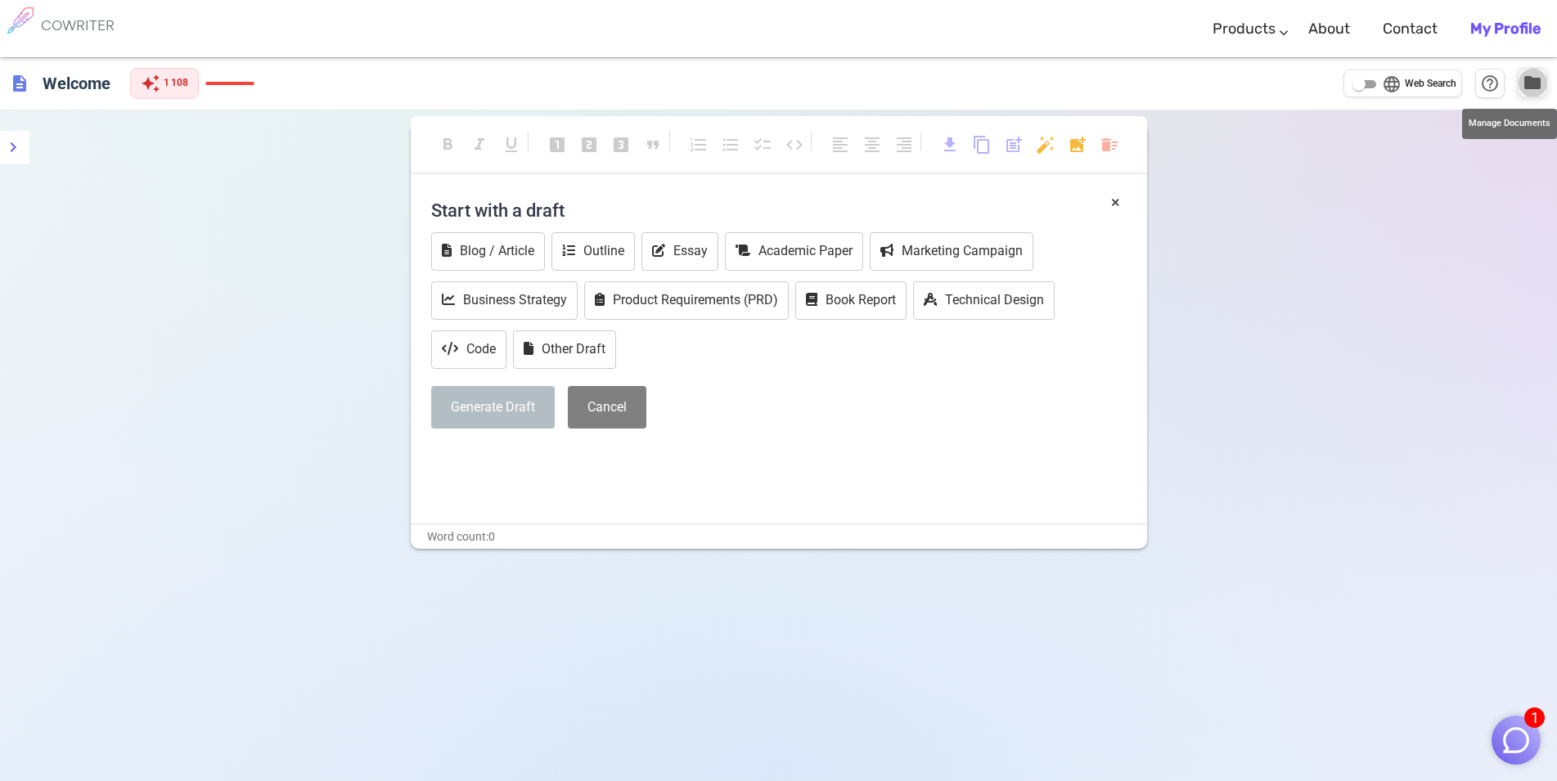
click at [1539, 89] on span "folder" at bounding box center [1532, 83] width 20 height 20
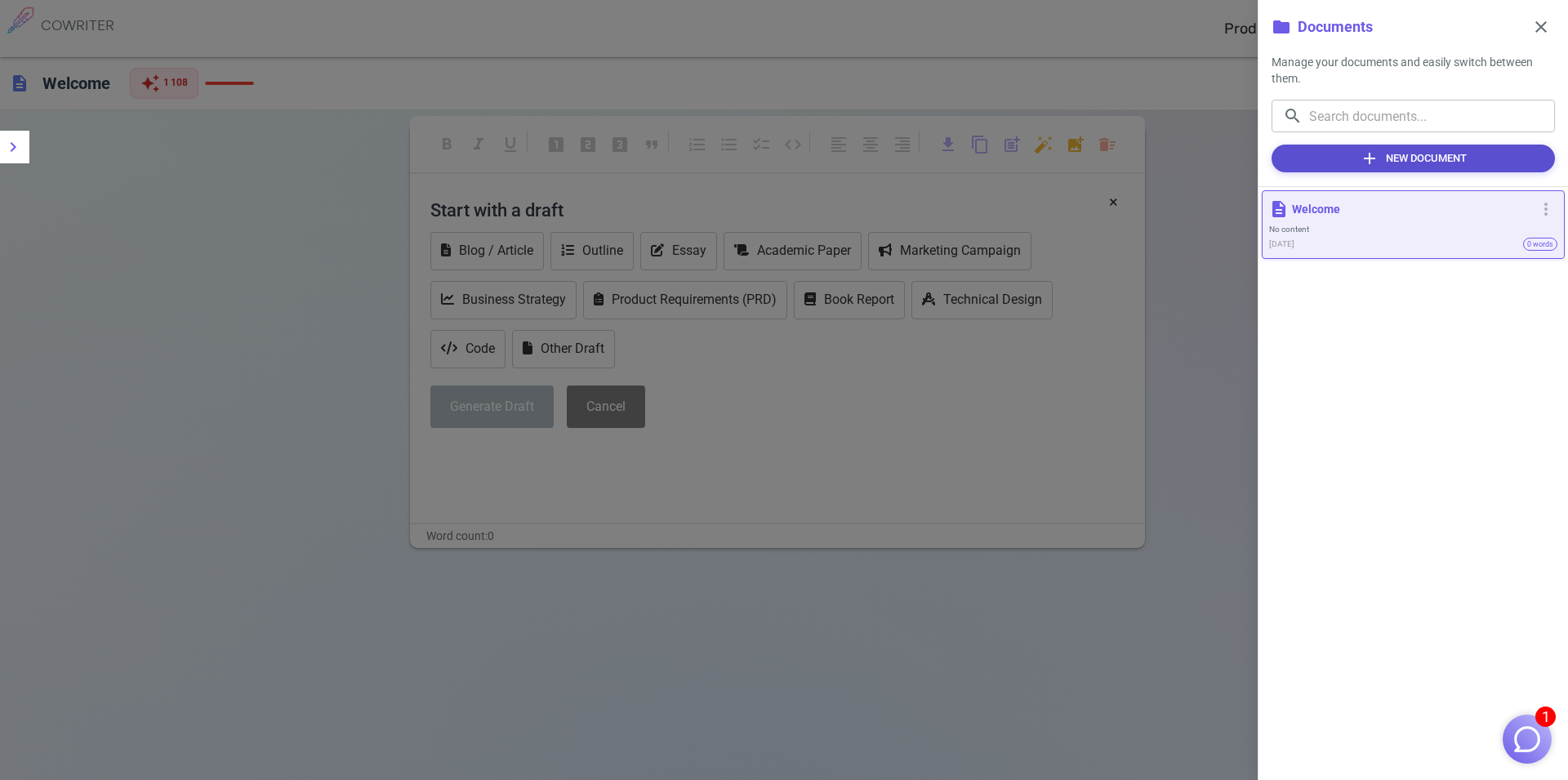
click at [1430, 160] on button "add New Document" at bounding box center [1413, 159] width 283 height 28
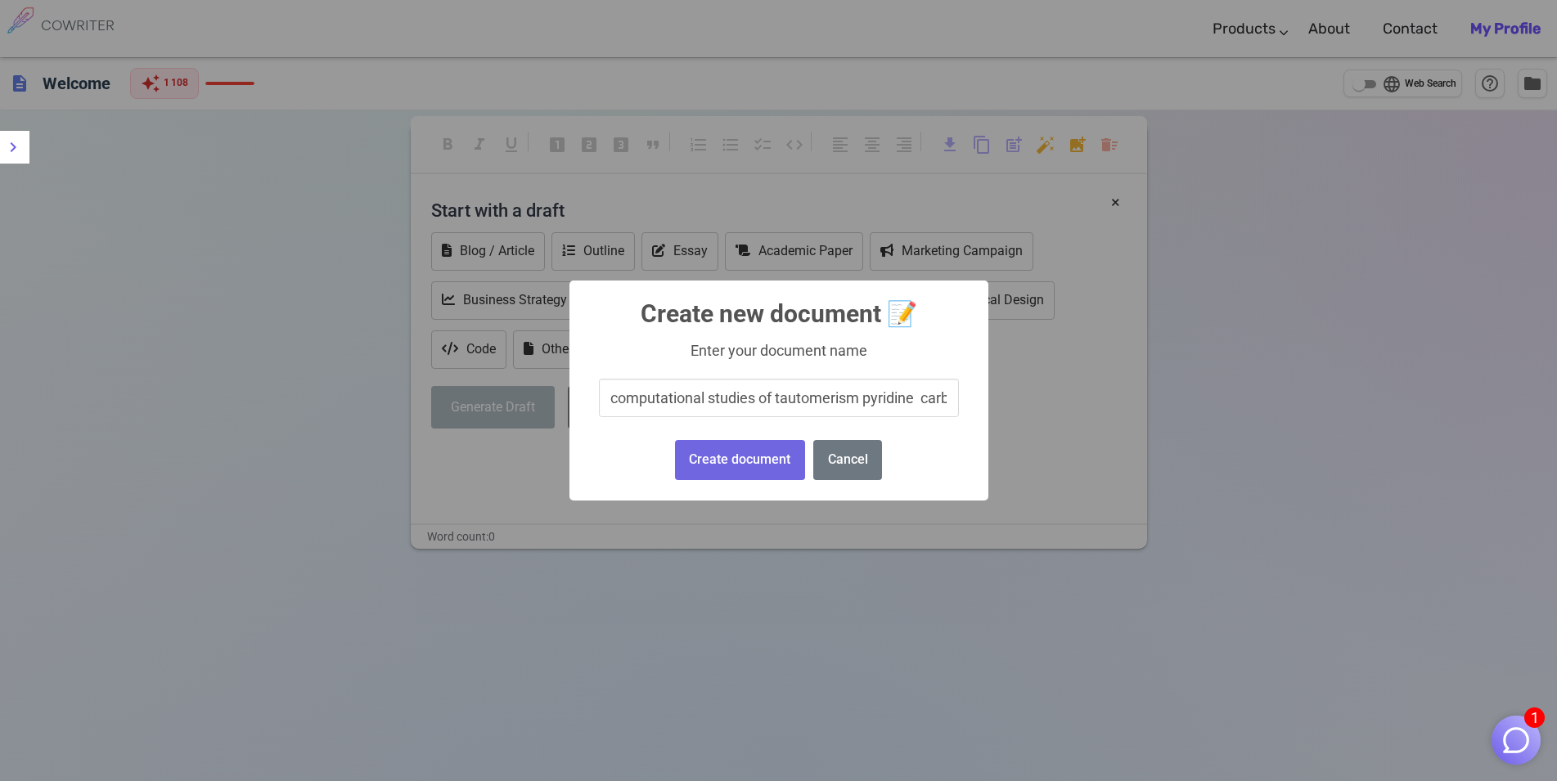
scroll to position [0, 231]
type input "computational studies of tautomerism pyridine carbonyl thiosemicarbazide deriva…"
click at [755, 468] on button "Create document" at bounding box center [740, 460] width 130 height 40
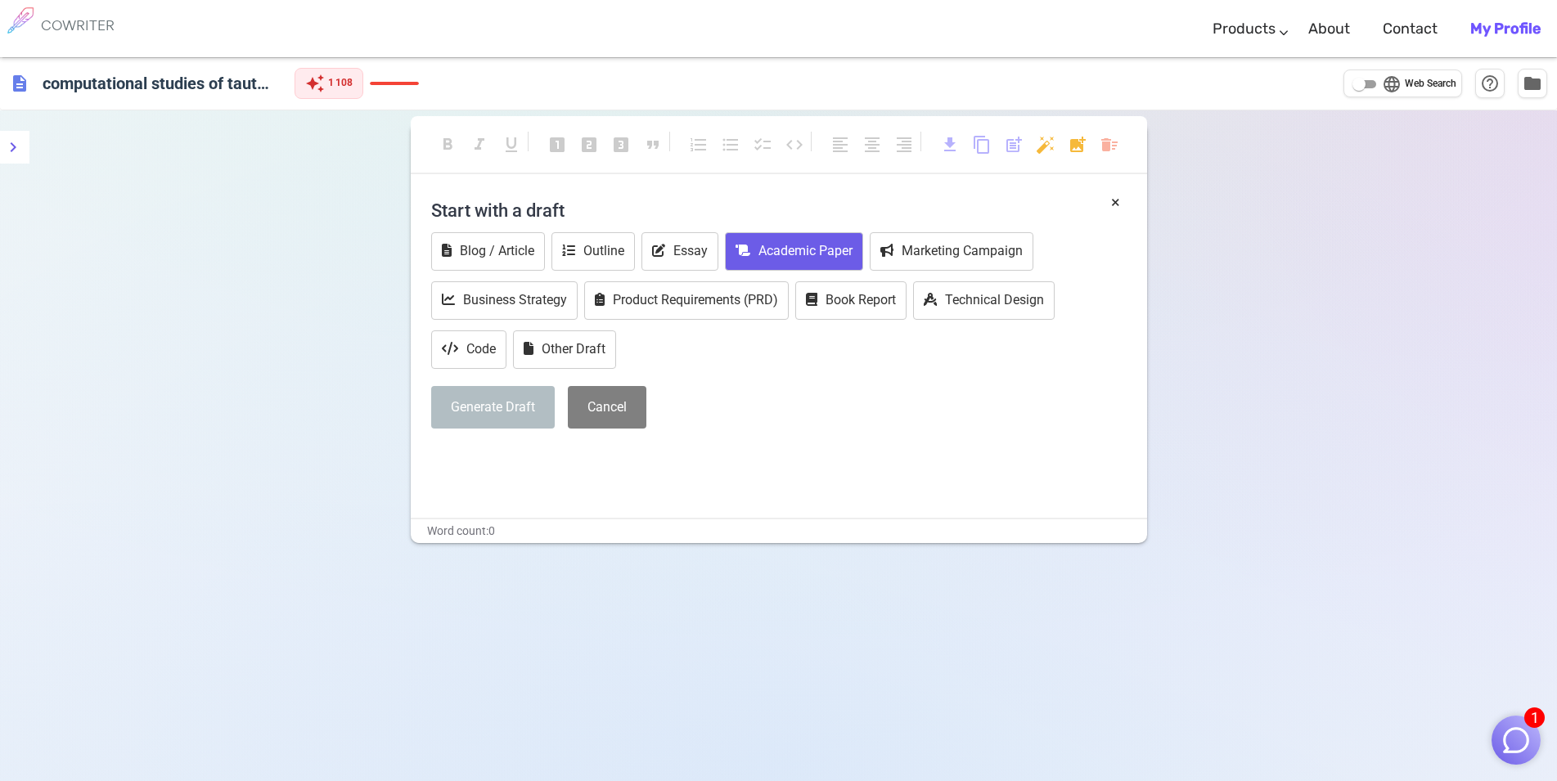
click at [803, 246] on button "Academic Paper" at bounding box center [794, 251] width 138 height 38
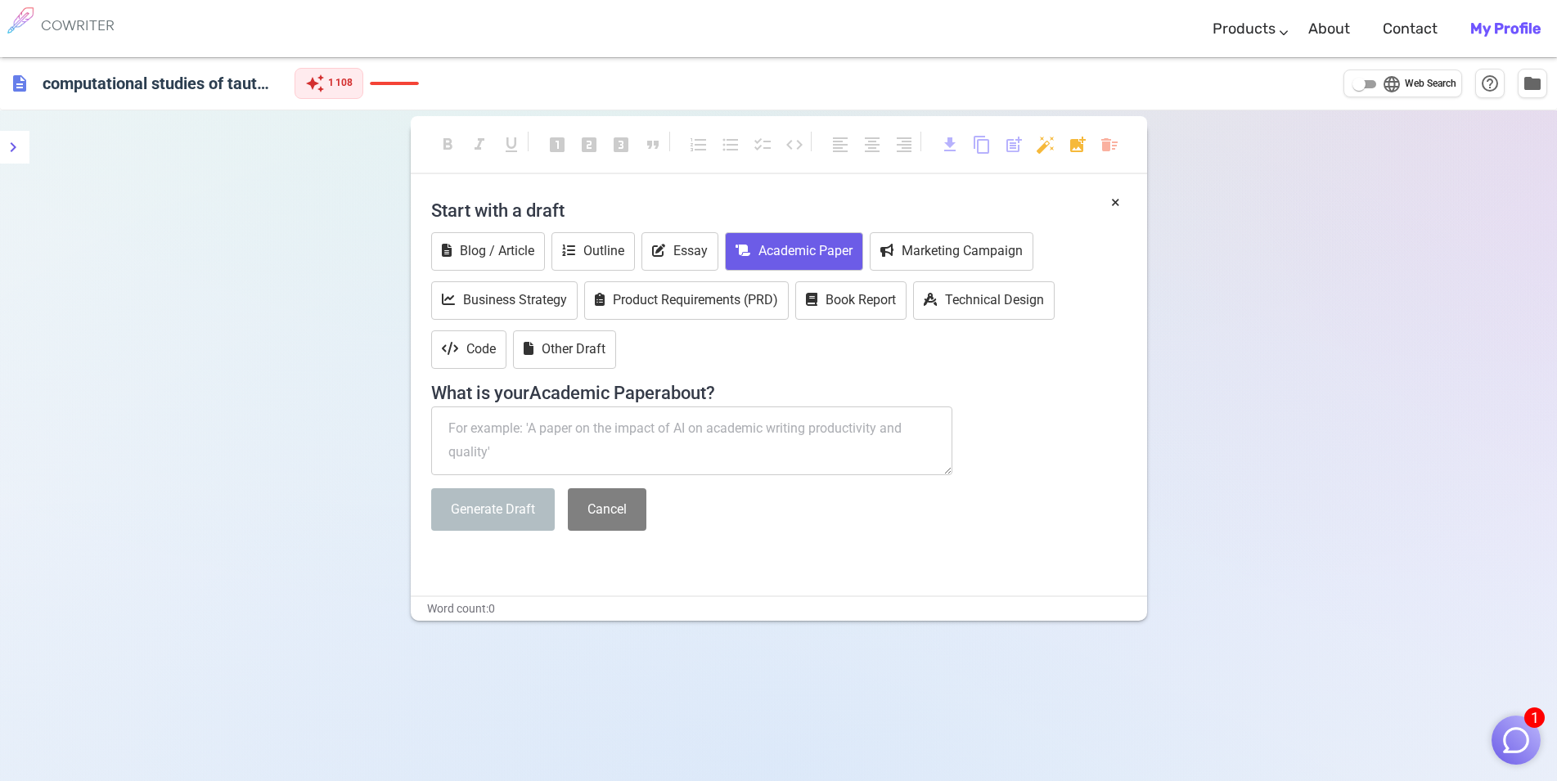
paste textarea "computational studies of tautomerism pyridine carbonyl thiosemicarbazide deriva…"
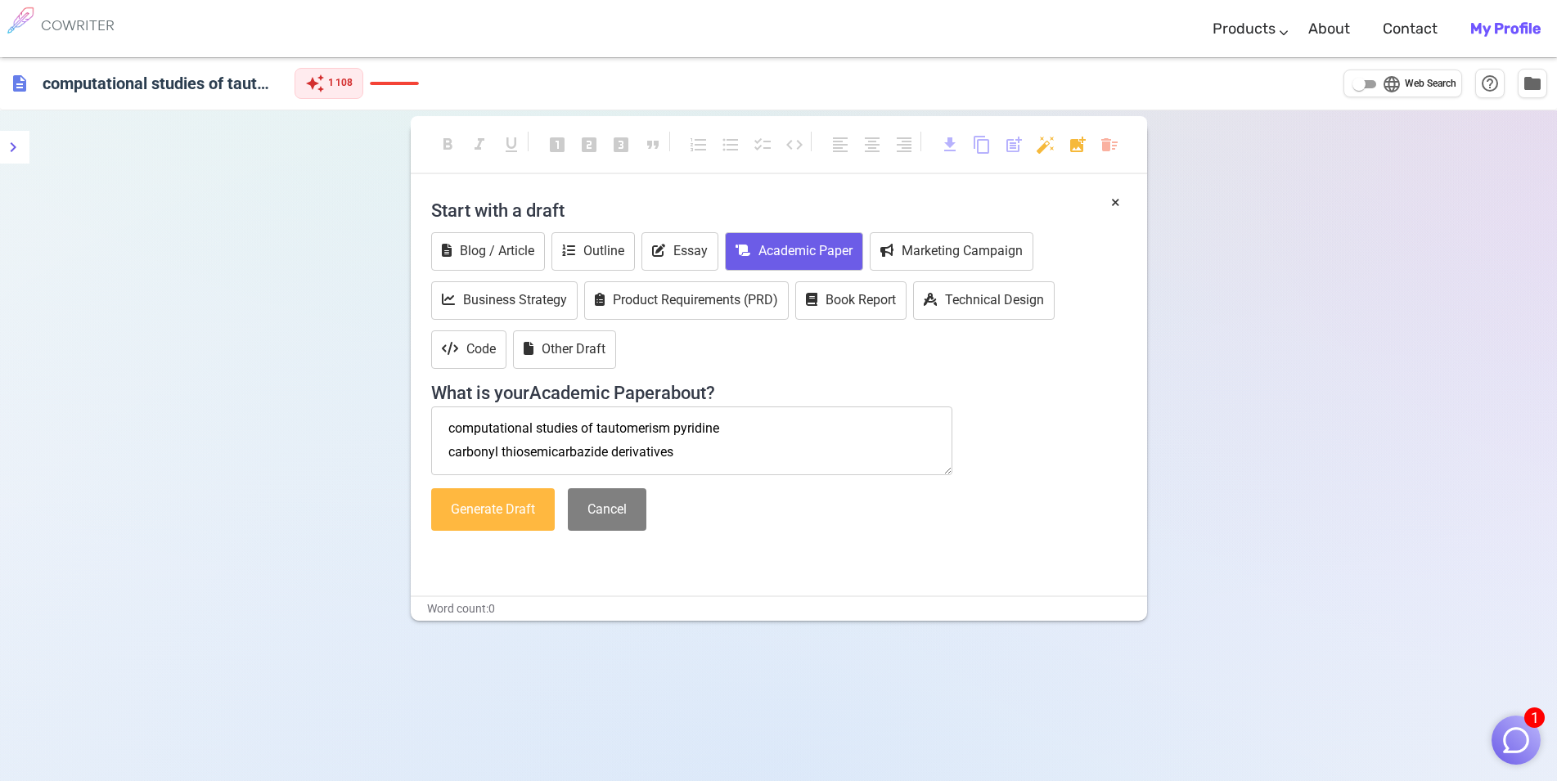
type textarea "computational studies of tautomerism pyridine carbonyl thiosemicarbazide deriva…"
click at [497, 510] on button "Generate Draft" at bounding box center [493, 509] width 124 height 43
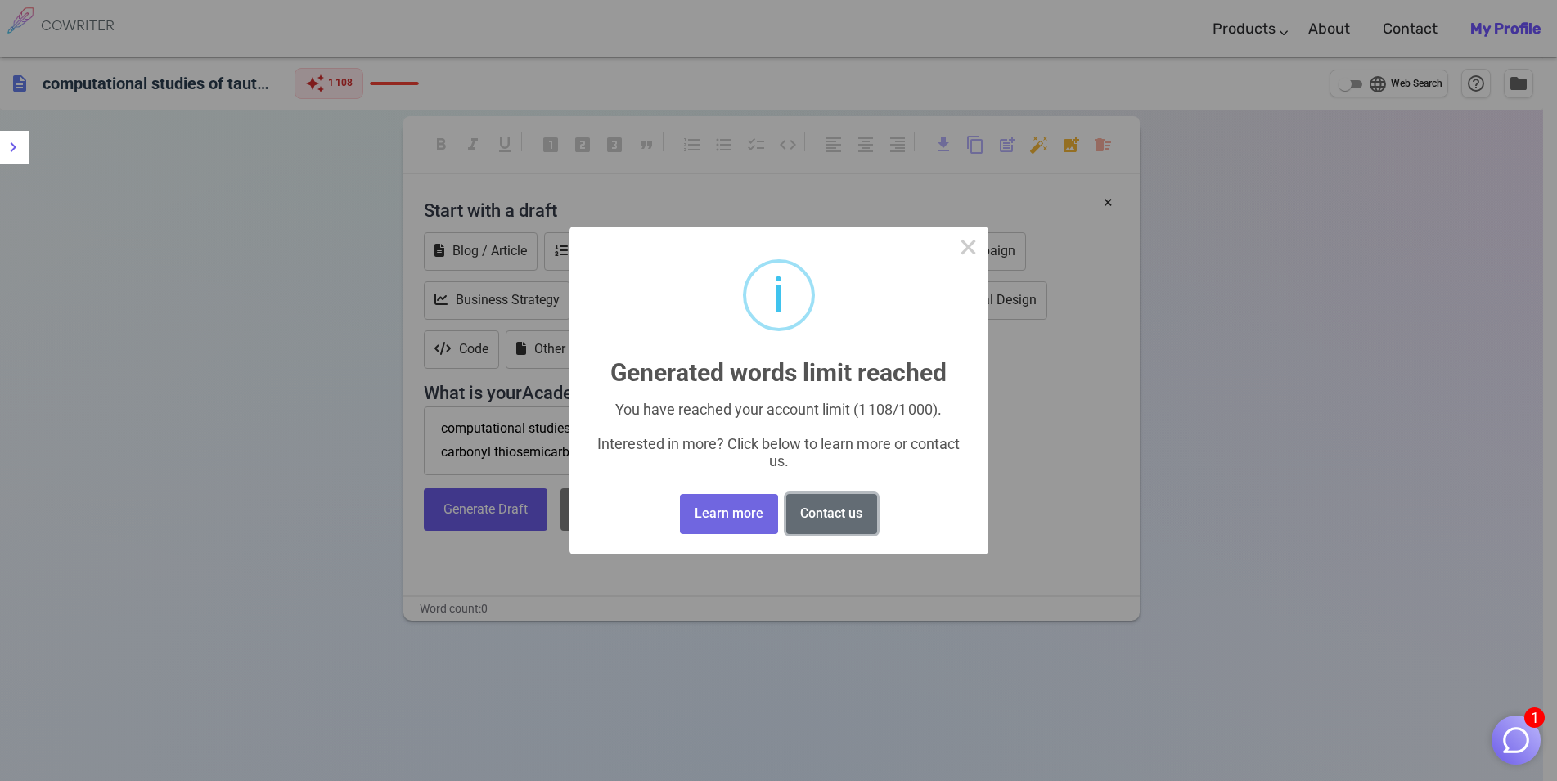
click at [824, 519] on button "Contact us" at bounding box center [831, 514] width 91 height 40
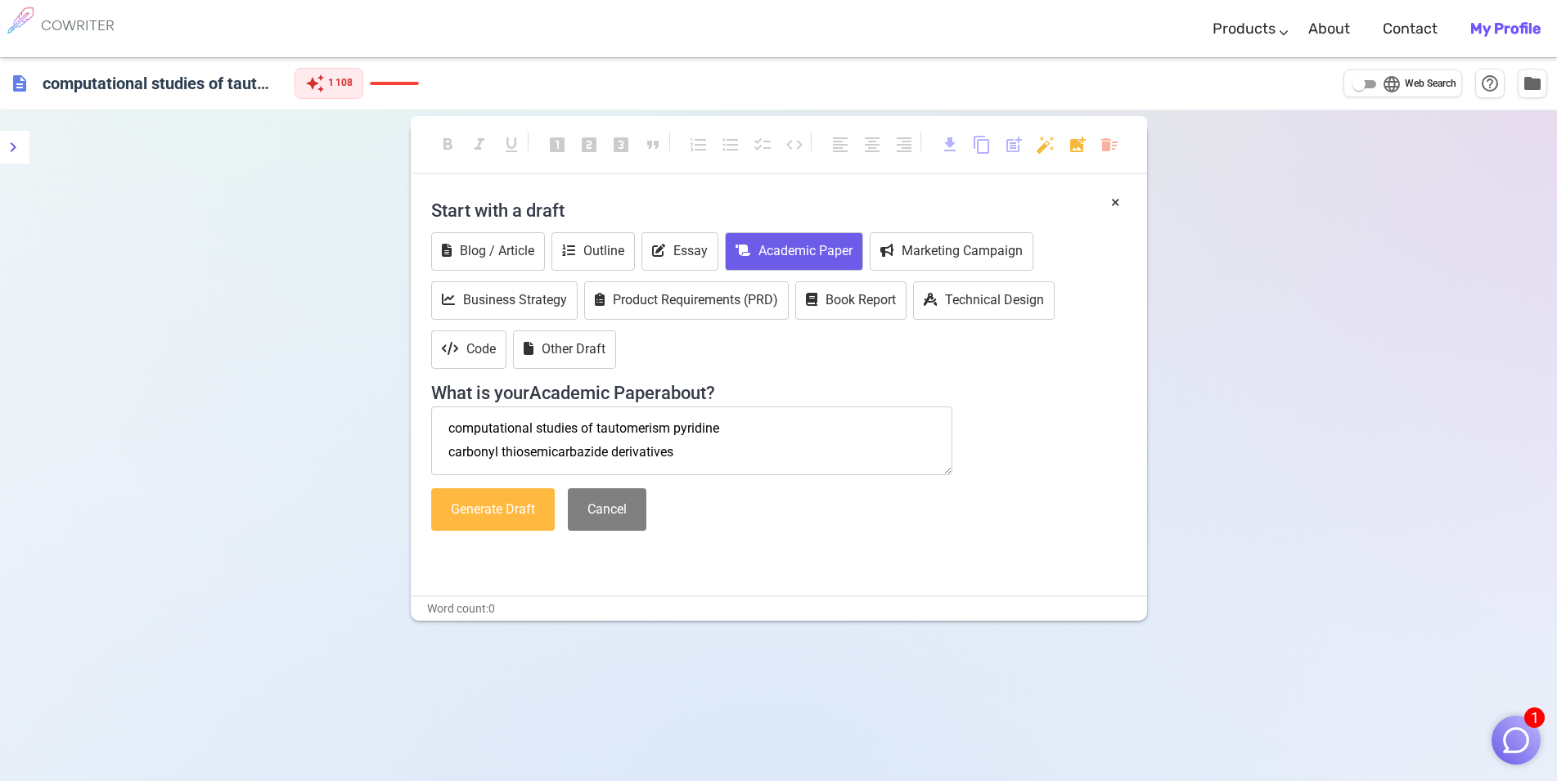
click at [524, 508] on button "Generate Draft" at bounding box center [493, 509] width 124 height 43
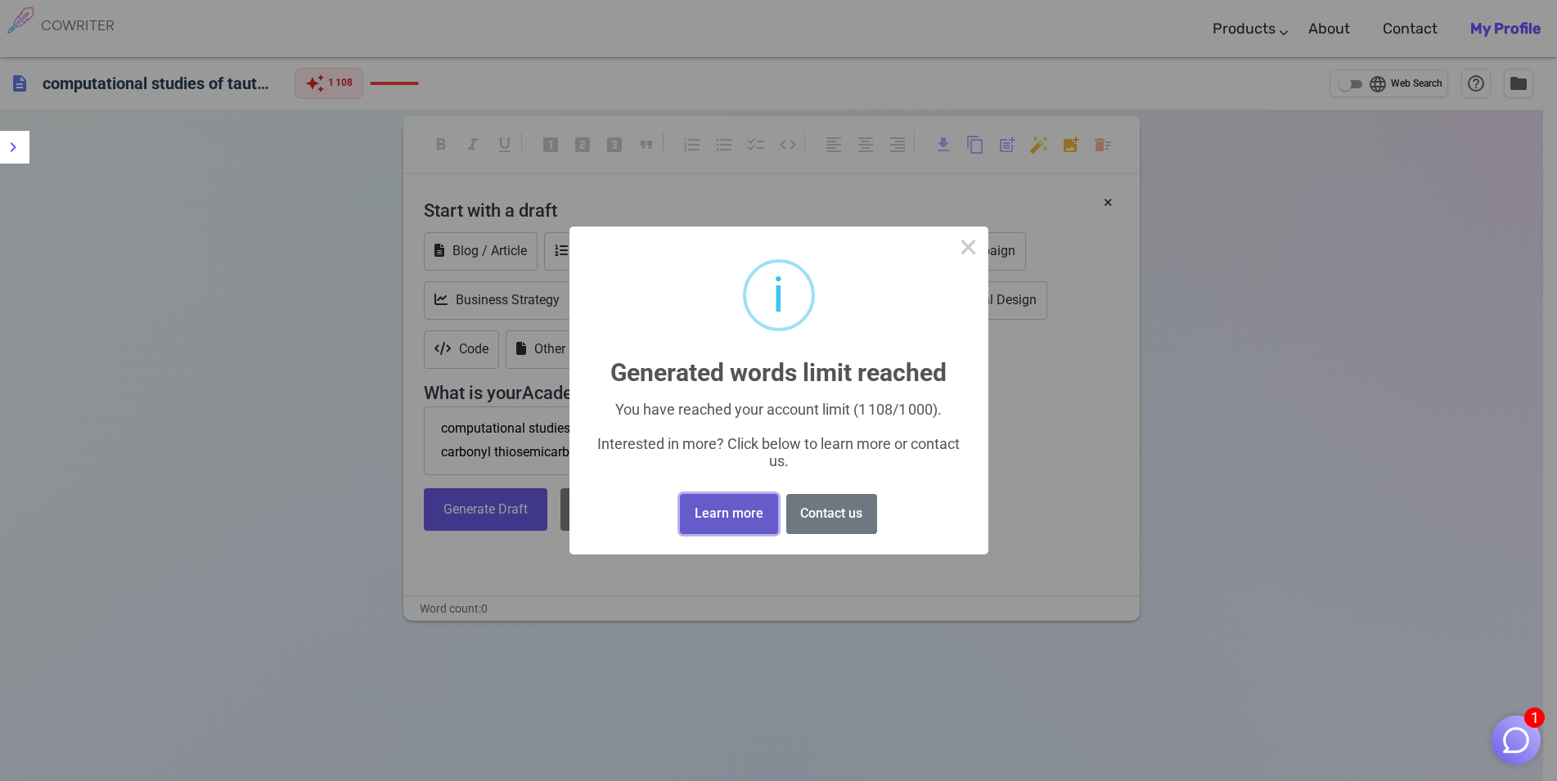
click at [759, 498] on button "Learn more" at bounding box center [728, 514] width 97 height 40
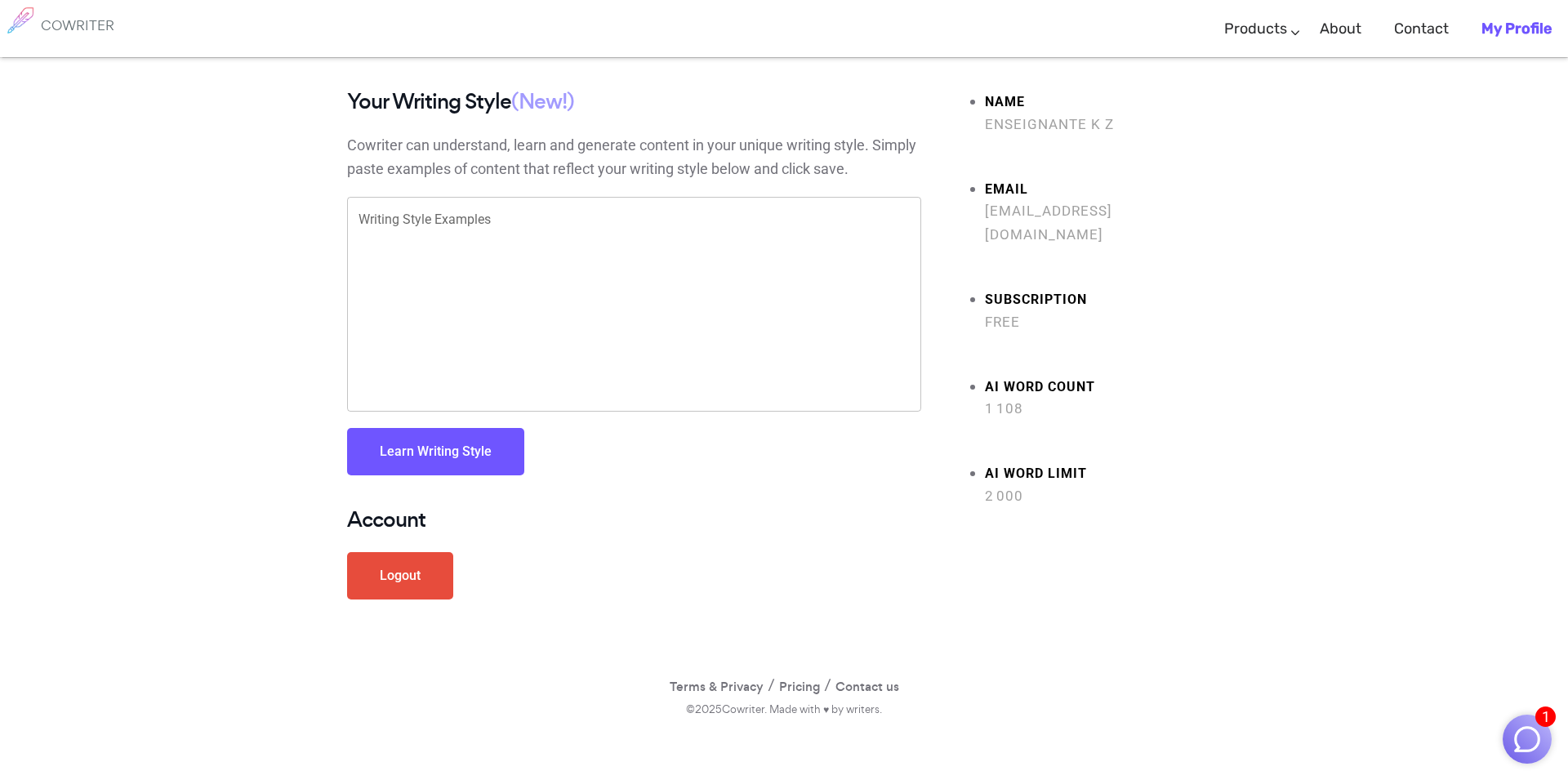
click at [1023, 397] on span "1 108" at bounding box center [1102, 409] width 236 height 24
click at [1027, 397] on span "1 108" at bounding box center [1102, 409] width 236 height 24
click at [997, 397] on span "1 108" at bounding box center [1102, 409] width 236 height 24
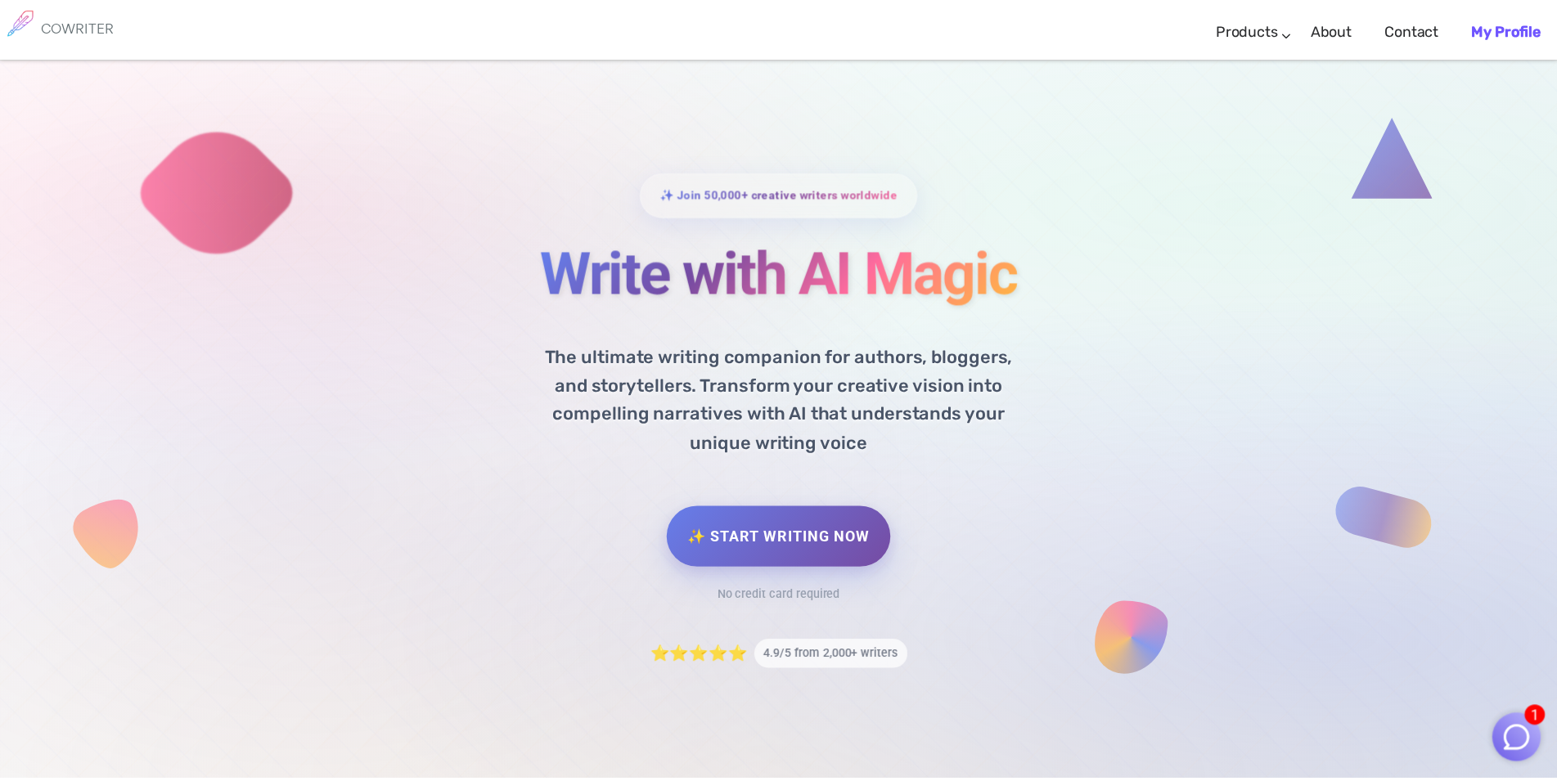
scroll to position [3850, 0]
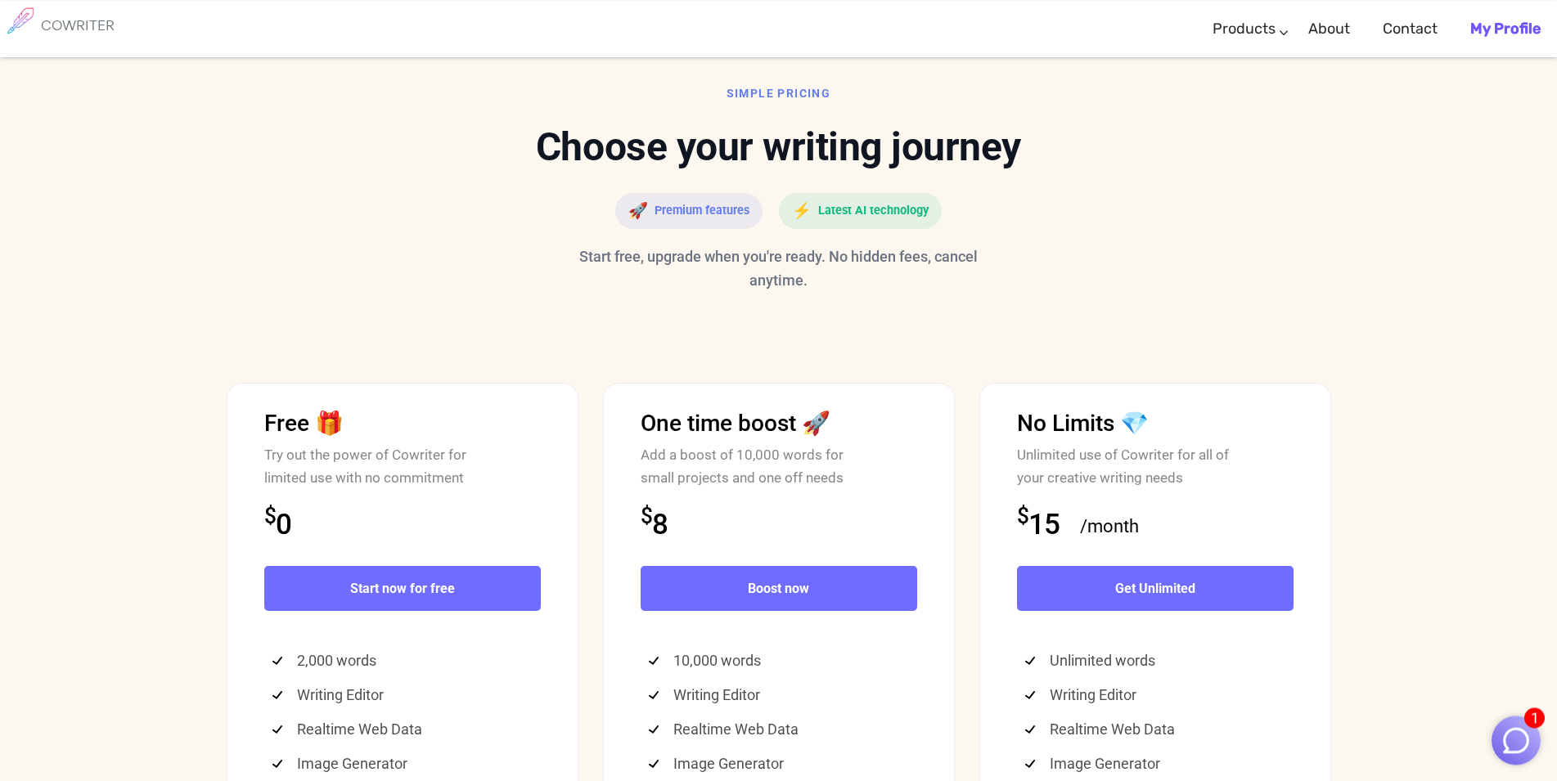
click at [683, 173] on h2 "Choose your writing journey" at bounding box center [779, 147] width 1080 height 51
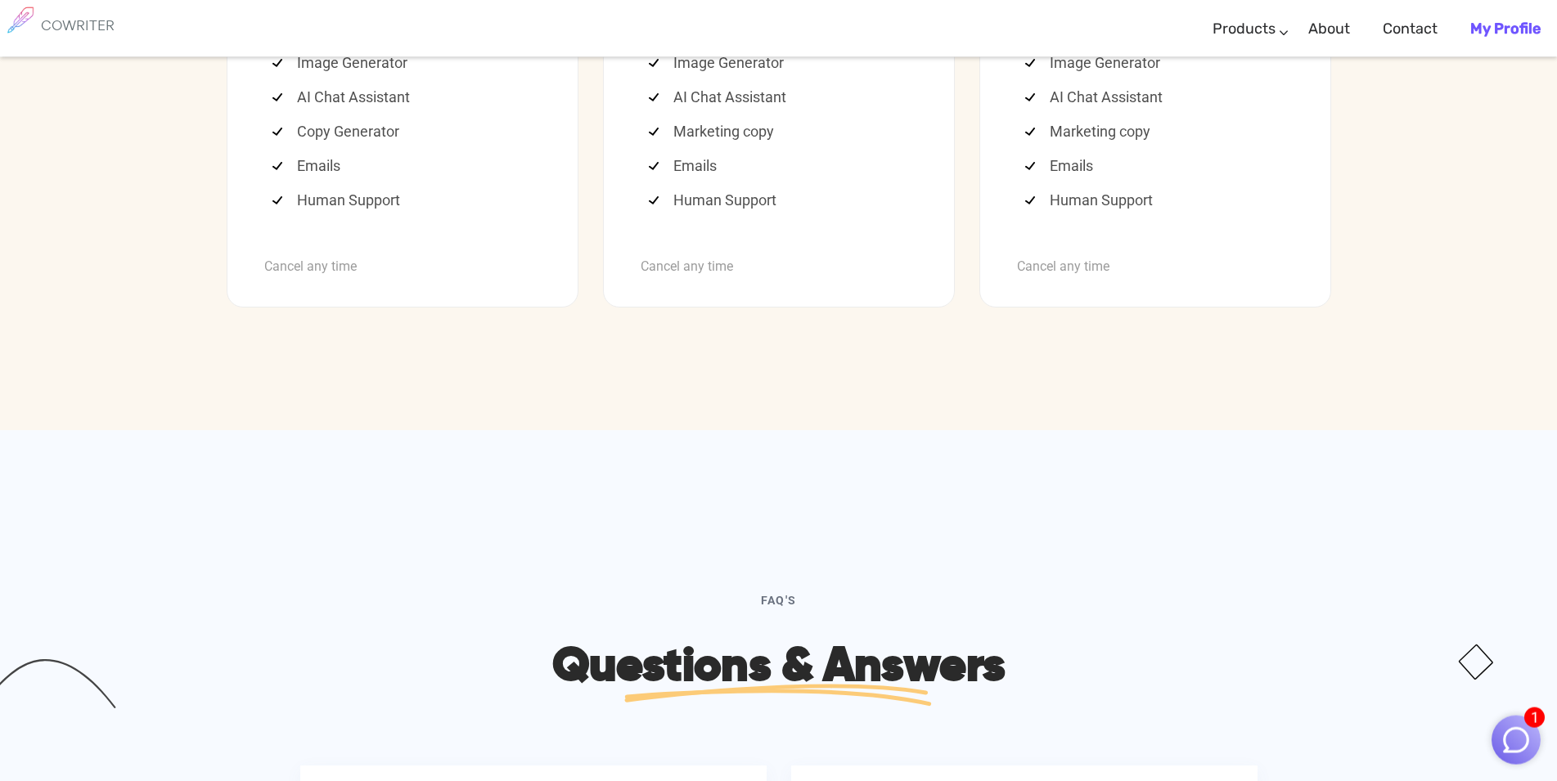
scroll to position [4518, 0]
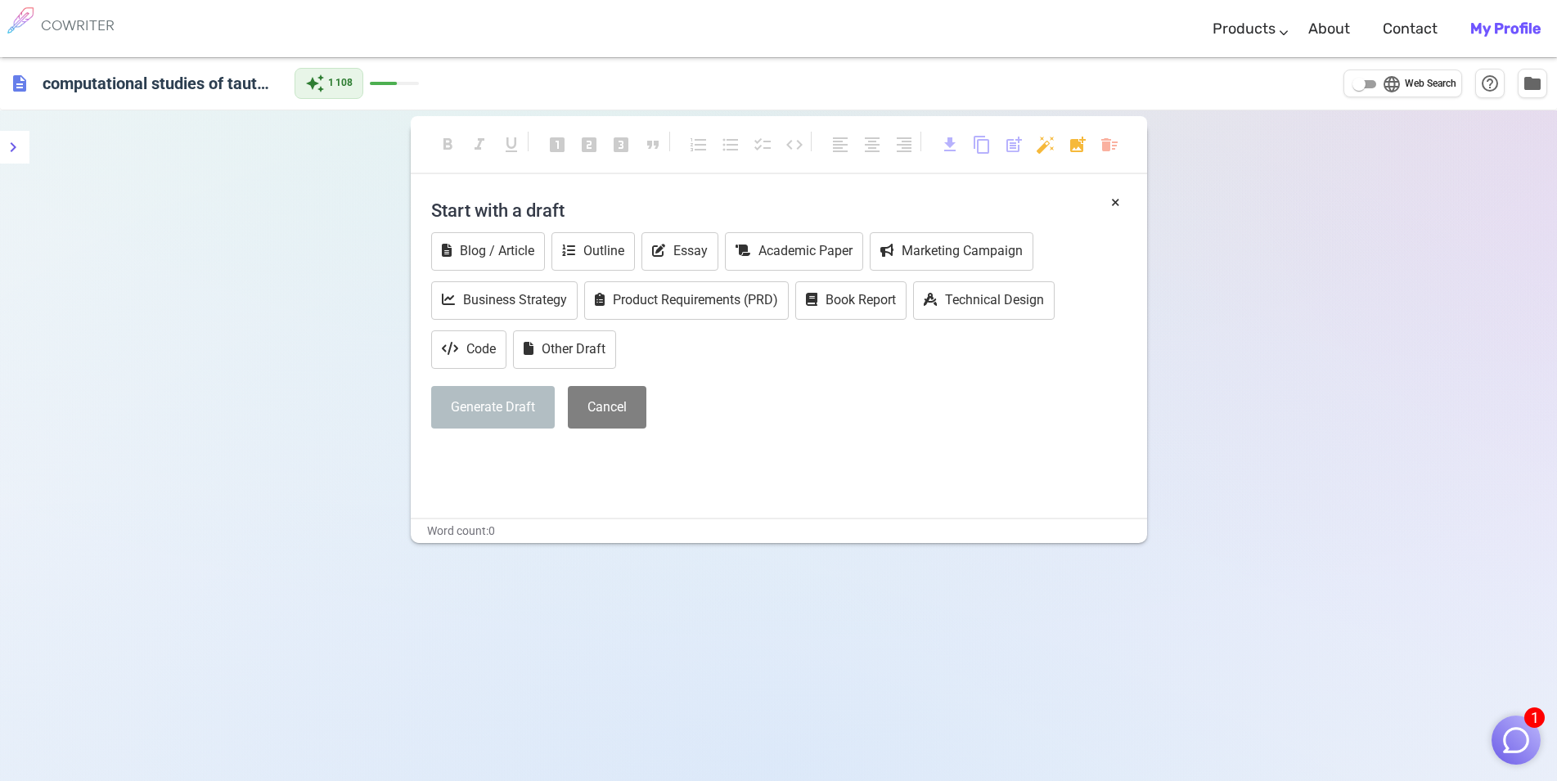
click at [1487, 36] on b "My Profile" at bounding box center [1505, 29] width 70 height 18
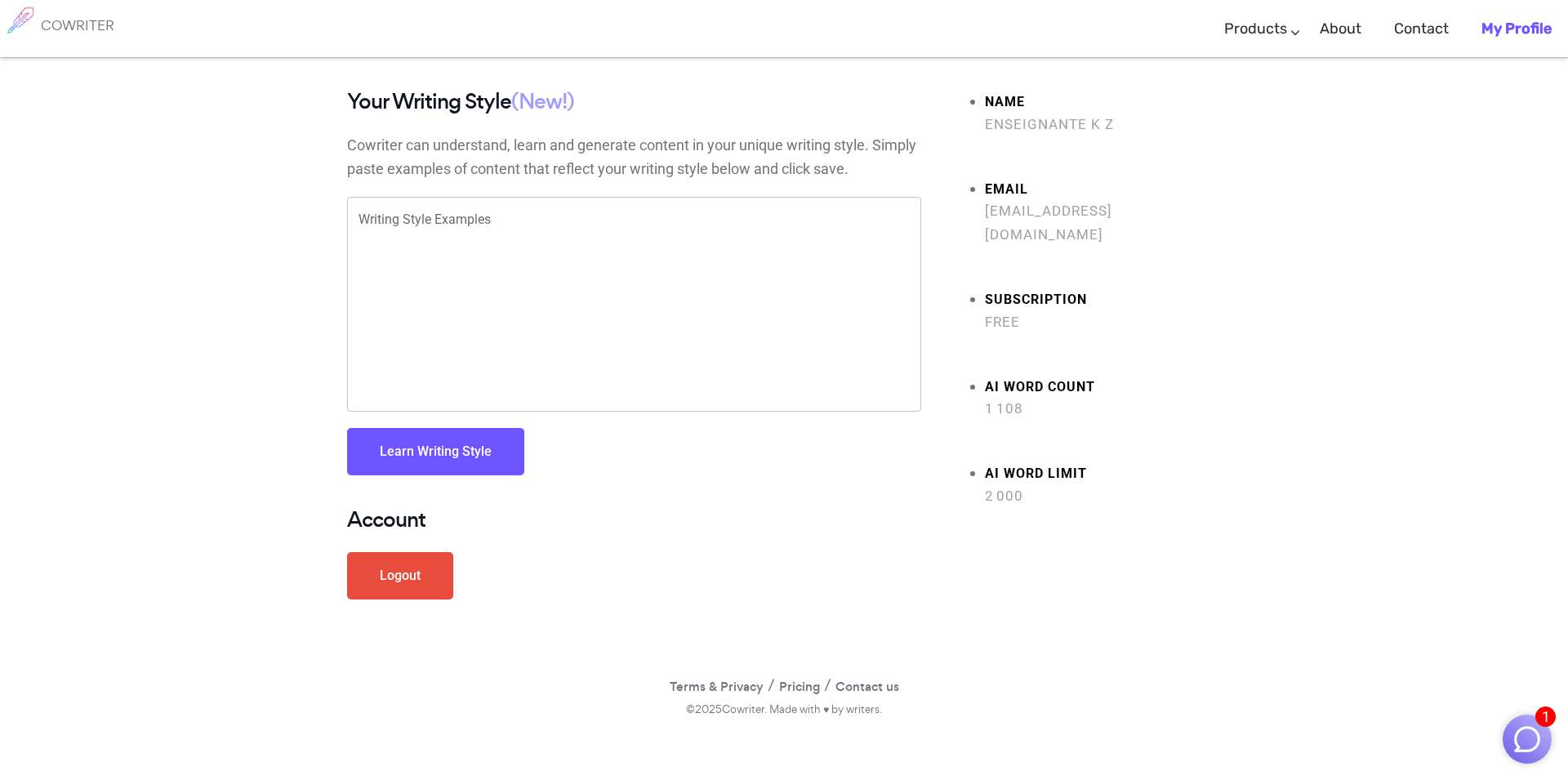
click at [478, 443] on button "Learn Writing Style" at bounding box center [436, 451] width 178 height 47
click at [1058, 484] on span "2 000" at bounding box center [1102, 496] width 236 height 24
click at [1266, 74] on link "Writing" at bounding box center [1317, 79] width 221 height 41
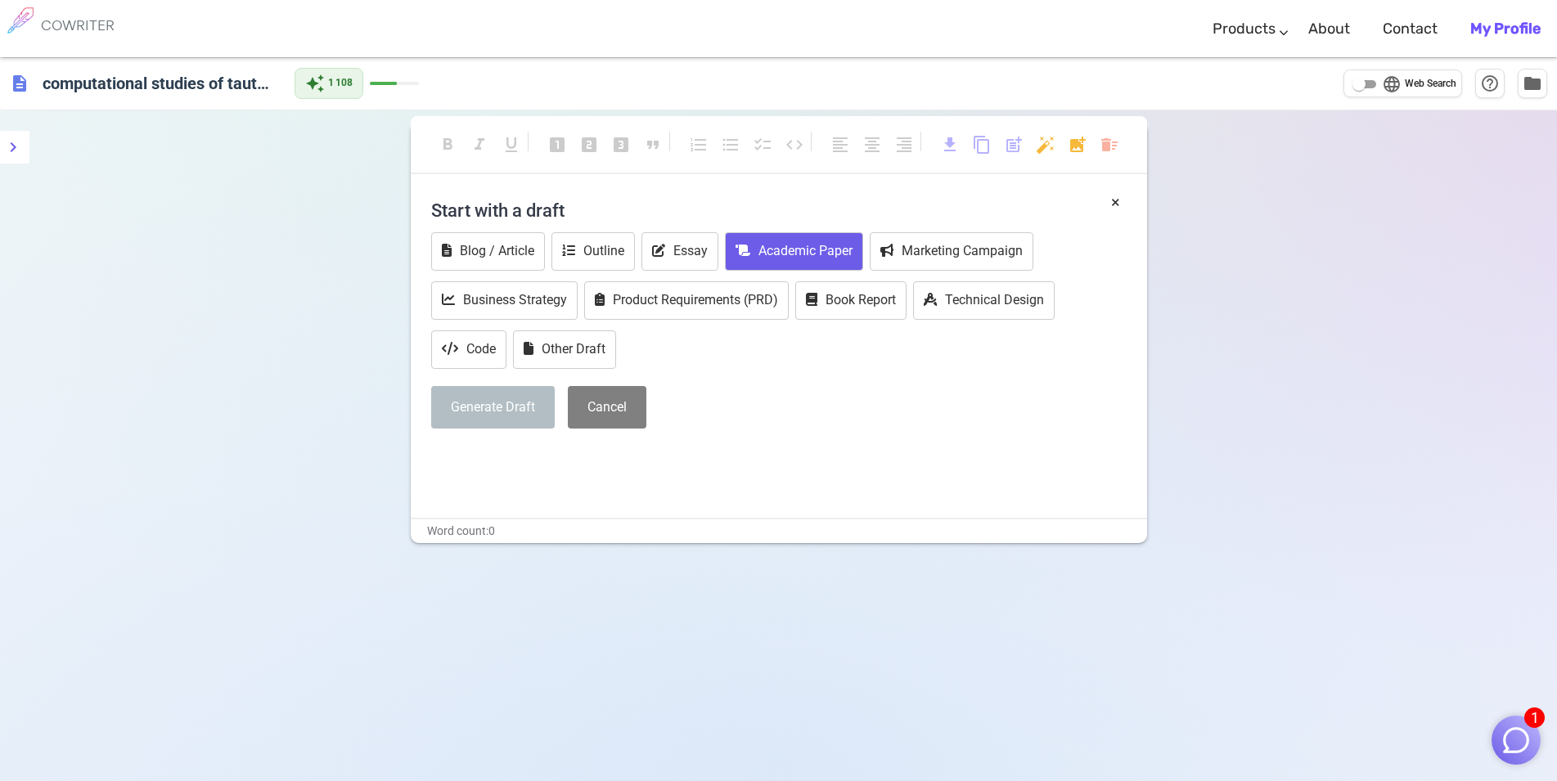
click at [811, 253] on button "Academic Paper" at bounding box center [794, 251] width 138 height 38
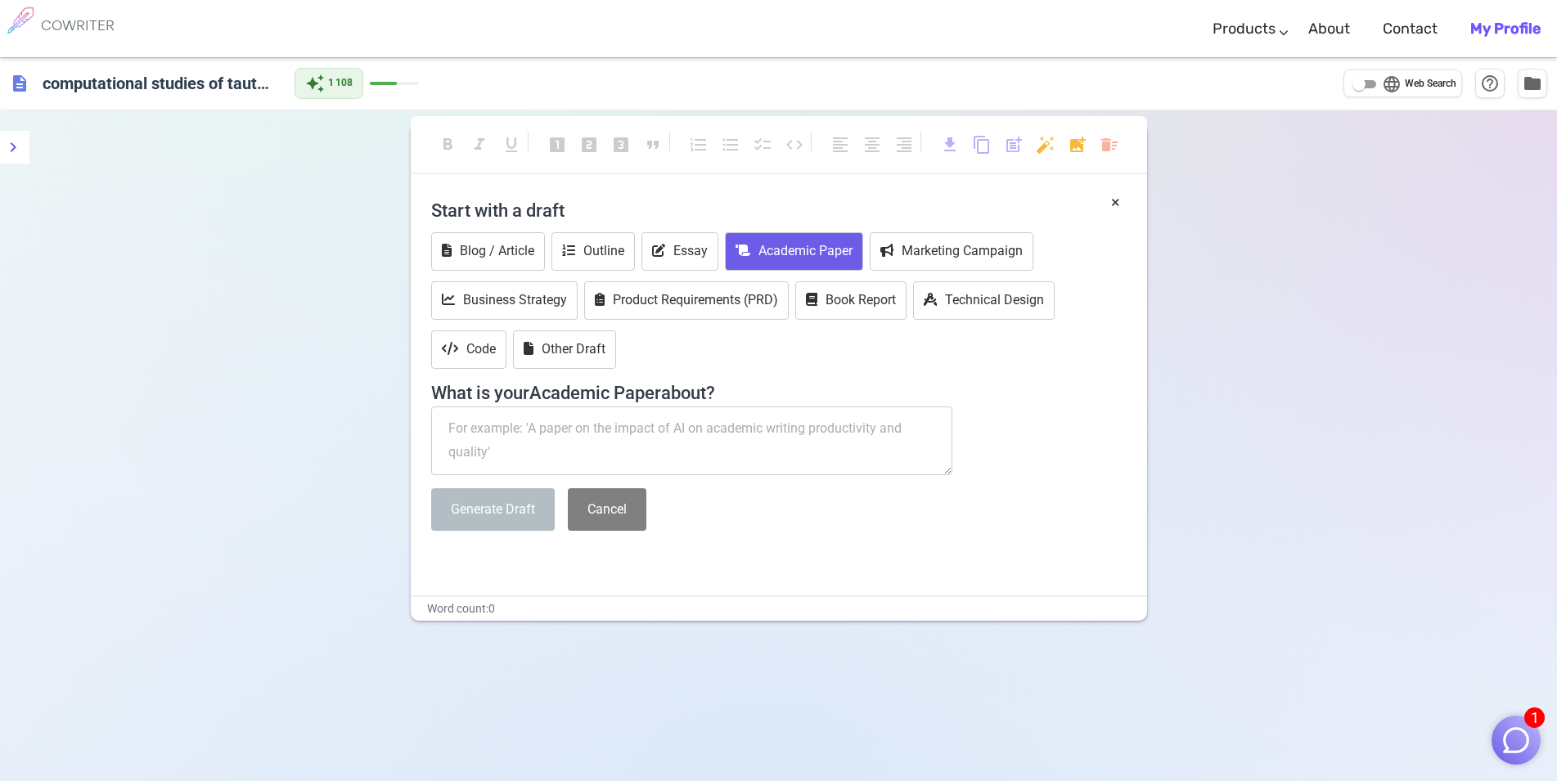
paste textarea "computational studies of tautomerism pyridine carbonyl thiosemicarbazide deriva…"
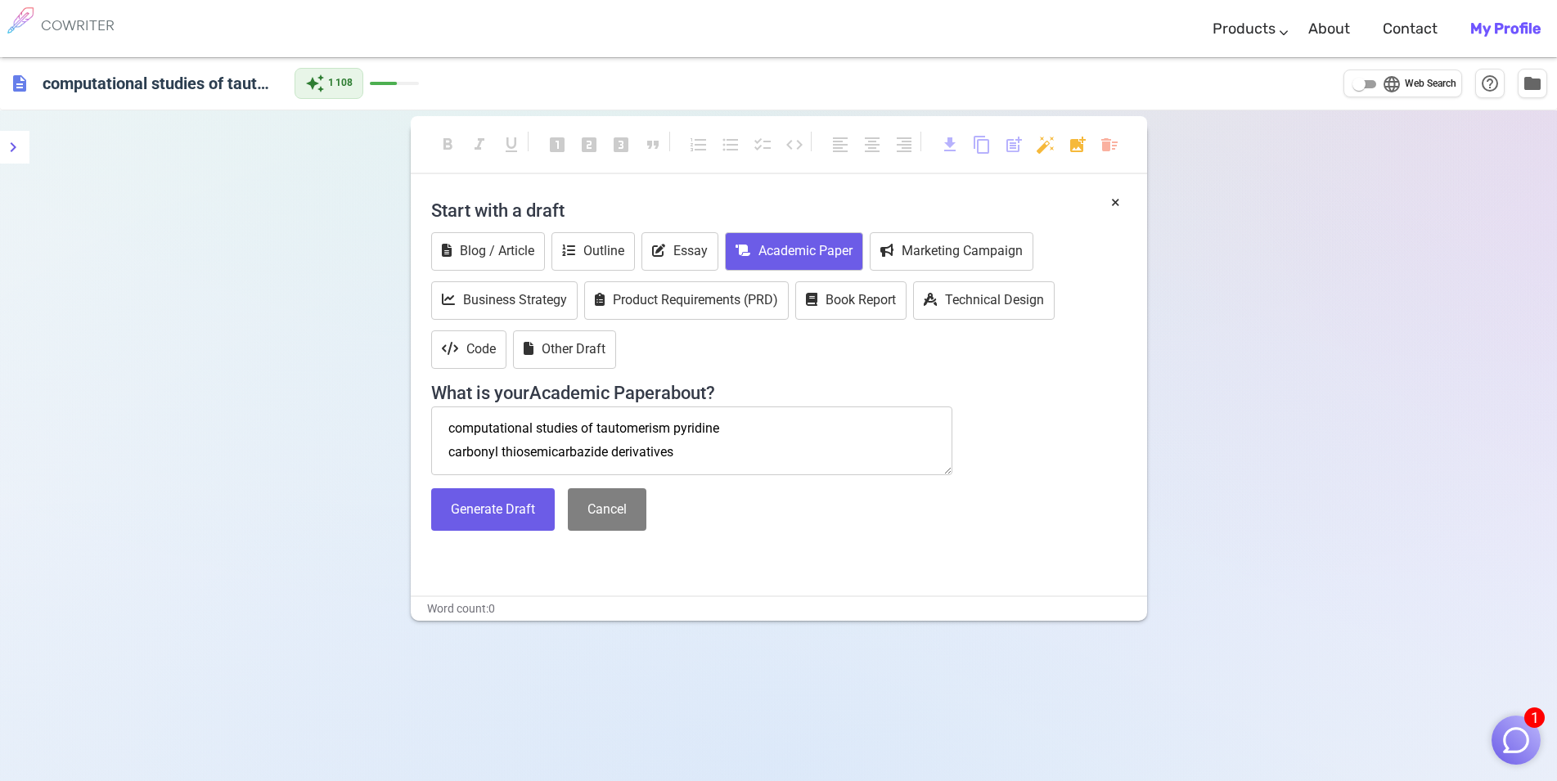
click at [793, 428] on textarea "computational studies of tautomerism pyridine carbonyl thiosemicarbazide deriva…" at bounding box center [692, 441] width 522 height 69
type textarea "computational studies of tautomerism pyridine carbonyl thiosemicarbazide deriva…"
click at [474, 517] on button "Generate Draft" at bounding box center [493, 509] width 124 height 43
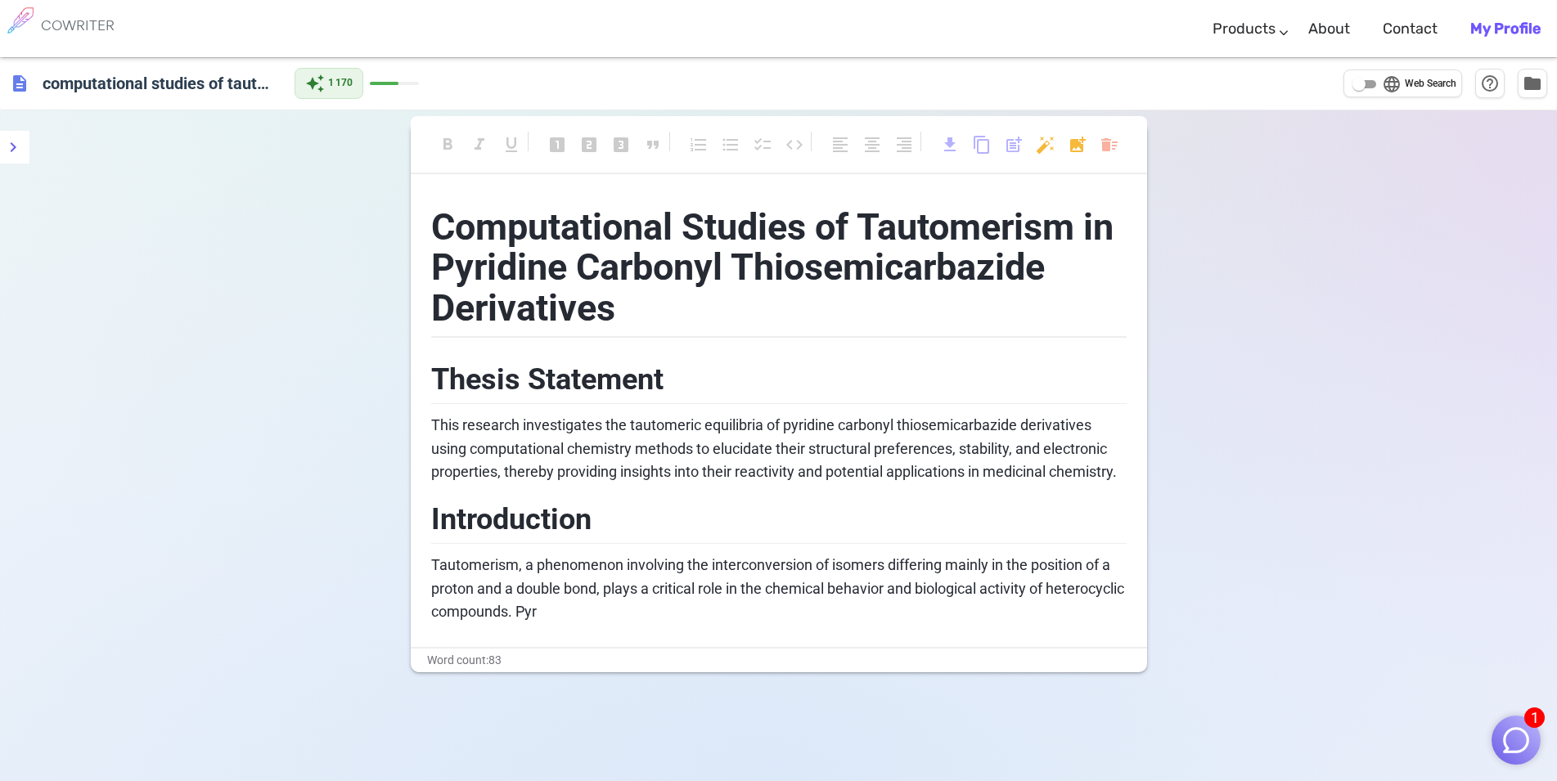
click at [658, 615] on p "Tautomerism, a phenomenon involving the interconversion of isomers differing ma…" at bounding box center [778, 589] width 695 height 70
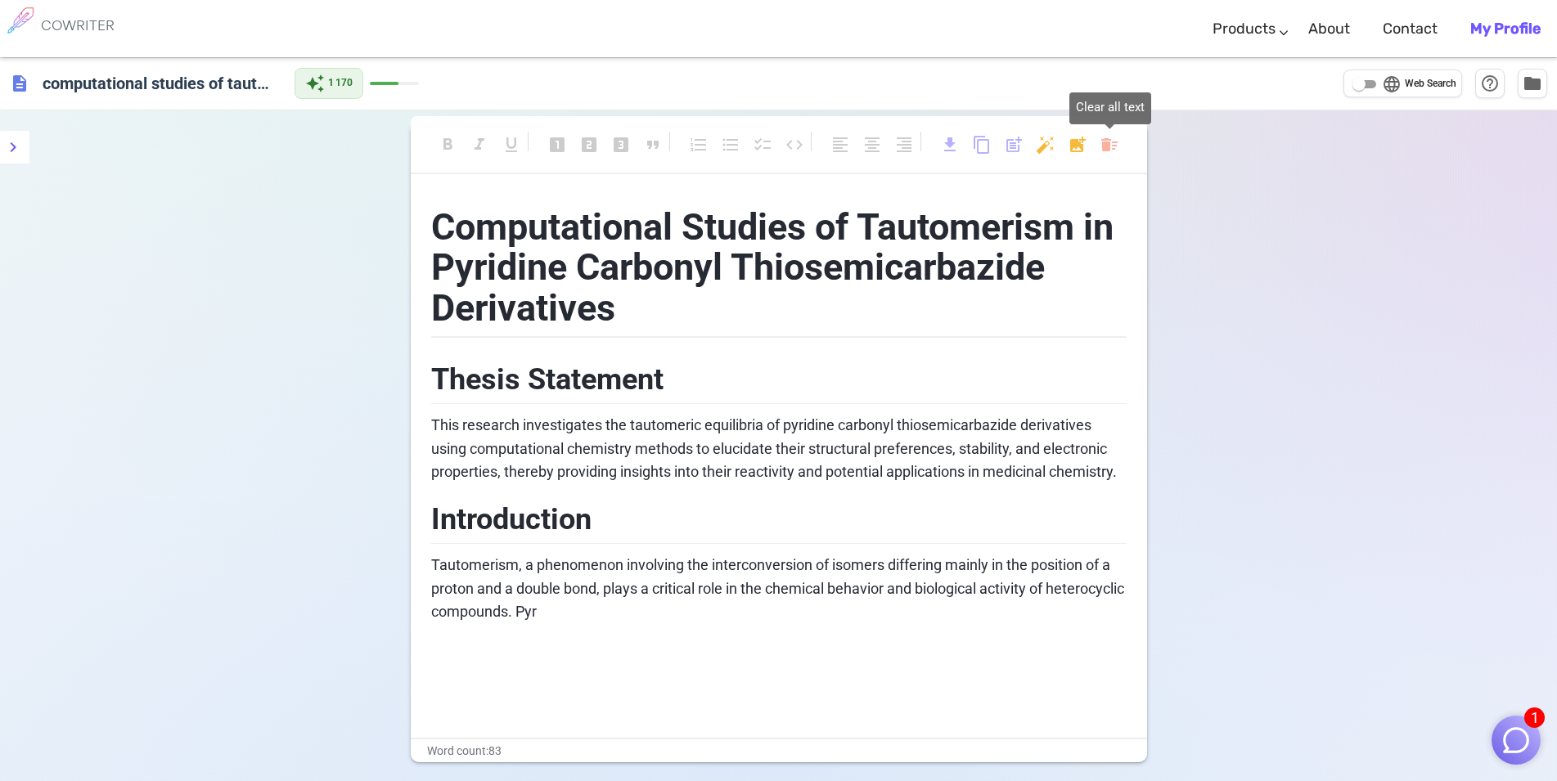
click at [1111, 146] on body "1 COWRITER Products Writing Marketing Emails Images (soon) About Contact My Pro…" at bounding box center [778, 455] width 1557 height 910
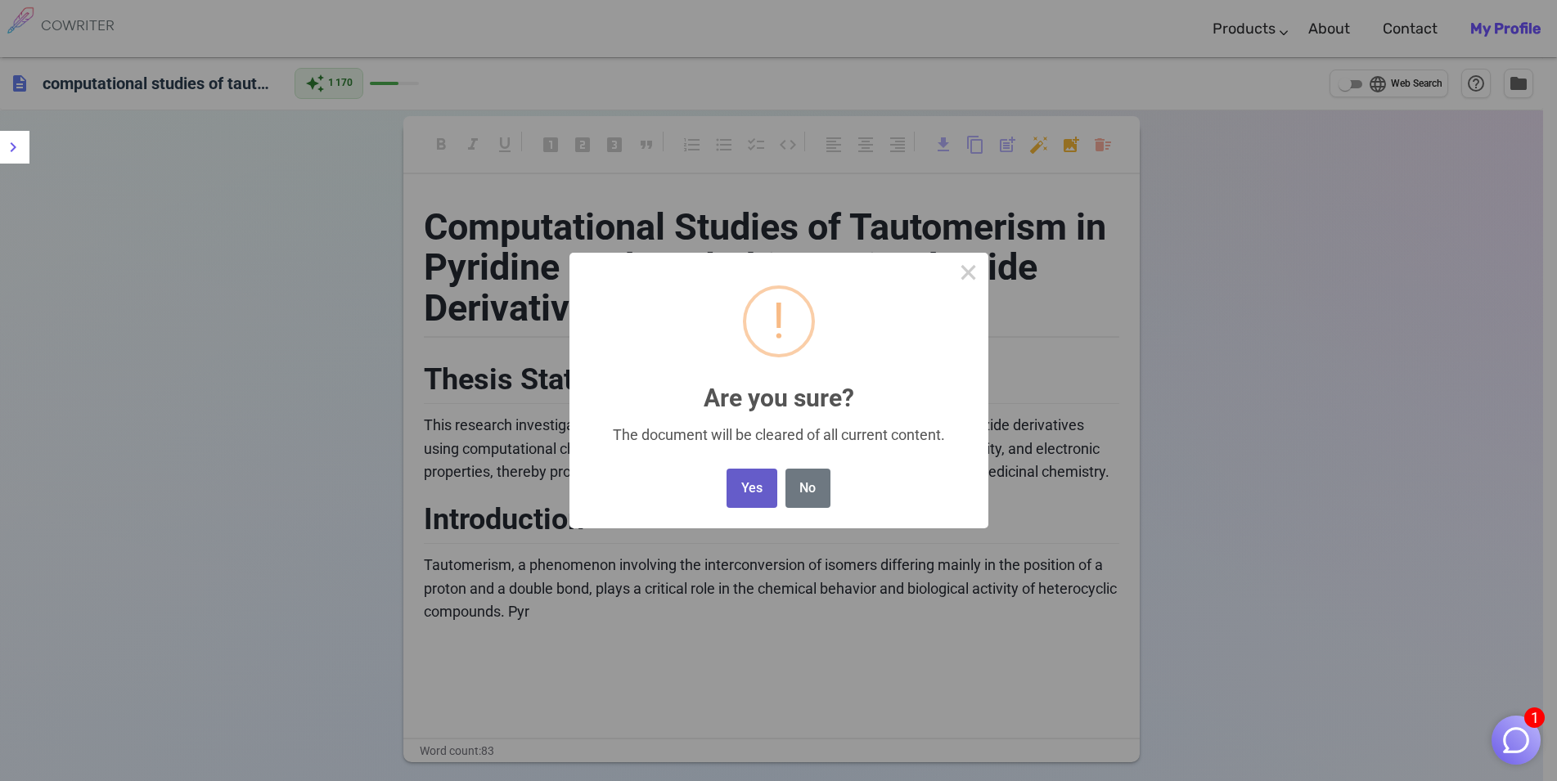
click at [759, 488] on button "Yes" at bounding box center [751, 489] width 50 height 40
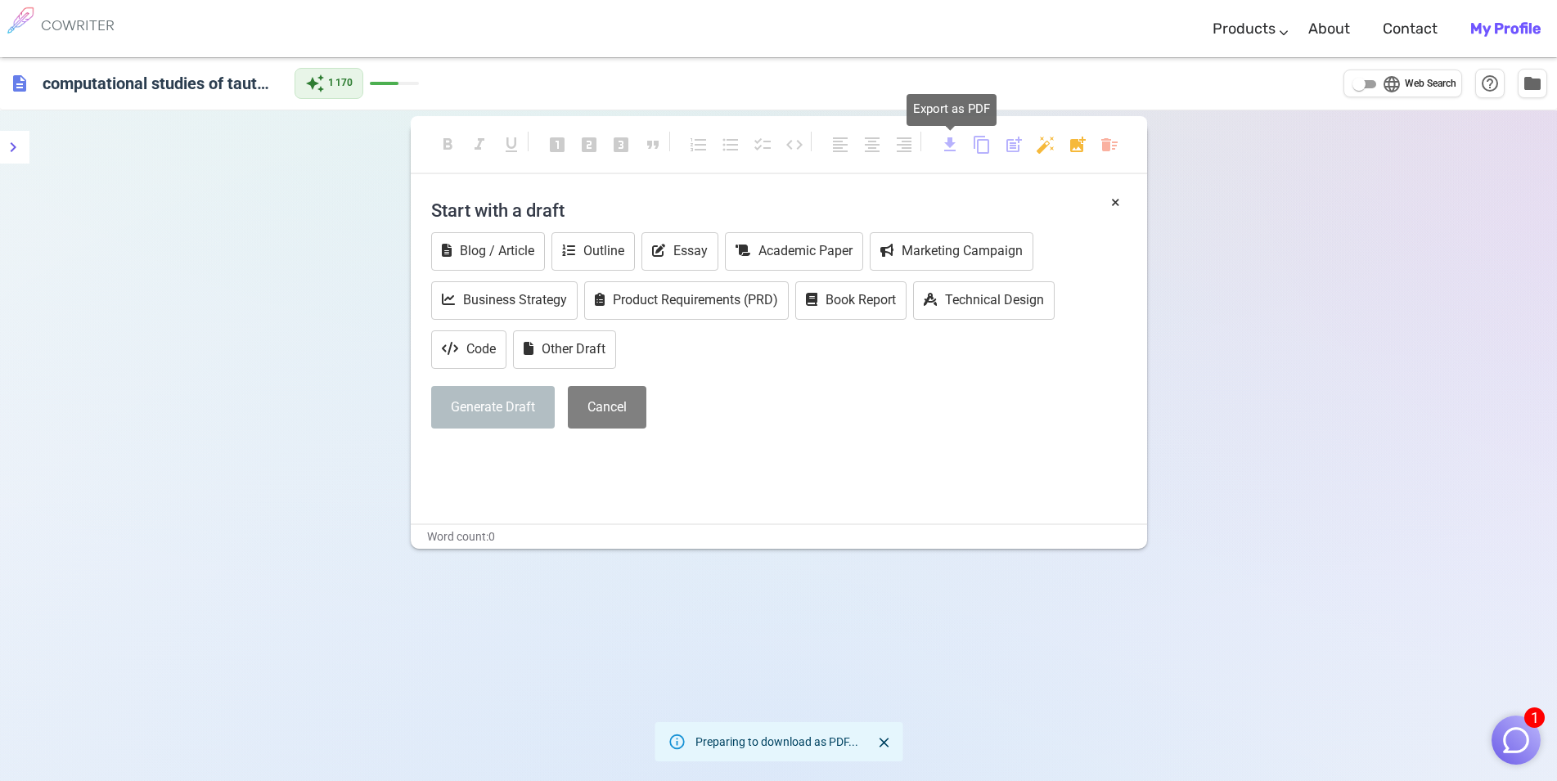
click at [952, 147] on span "download" at bounding box center [950, 145] width 20 height 20
click at [986, 151] on span "content_copy" at bounding box center [982, 145] width 20 height 20
click at [1251, 36] on link "Products" at bounding box center [1243, 29] width 63 height 48
click at [24, 154] on button "menu" at bounding box center [13, 147] width 33 height 33
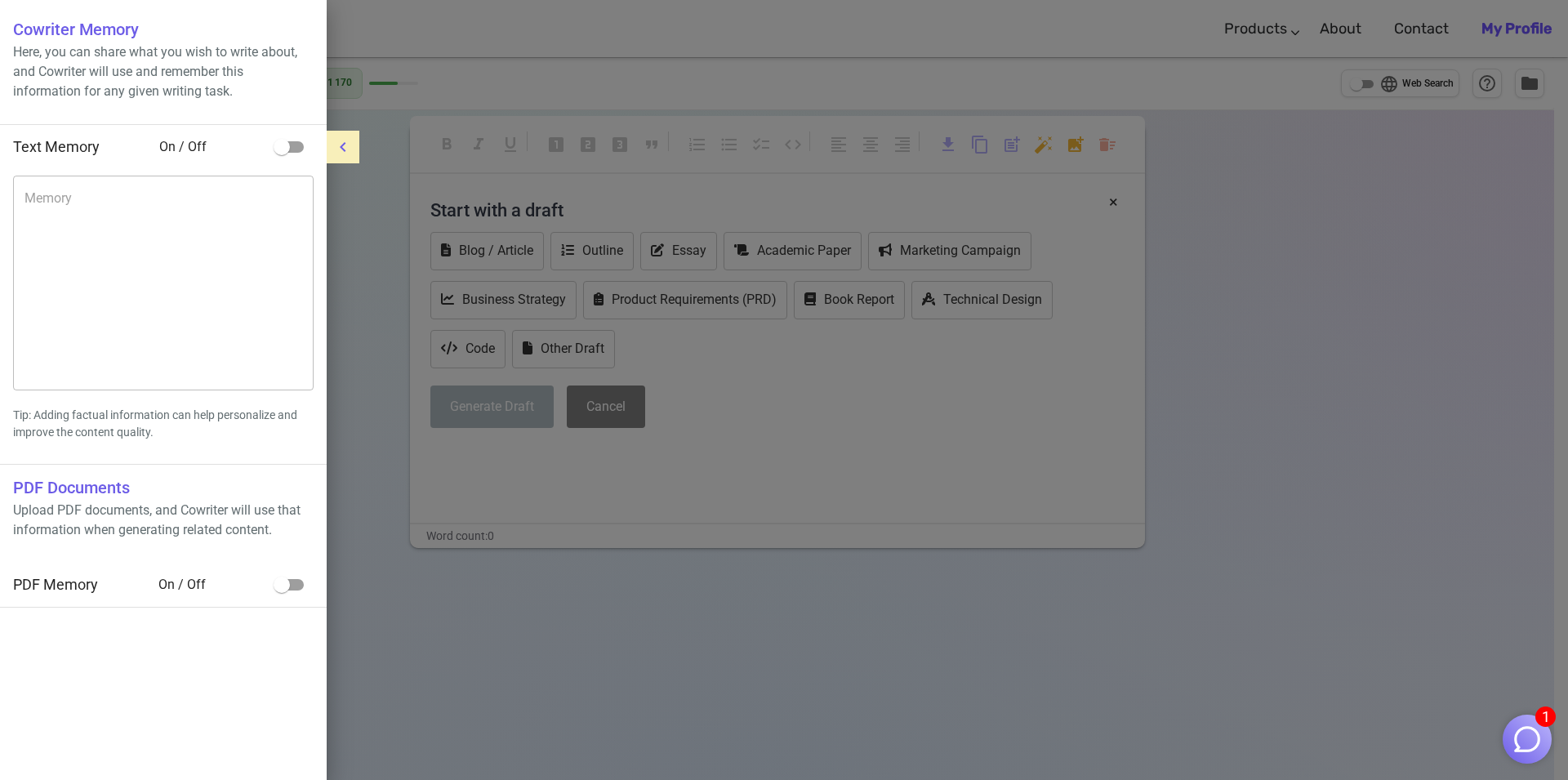
click at [343, 151] on icon "menu" at bounding box center [343, 147] width 20 height 20
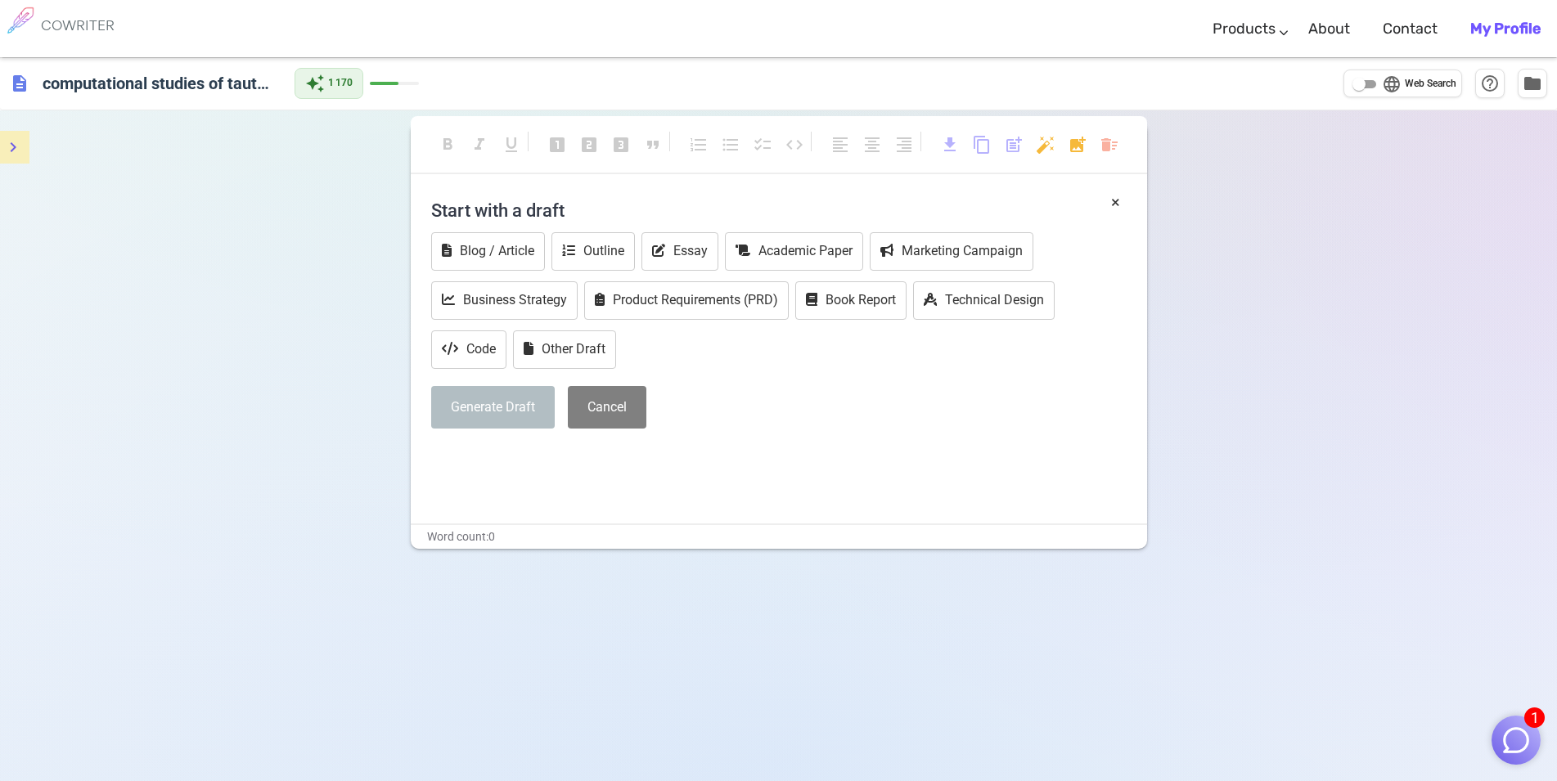
click at [389, 80] on div "auto_awesome 1 170" at bounding box center [356, 83] width 124 height 31
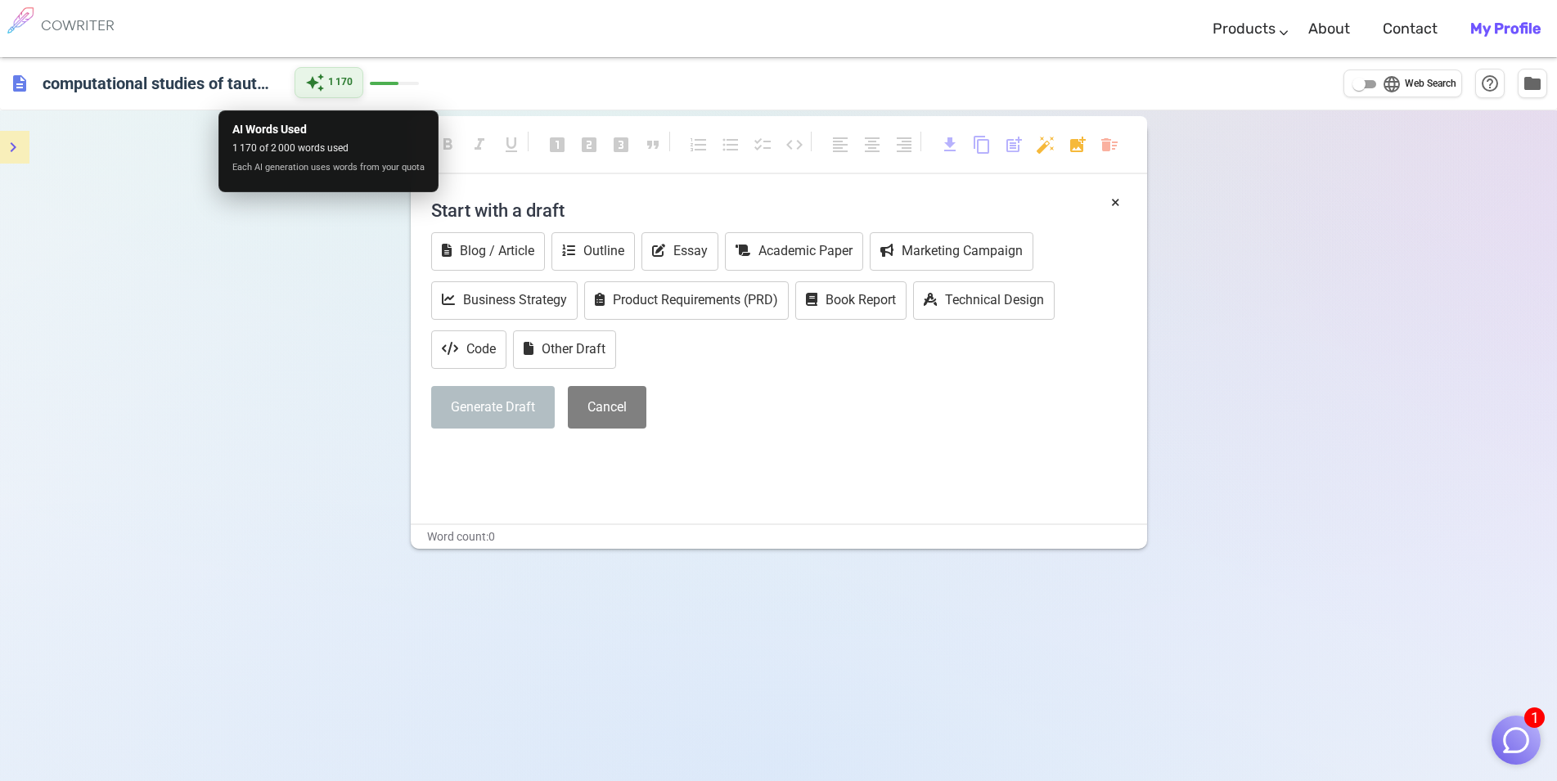
click at [321, 86] on span "auto_awesome" at bounding box center [315, 83] width 20 height 20
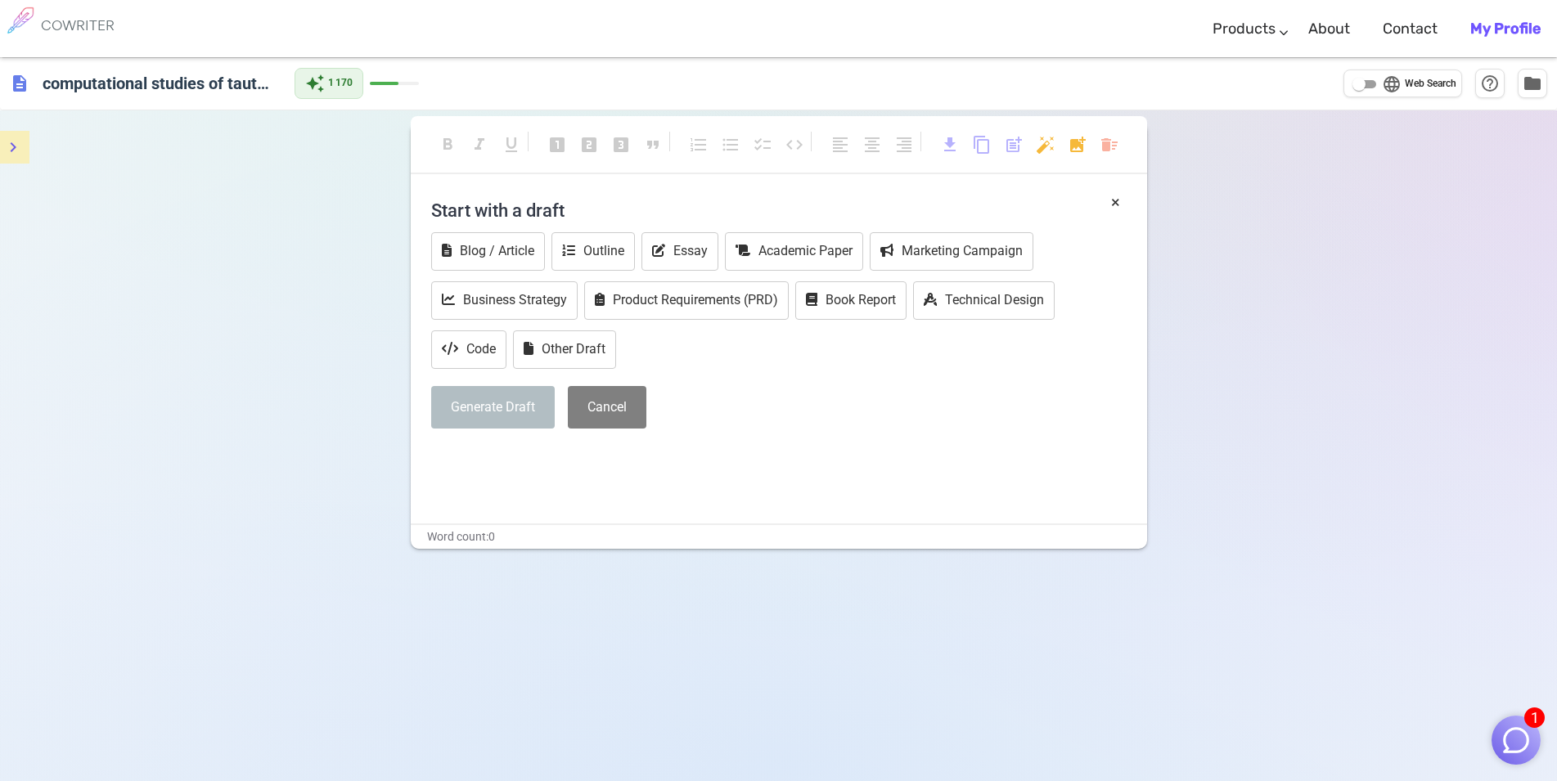
click at [1517, 32] on b "My Profile" at bounding box center [1505, 29] width 70 height 18
click at [1487, 35] on b "My Profile" at bounding box center [1505, 29] width 70 height 18
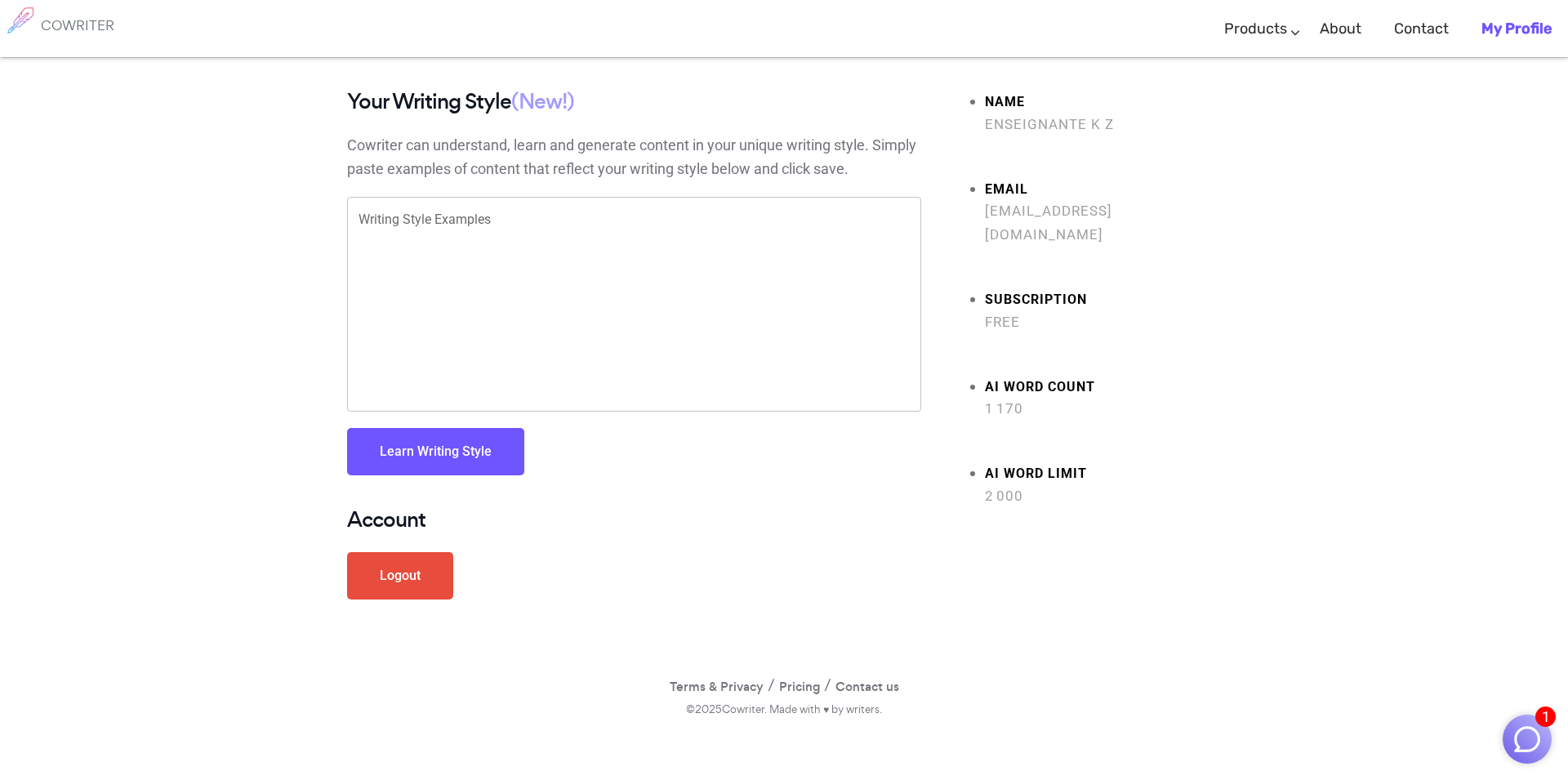
click at [432, 587] on link "Logout" at bounding box center [400, 575] width 106 height 47
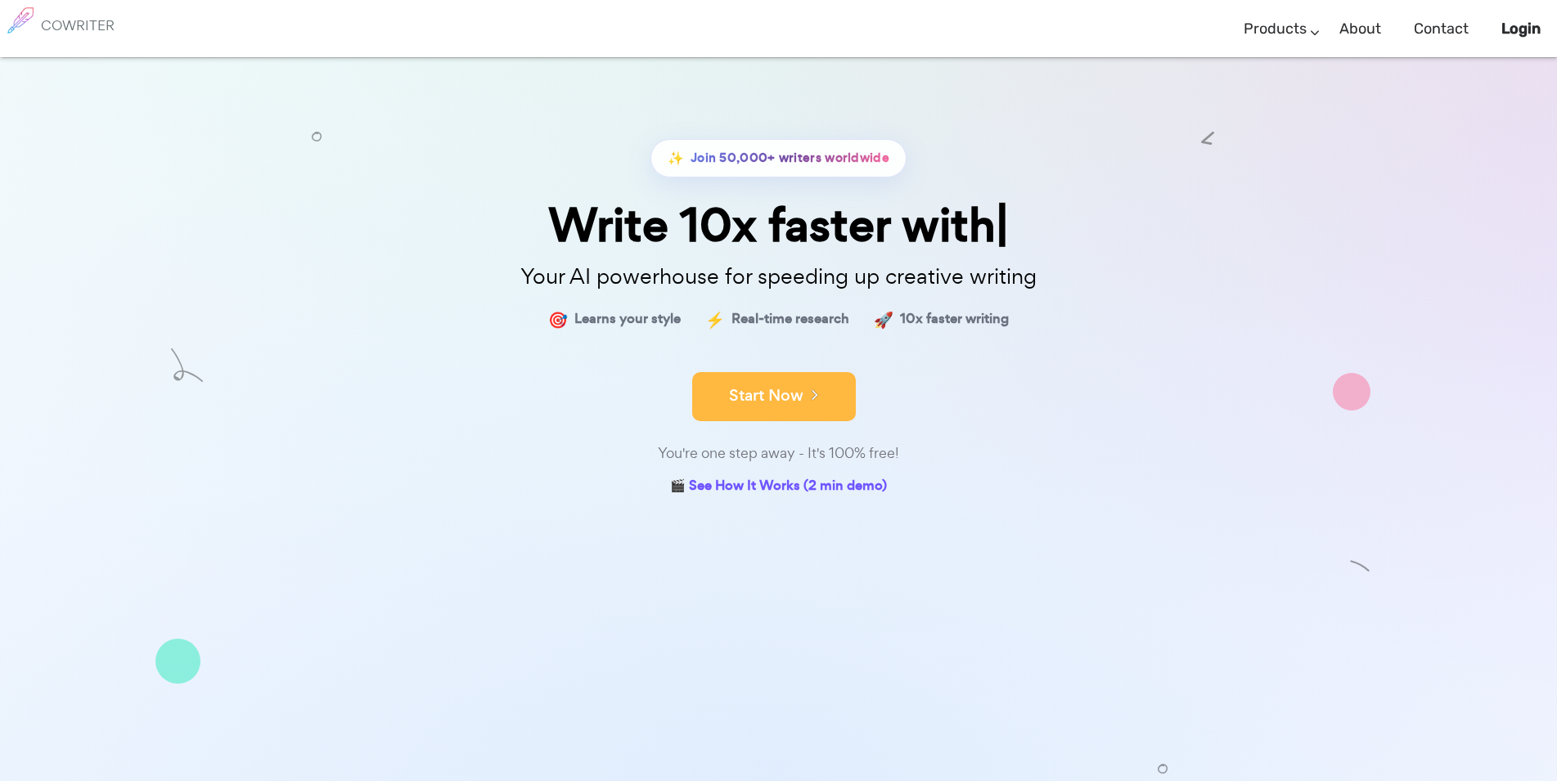
click at [758, 397] on button "Start Now" at bounding box center [774, 396] width 164 height 49
